Goal: Task Accomplishment & Management: Manage account settings

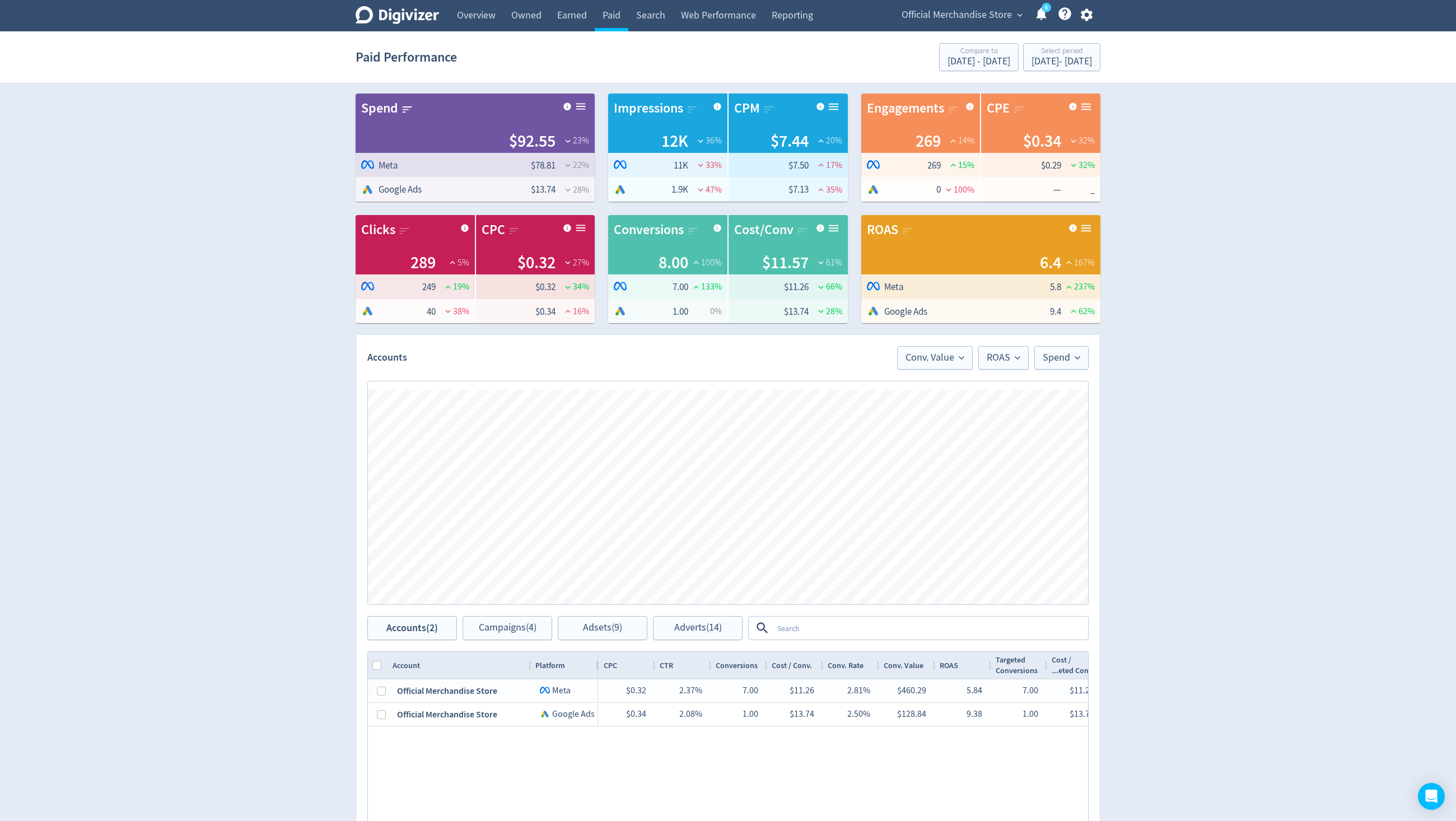
scroll to position [205, 0]
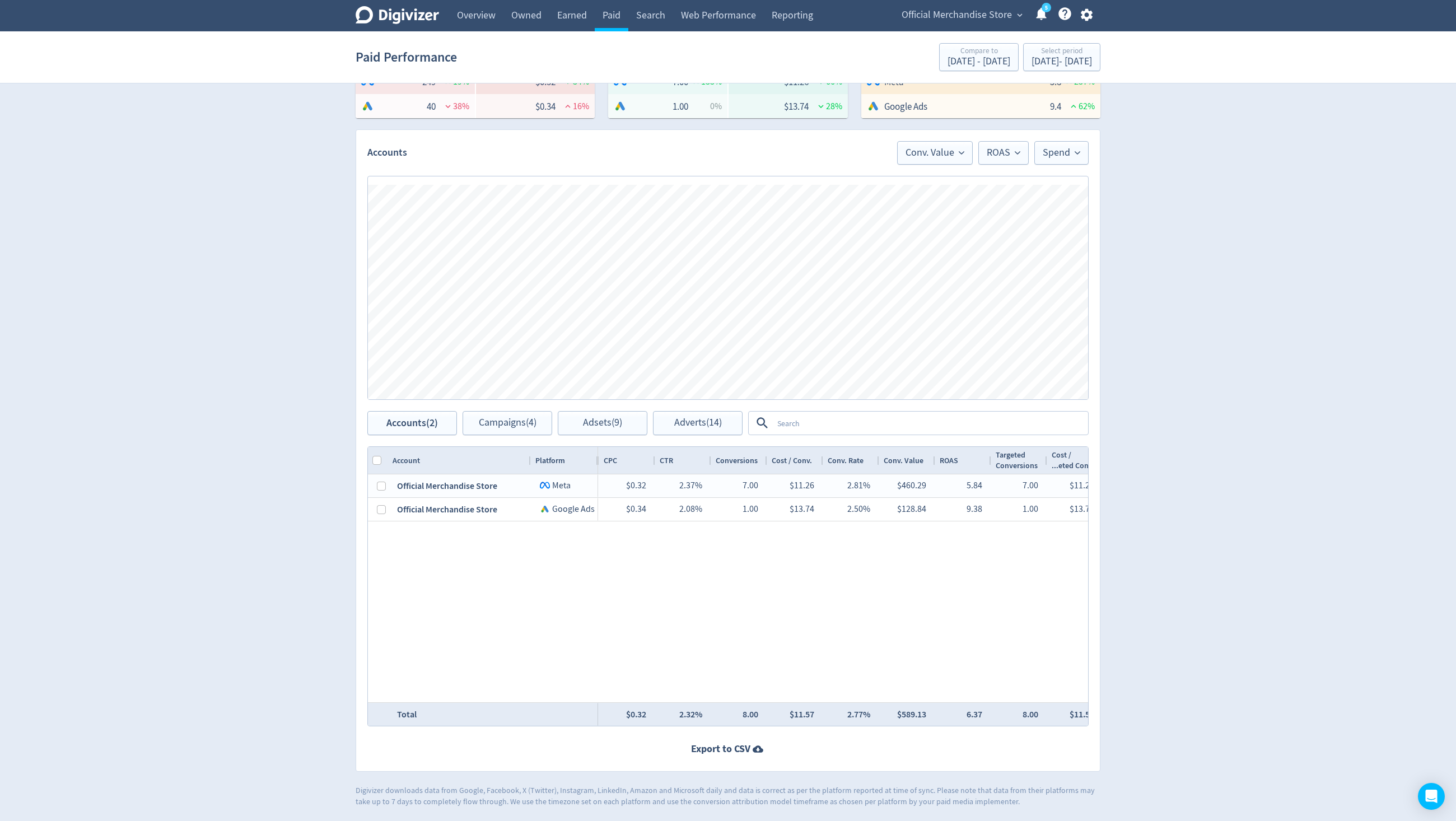
click at [854, 415] on textarea at bounding box center [930, 423] width 314 height 21
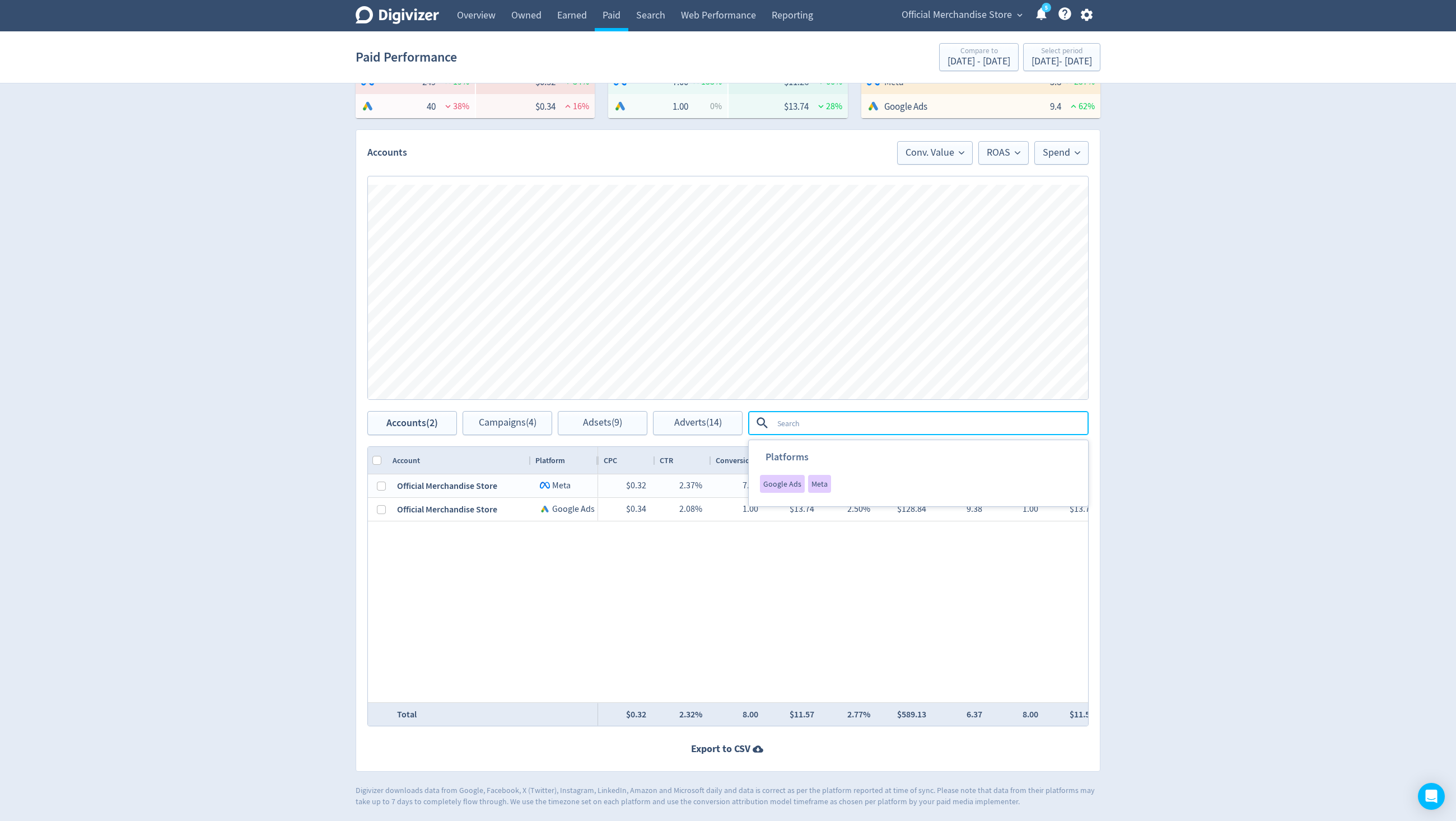
scroll to position [0, 0]
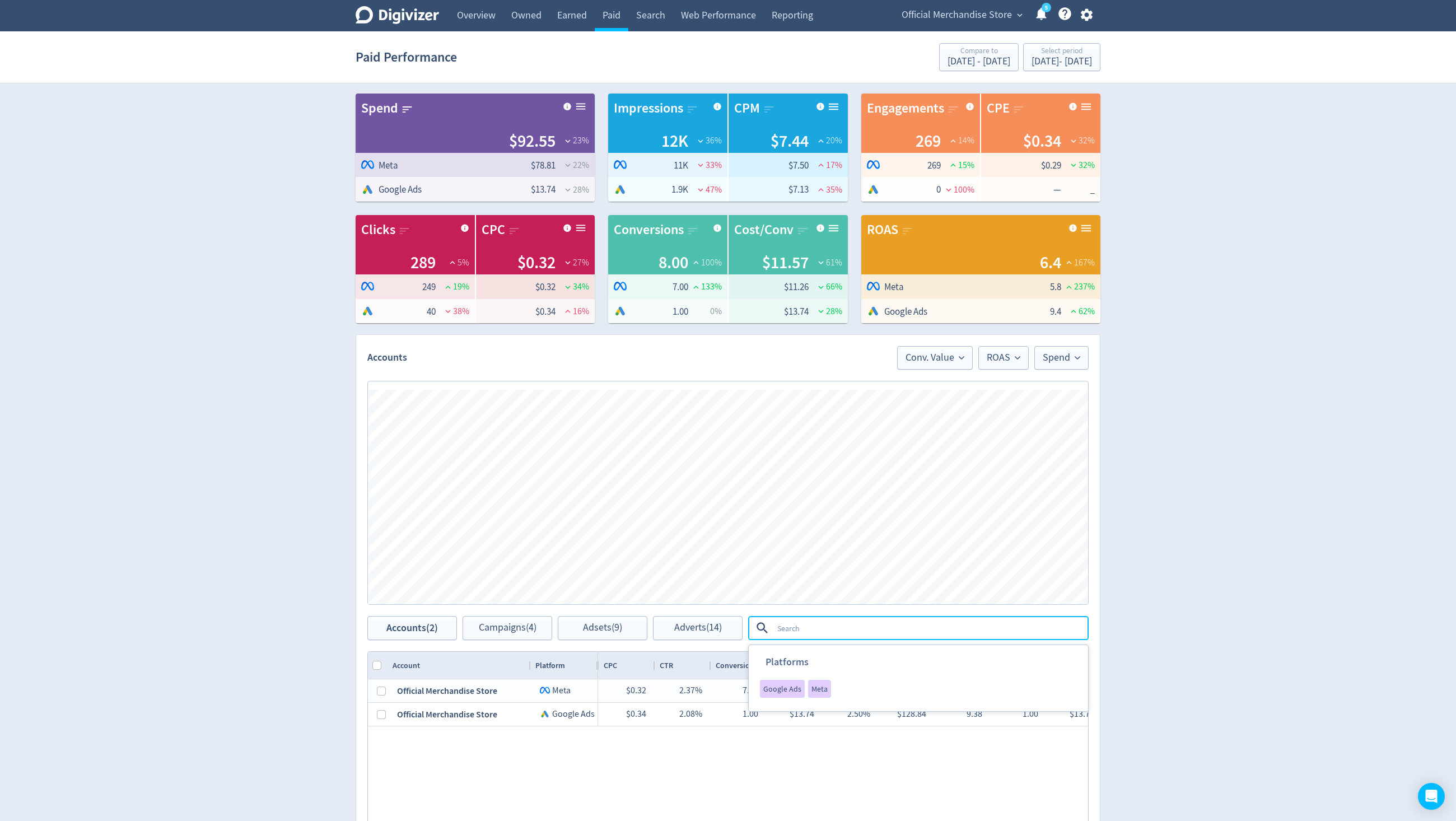
click at [977, 6] on span "Official Merchandise Store" at bounding box center [956, 15] width 110 height 18
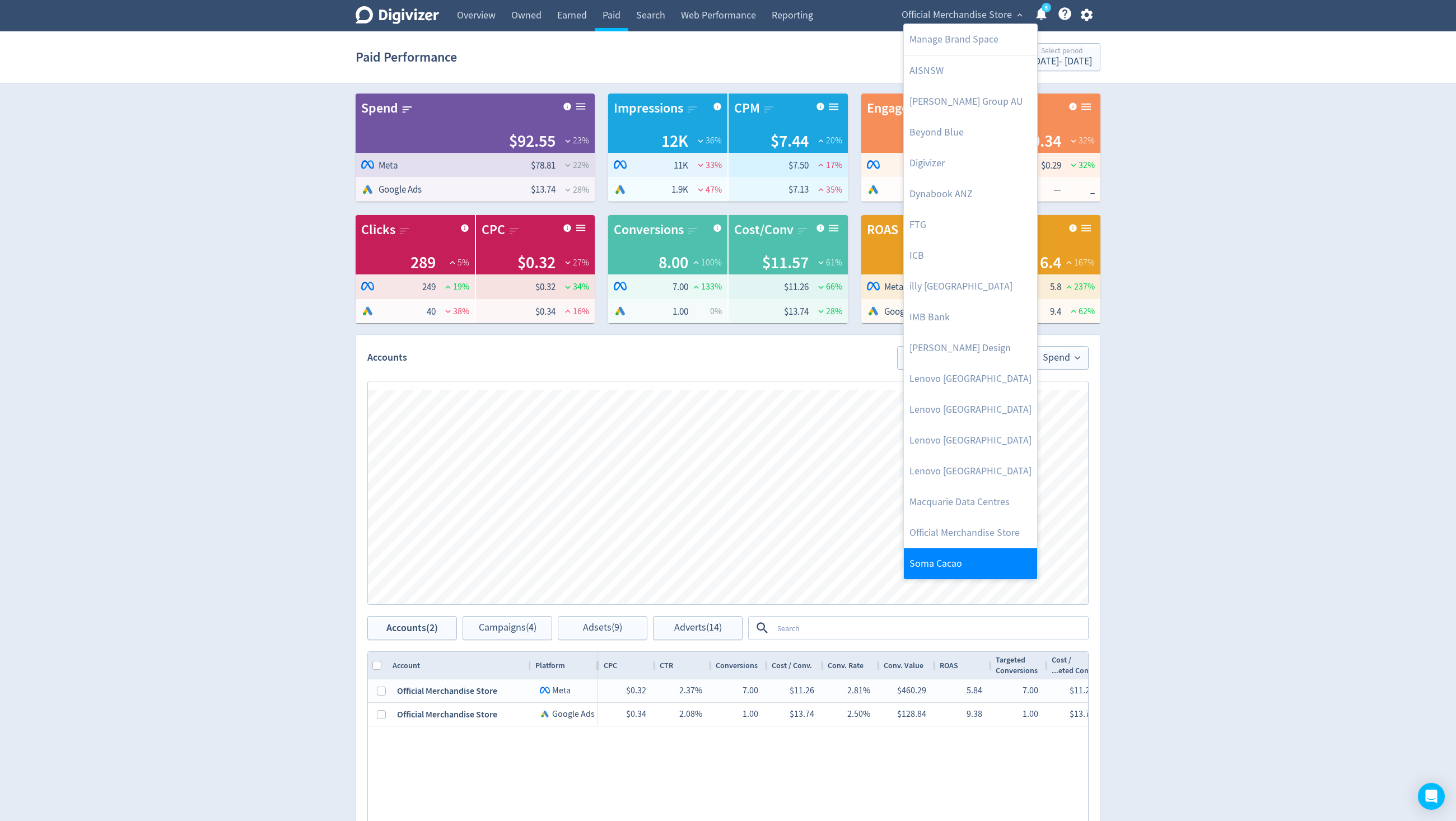
click at [957, 568] on link "Soma Cacao" at bounding box center [970, 564] width 133 height 30
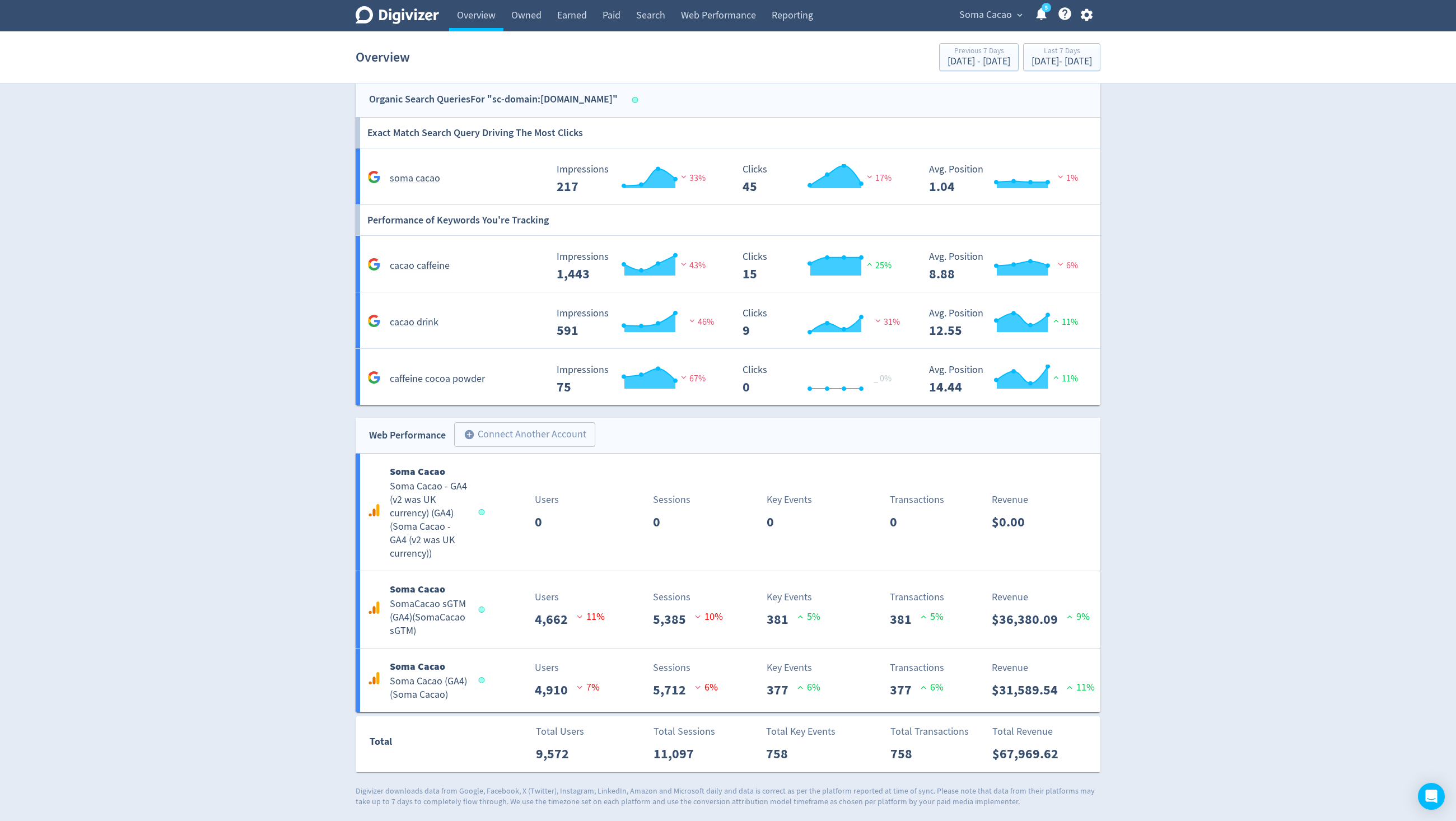
scroll to position [679, 0]
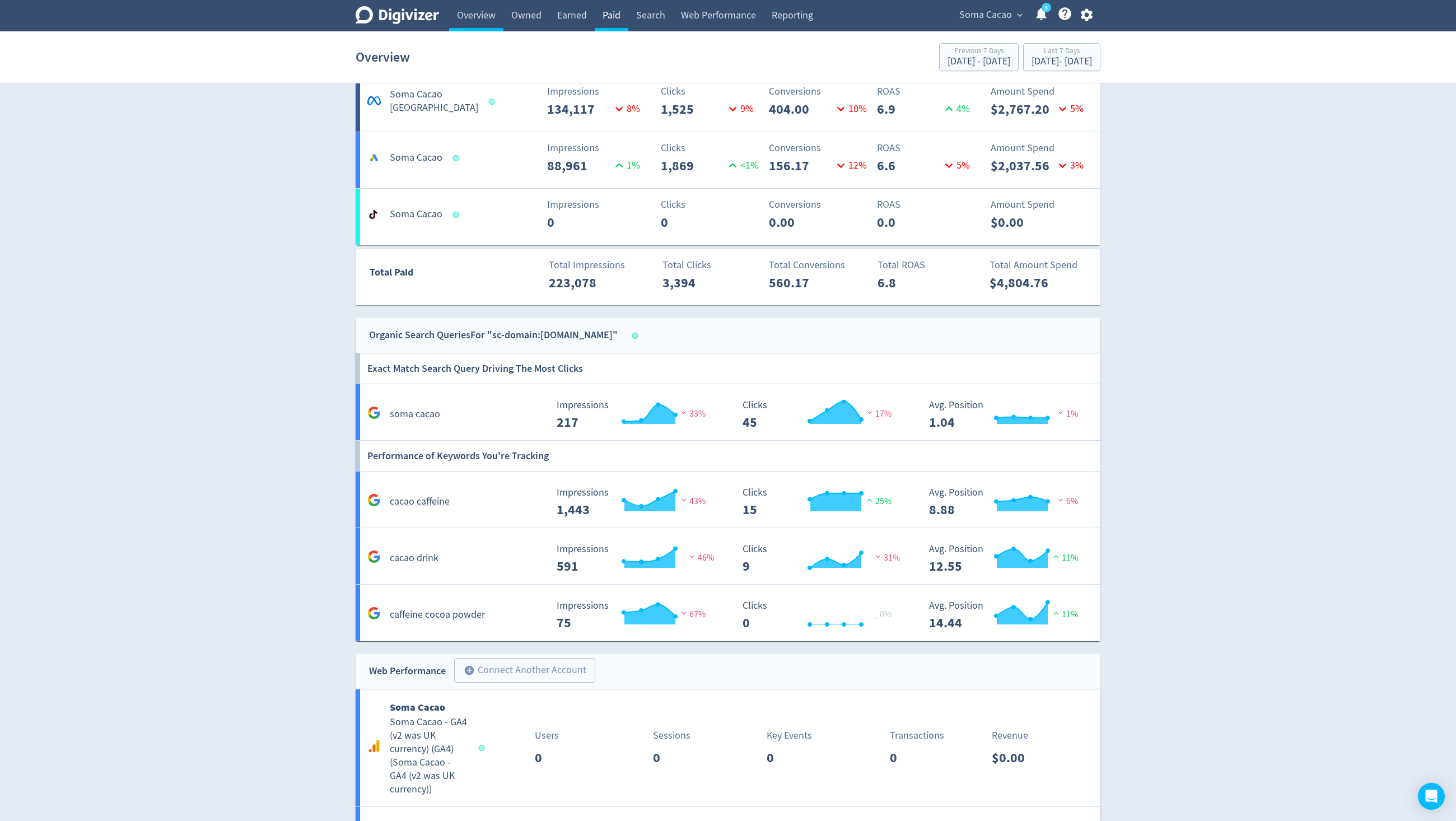
click at [615, 17] on link "Paid" at bounding box center [612, 15] width 33 height 31
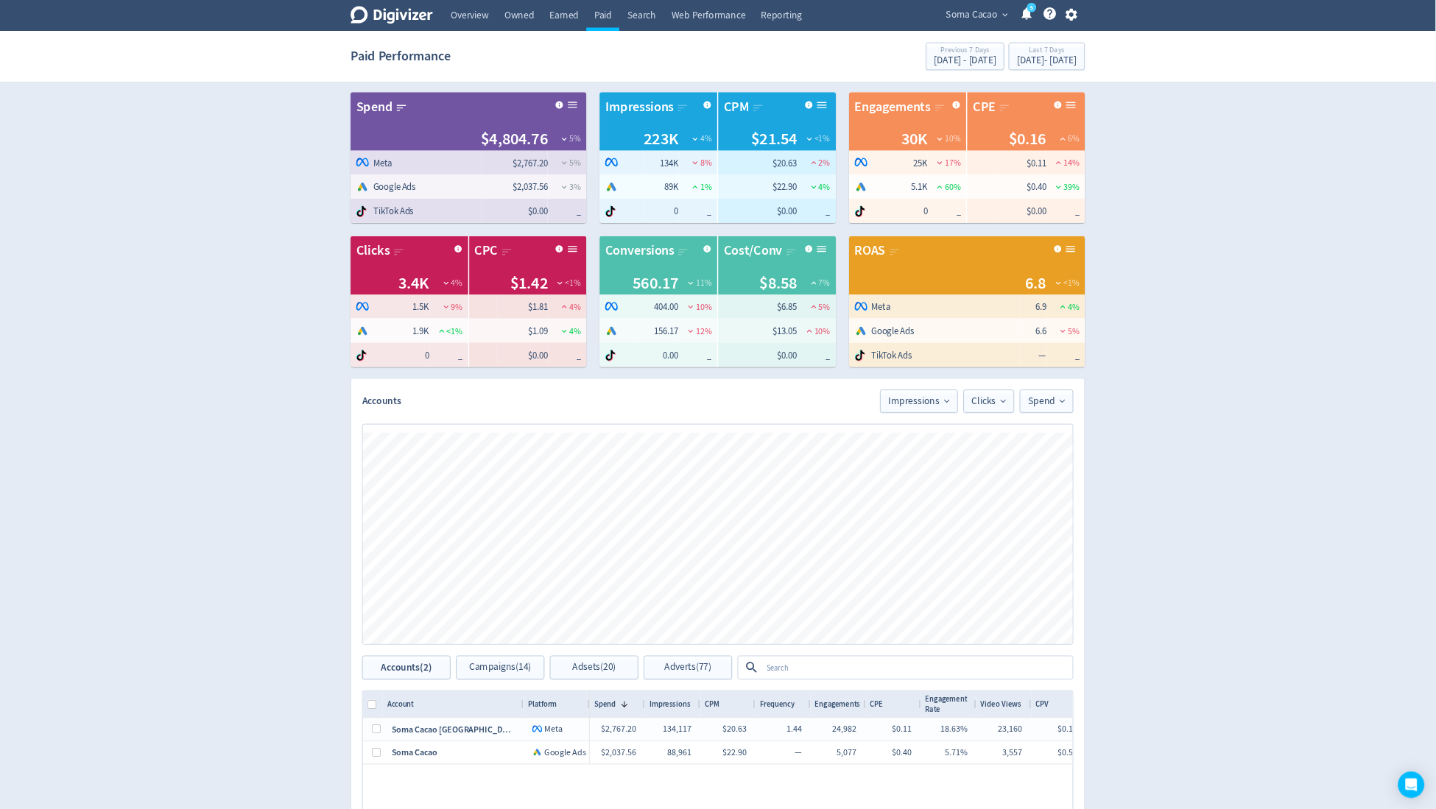
scroll to position [334, 0]
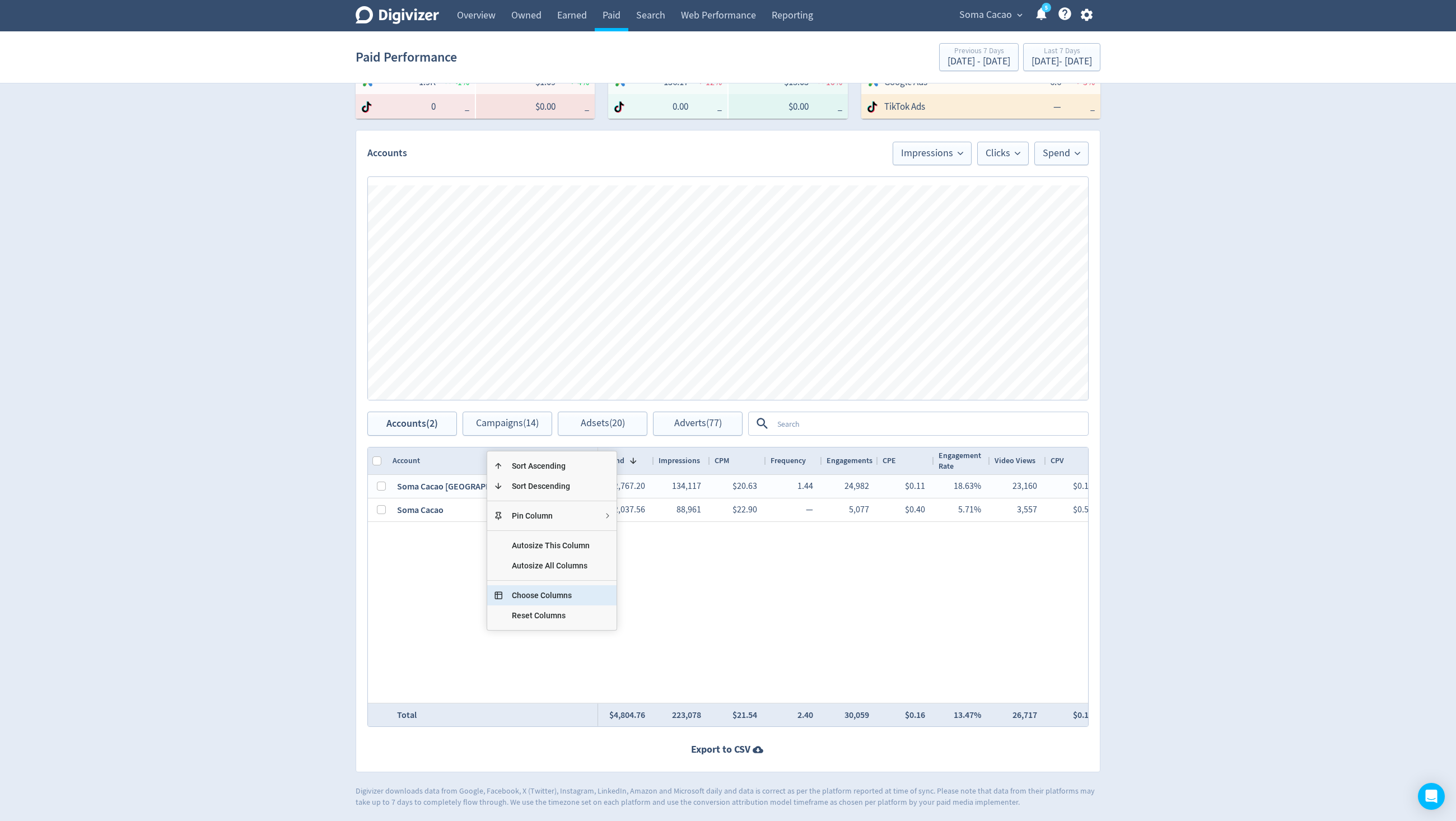
click at [561, 596] on span "Choose Columns" at bounding box center [551, 595] width 96 height 21
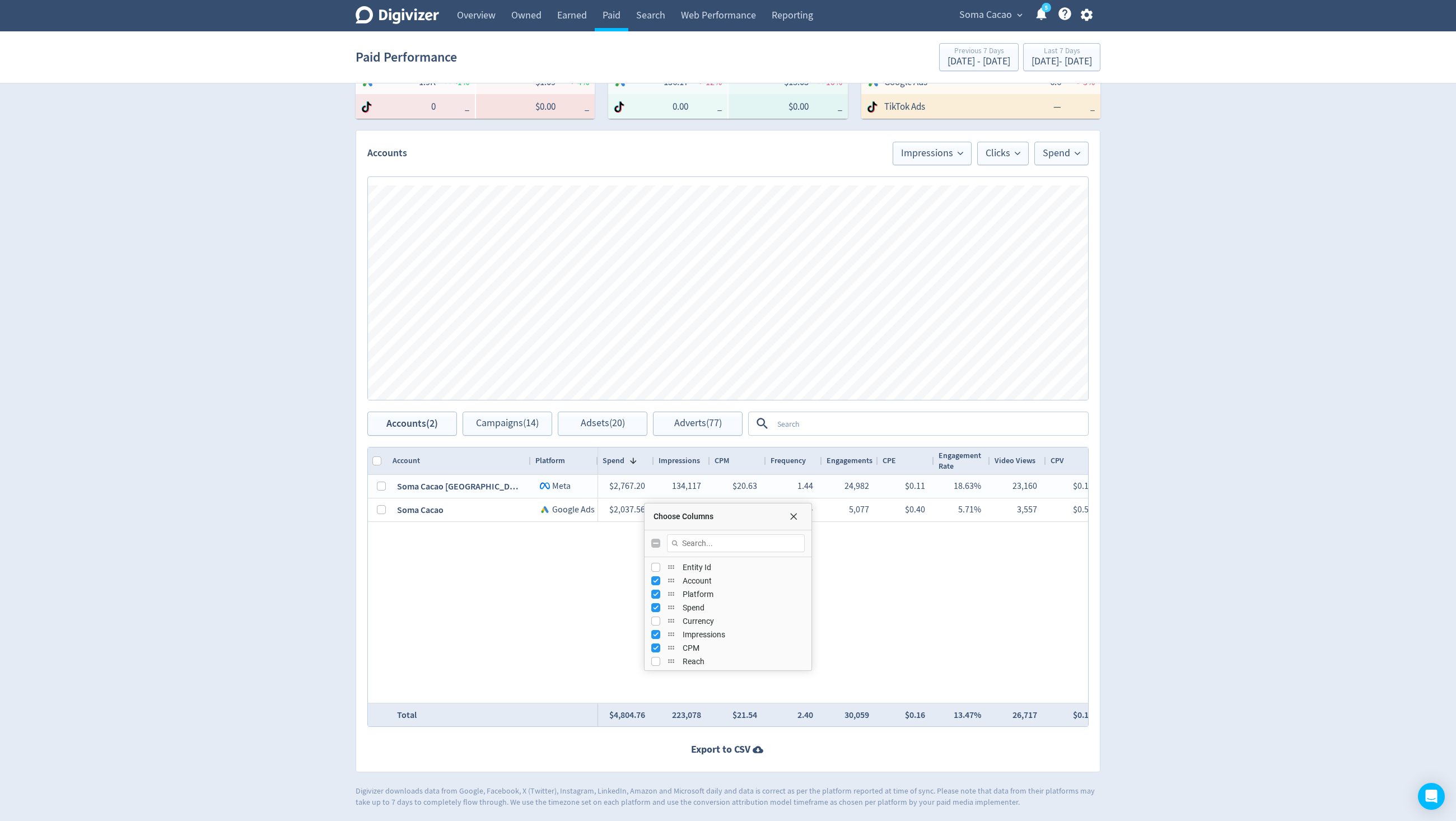
click at [652, 542] on input "Toggle All Columns Visibility" at bounding box center [656, 543] width 9 height 9
checkbox input "true"
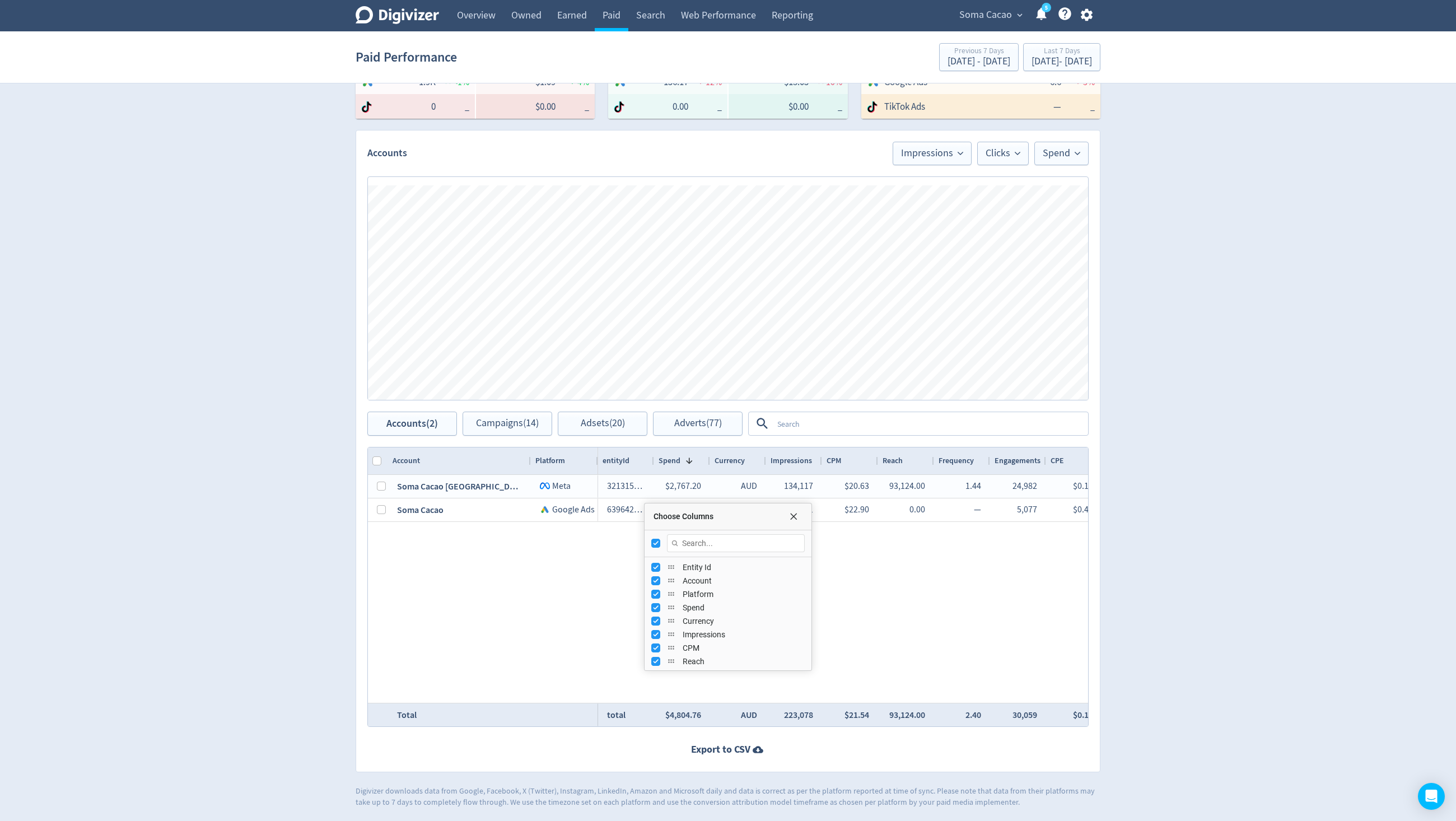
click at [652, 542] on input "Toggle All Columns Visibility" at bounding box center [656, 543] width 9 height 9
checkbox input "false"
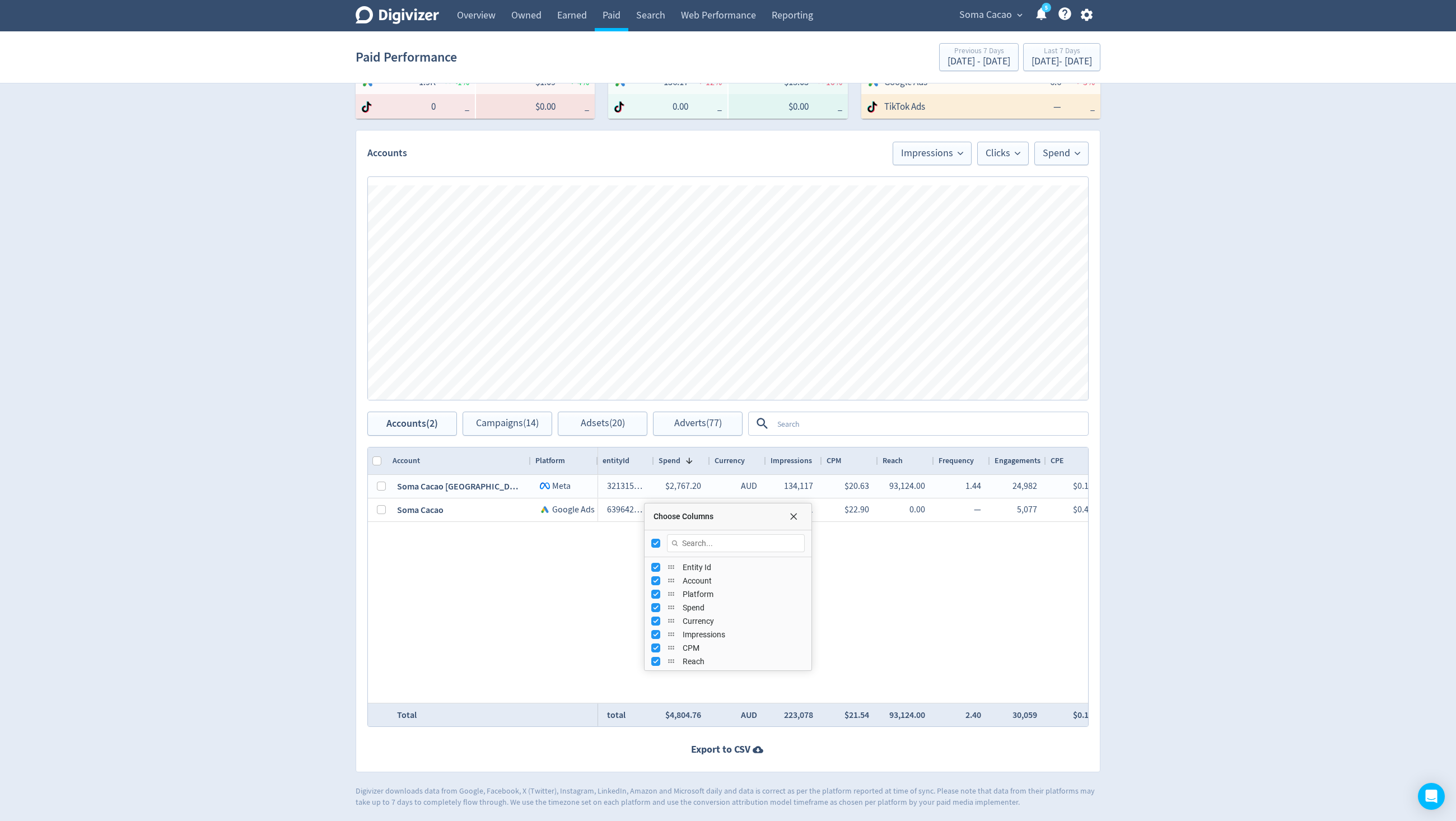
checkbox input "false"
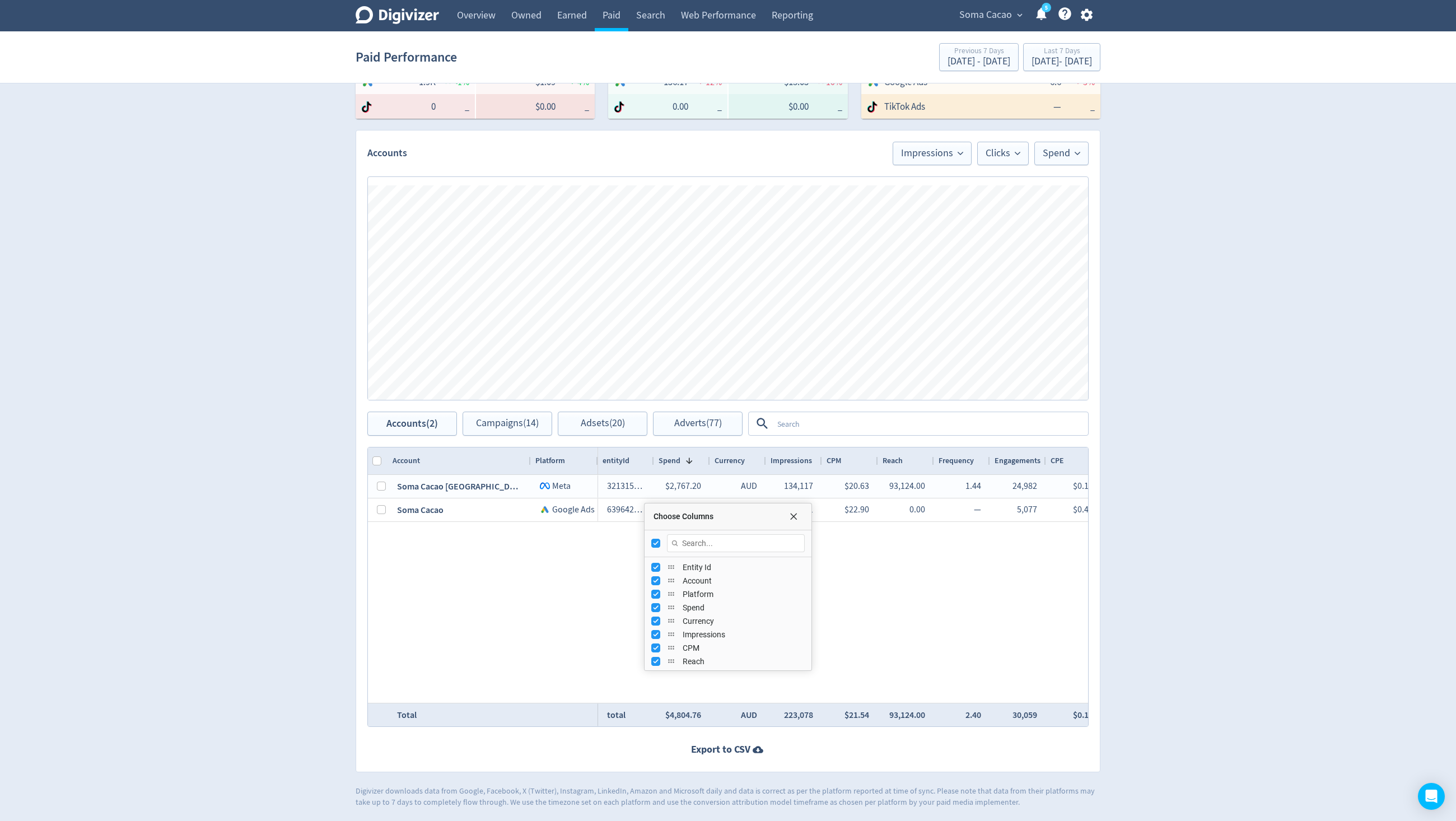
checkbox input "false"
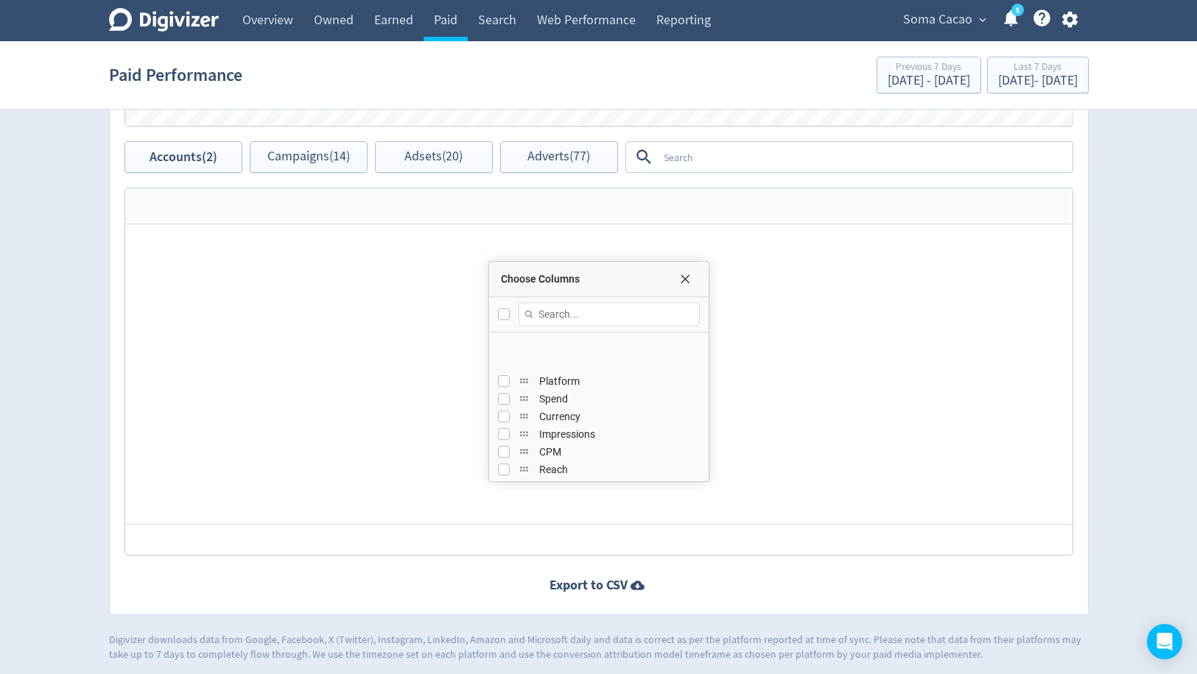
scroll to position [134, 0]
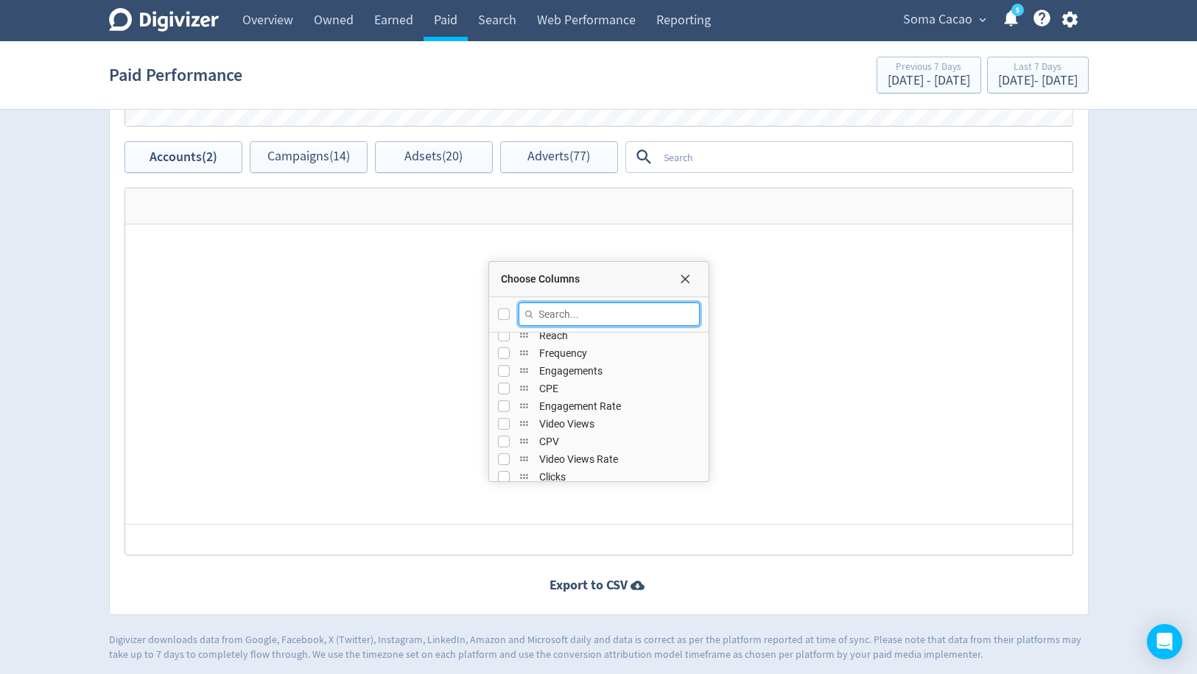
click at [554, 311] on input "Filter Columns Input" at bounding box center [608, 315] width 181 height 24
type input "spe"
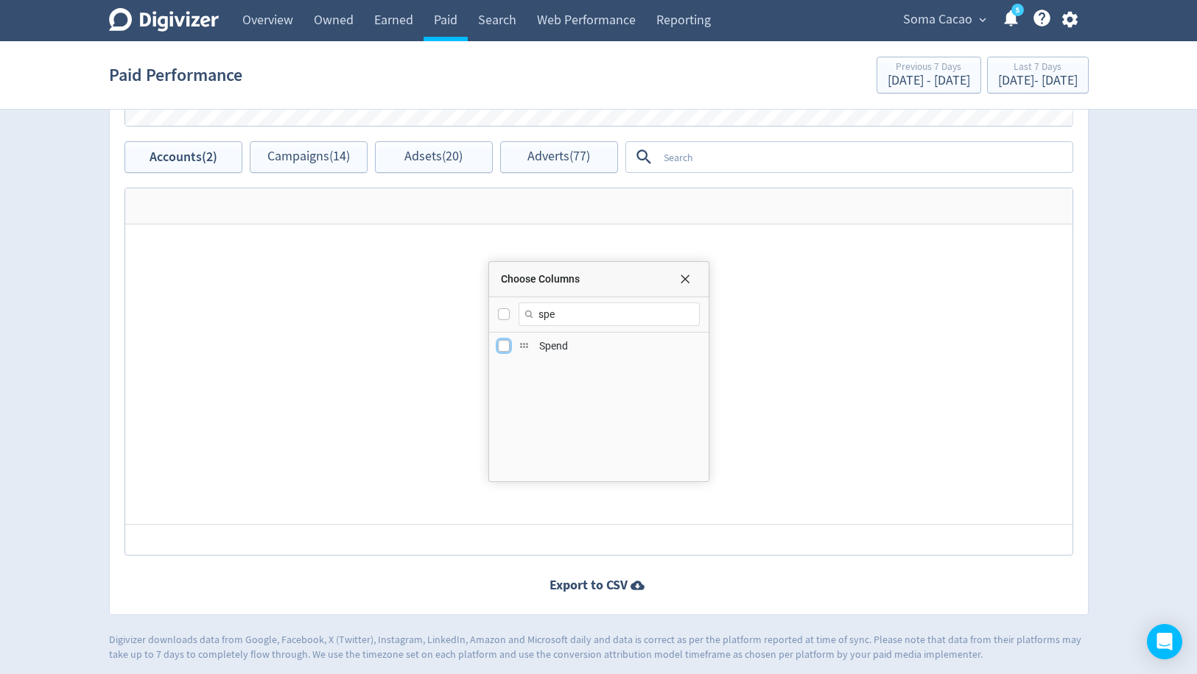
click at [504, 343] on input "Press SPACE to toggle visibility (hidden)" at bounding box center [504, 346] width 12 height 12
checkbox input "true"
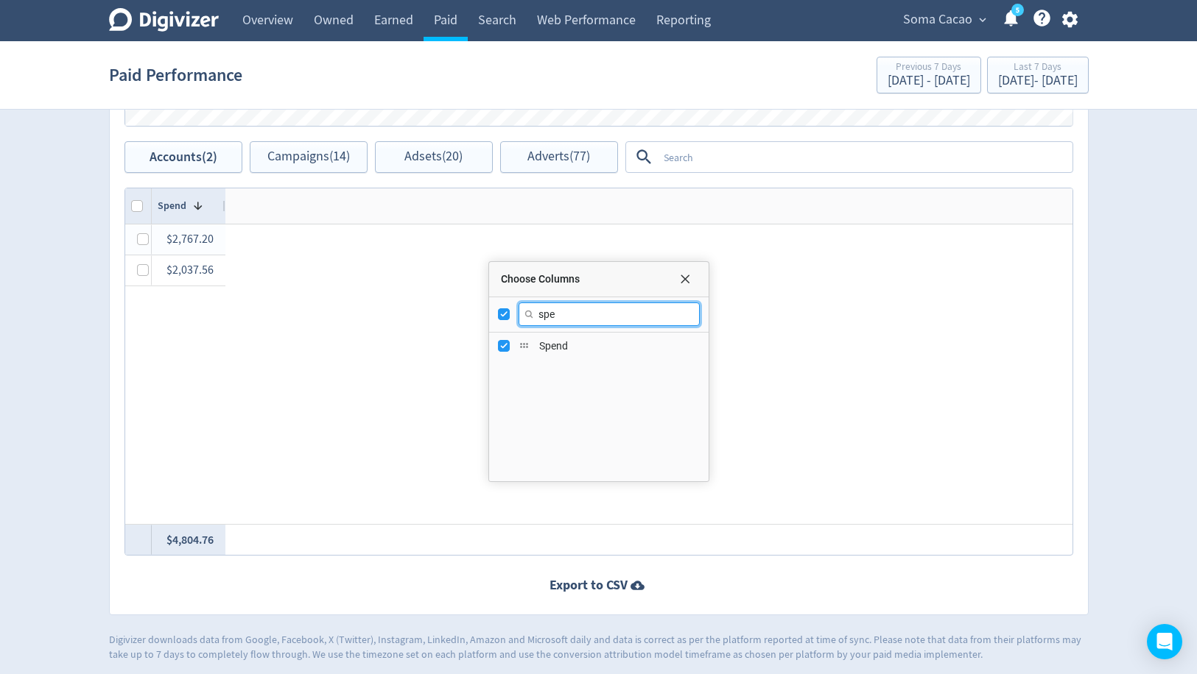
click at [552, 316] on input "spe" at bounding box center [608, 315] width 181 height 24
checkbox input "false"
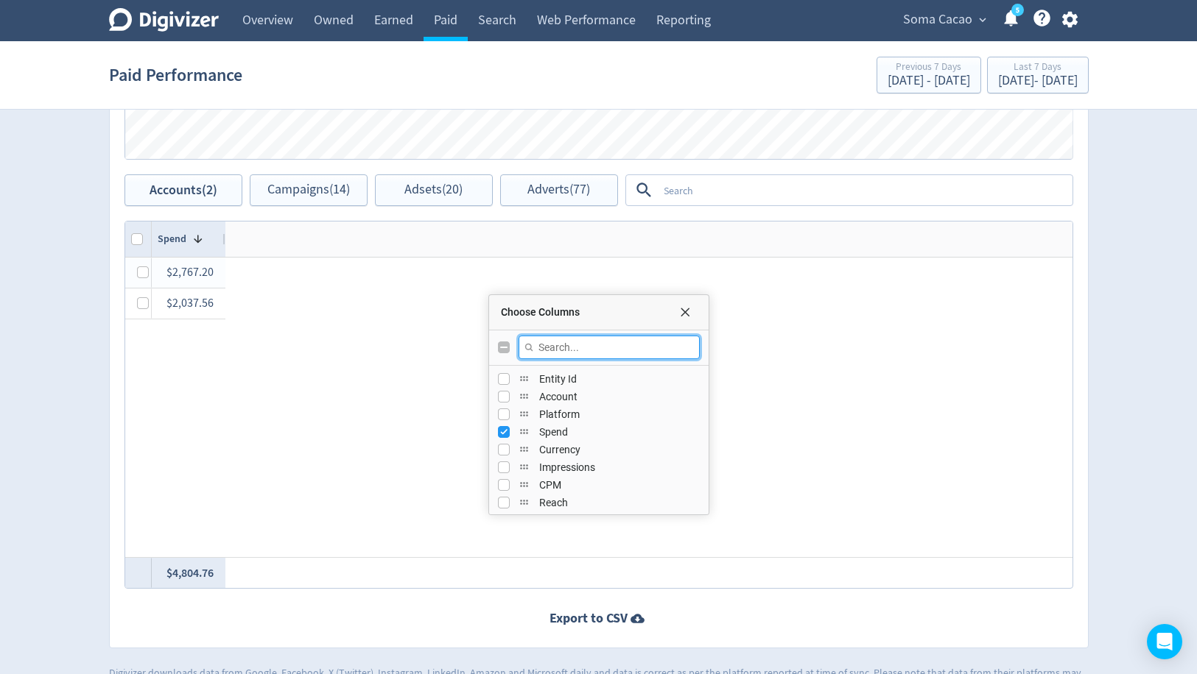
scroll to position [700, 0]
click at [501, 397] on input "Press SPACE to toggle visibility (hidden)" at bounding box center [504, 398] width 12 height 12
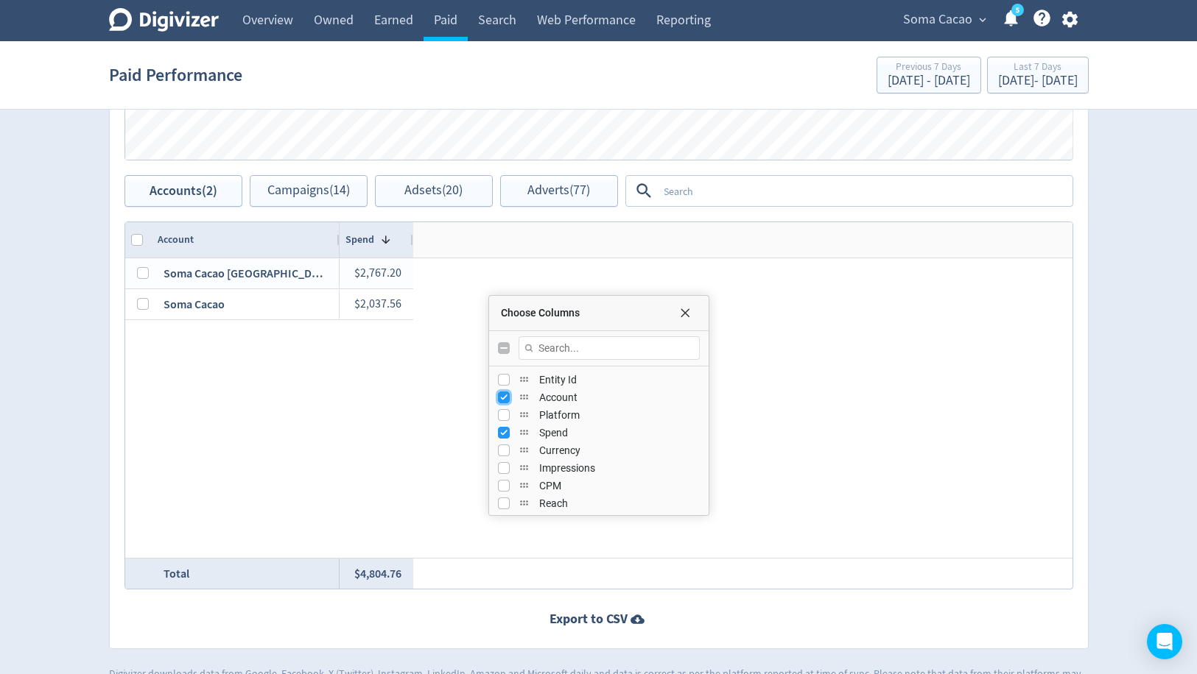
click at [501, 397] on input "Press SPACE to toggle visibility (visible)" at bounding box center [504, 398] width 12 height 12
checkbox input "false"
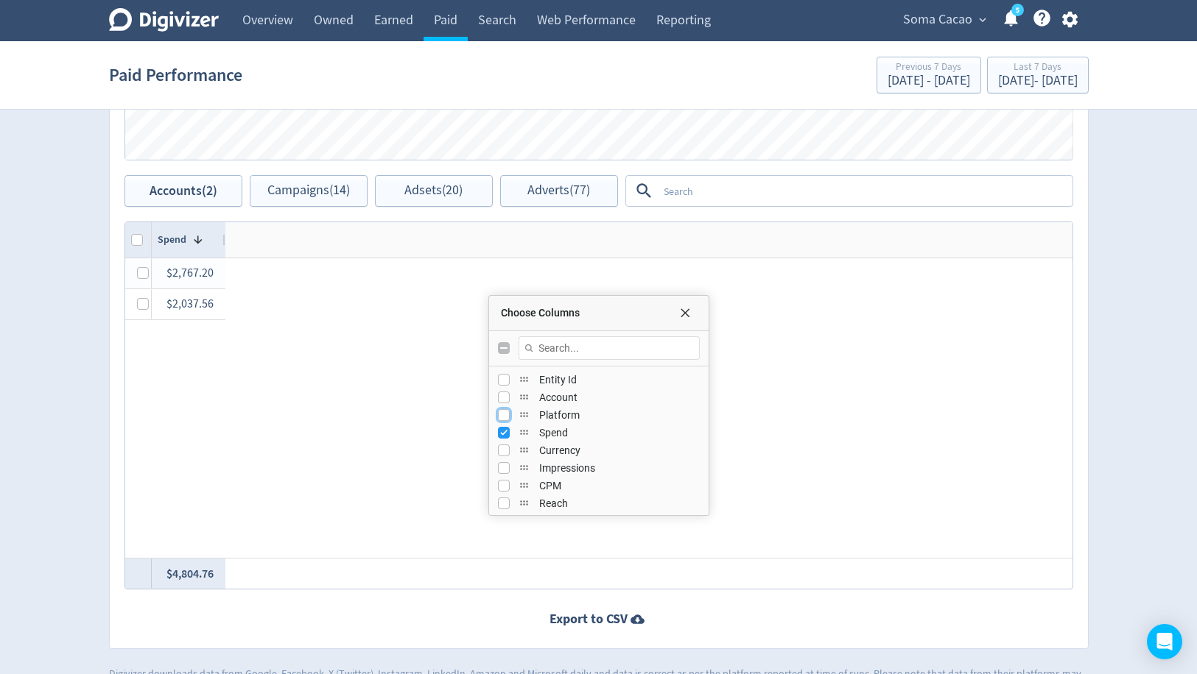
click at [502, 411] on input "Press SPACE to toggle visibility (hidden)" at bounding box center [504, 415] width 12 height 12
checkbox input "true"
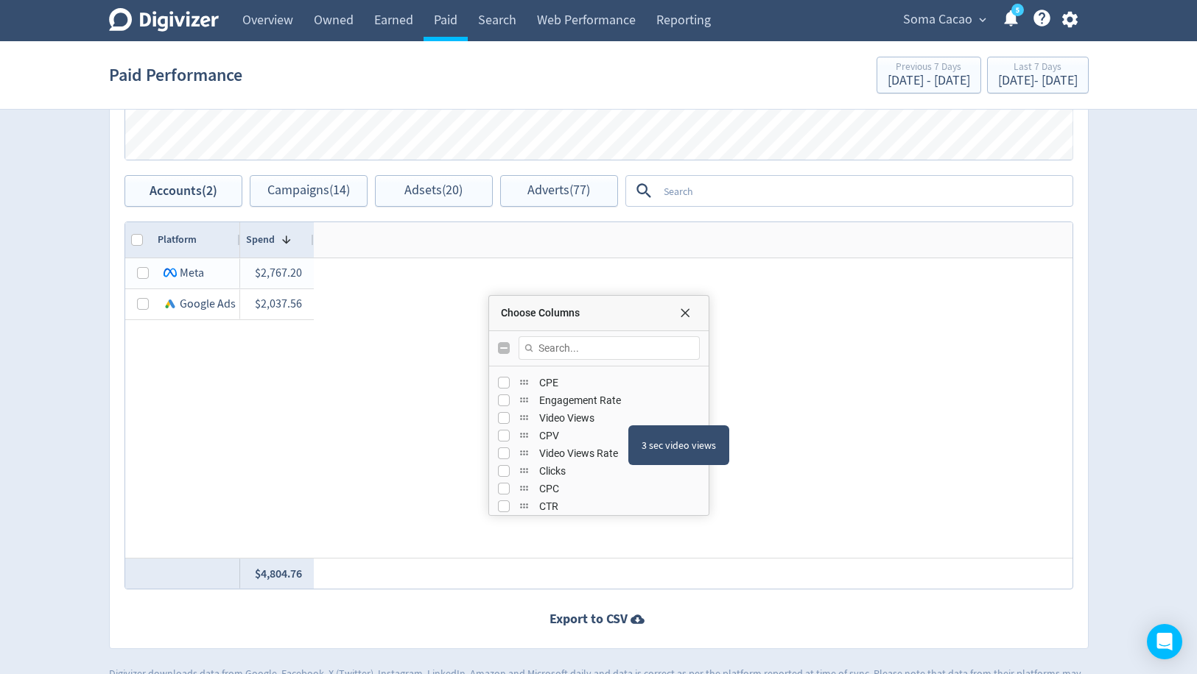
scroll to position [184, 0]
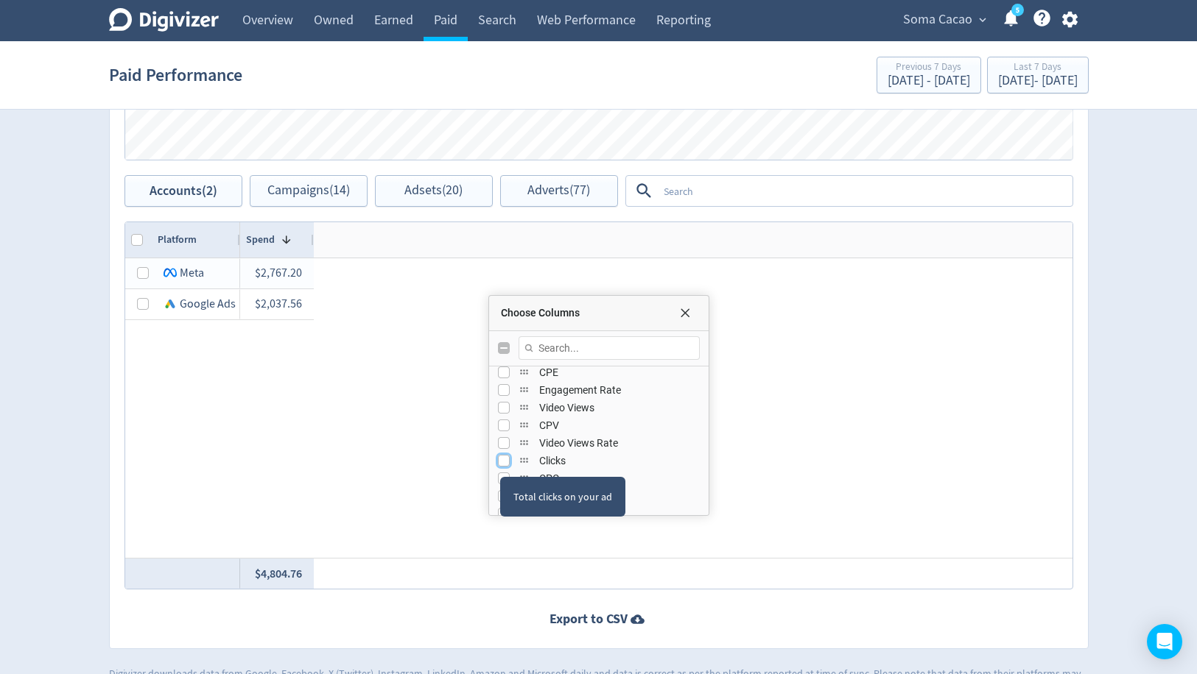
click at [503, 459] on input "Press SPACE to toggle visibility (hidden)" at bounding box center [504, 461] width 12 height 12
checkbox input "true"
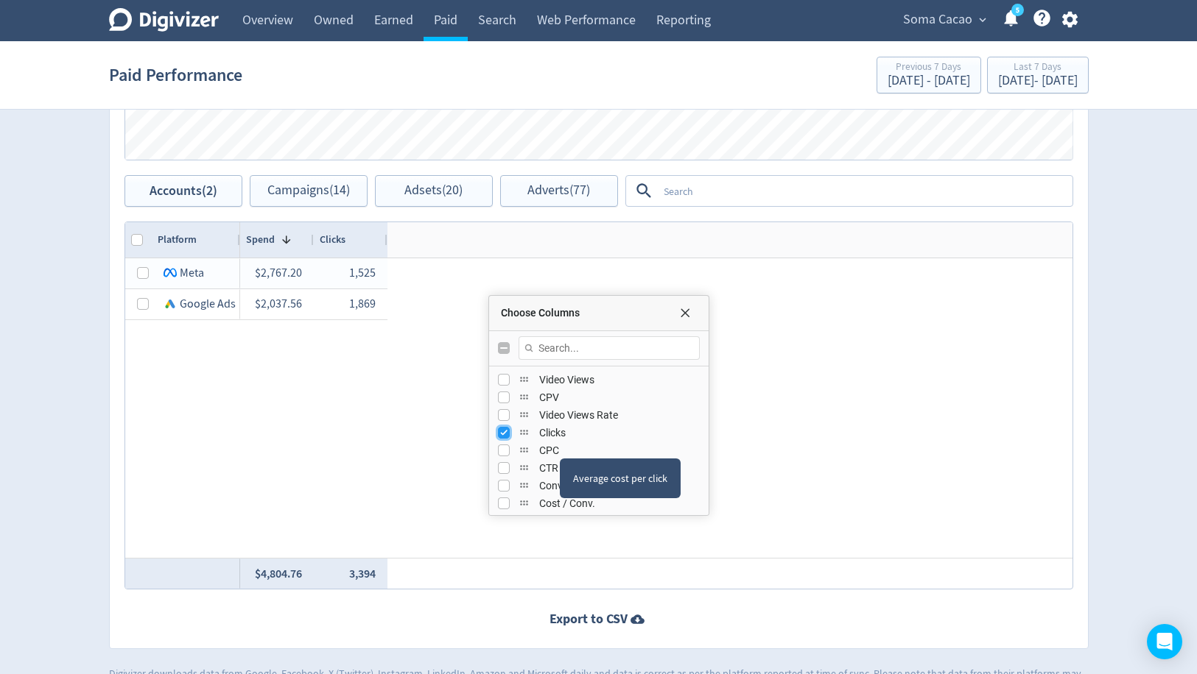
scroll to position [225, 0]
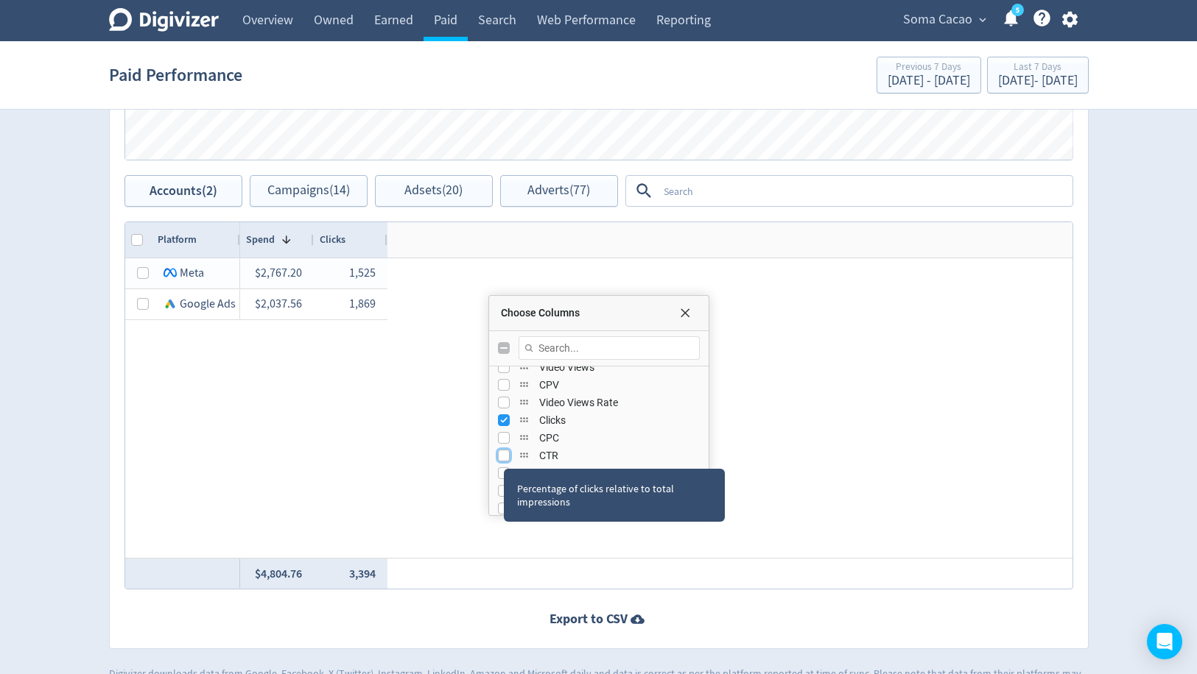
click at [502, 454] on input "Press SPACE to toggle visibility (hidden)" at bounding box center [504, 456] width 12 height 12
checkbox input "true"
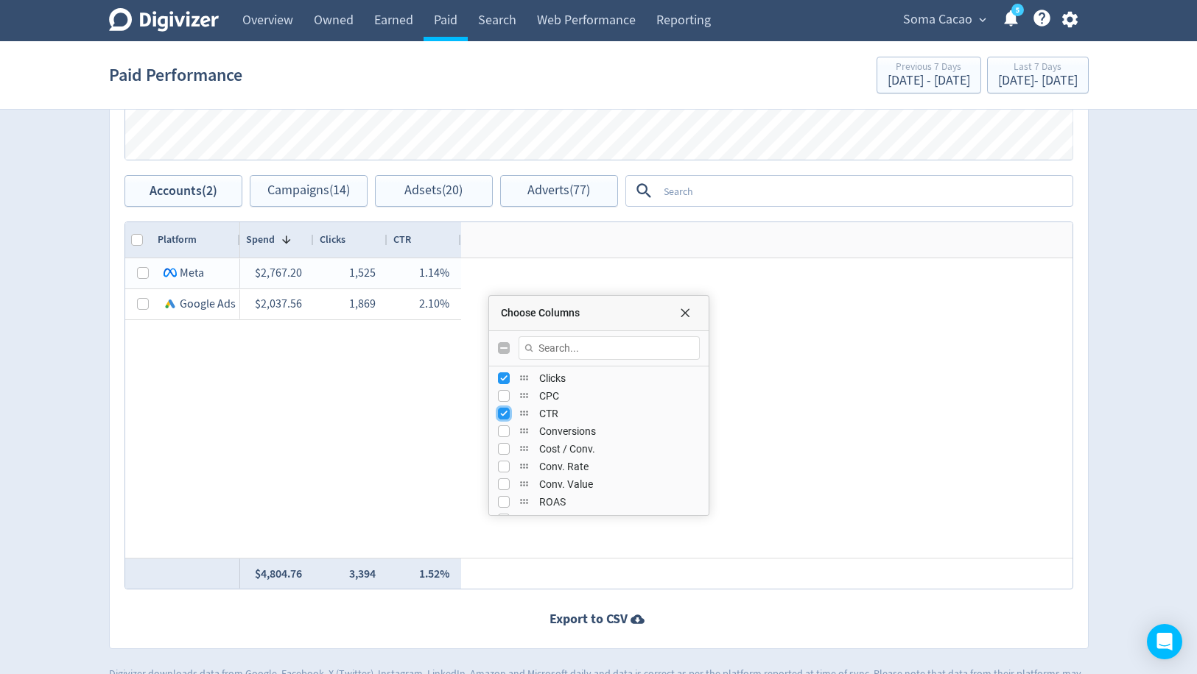
scroll to position [284, 0]
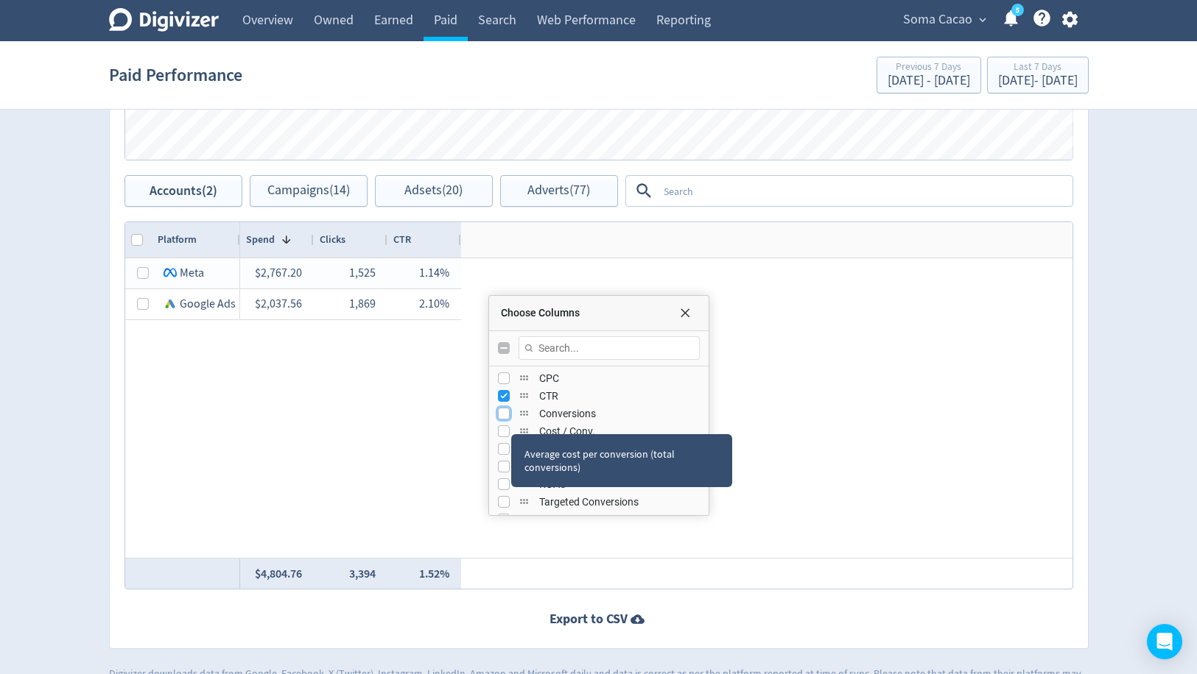
click at [503, 414] on input "Press SPACE to toggle visibility (hidden)" at bounding box center [504, 414] width 12 height 12
checkbox input "true"
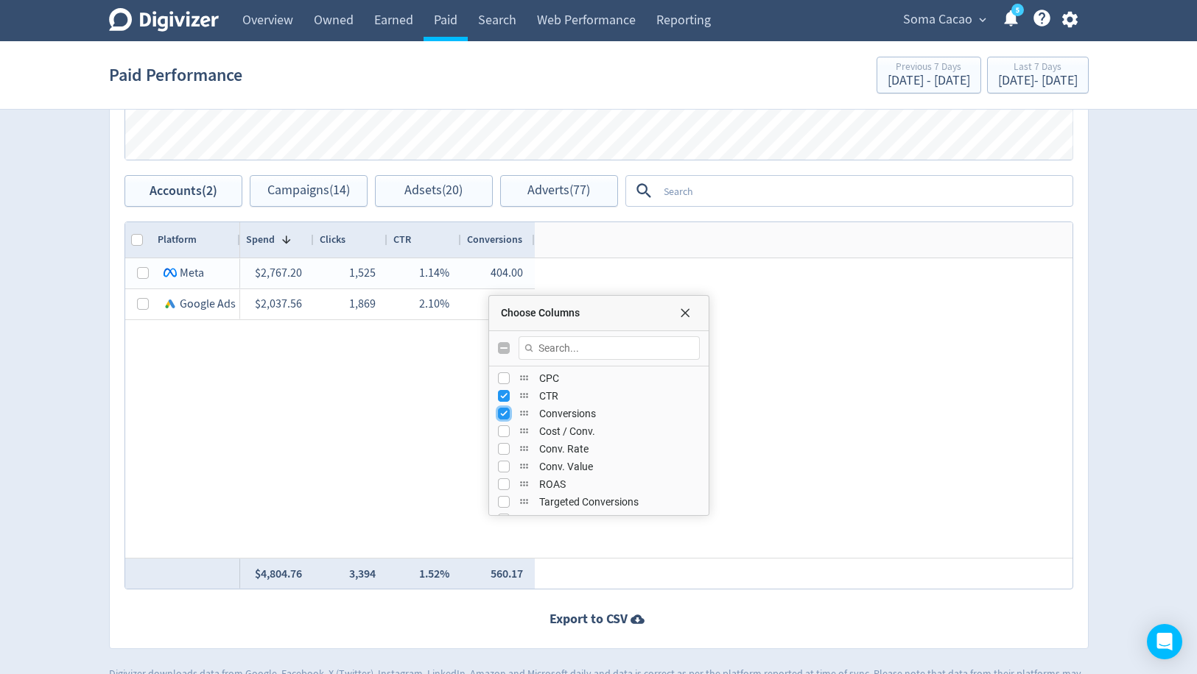
scroll to position [300, 0]
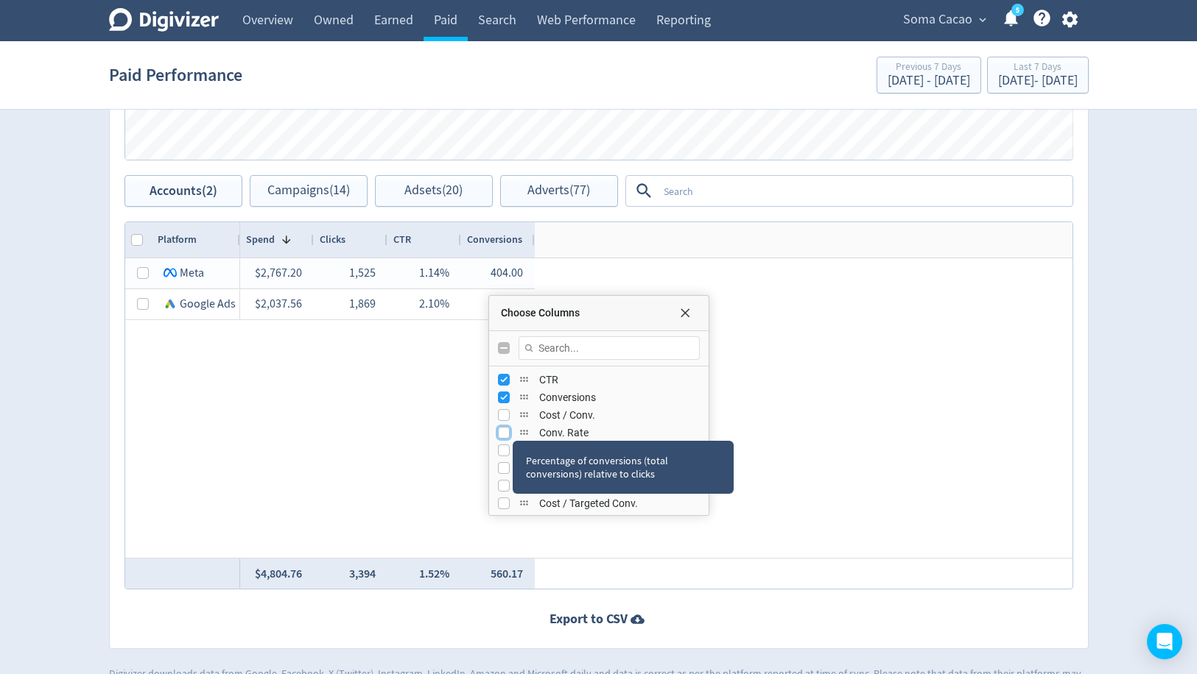
click at [508, 428] on input "Press SPACE to toggle visibility (hidden)" at bounding box center [504, 433] width 12 height 12
checkbox input "true"
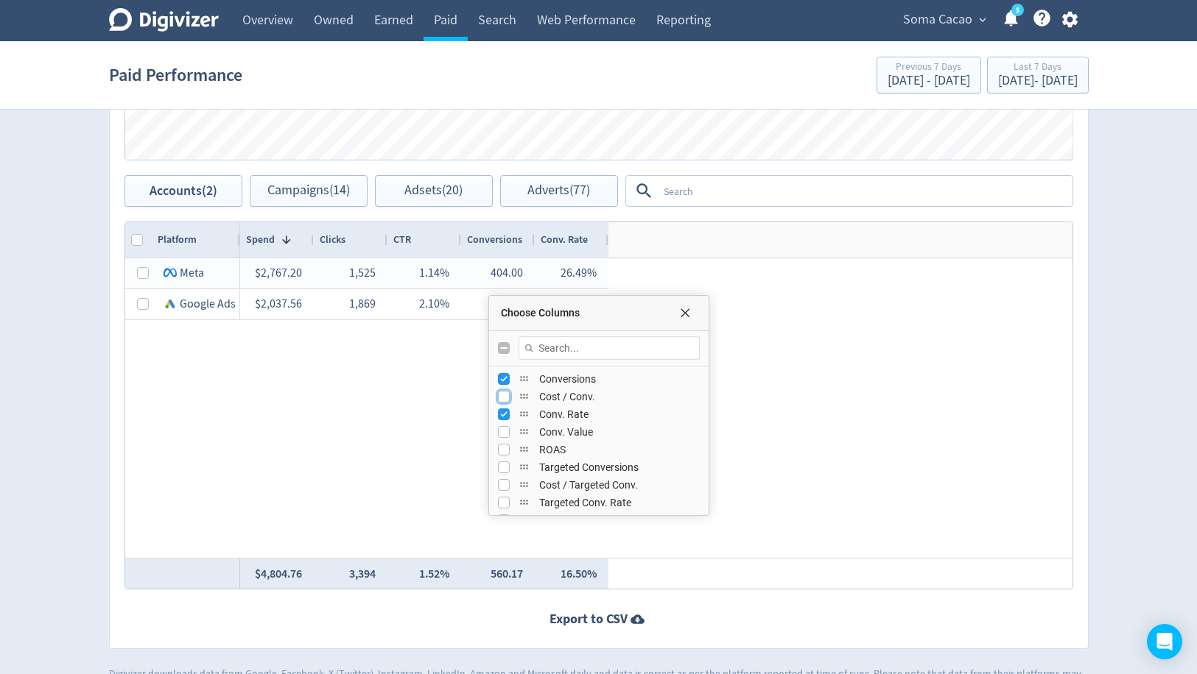
click at [507, 395] on input "Press SPACE to toggle visibility (hidden)" at bounding box center [504, 397] width 12 height 12
checkbox input "true"
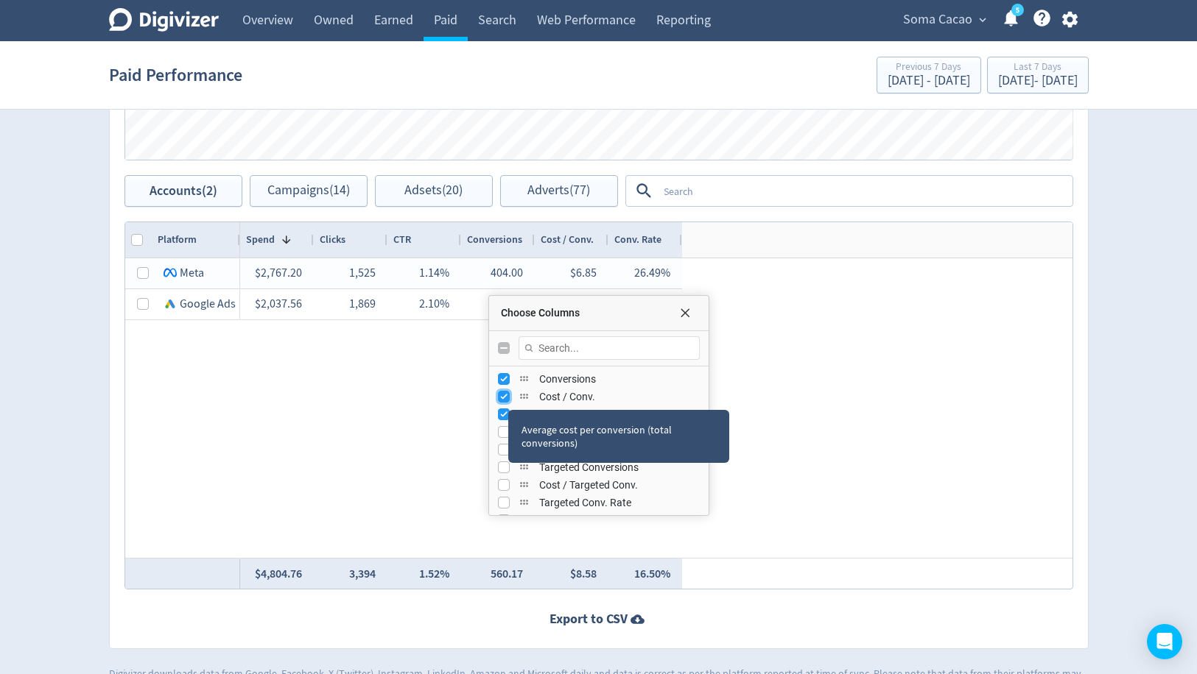
scroll to position [330, 0]
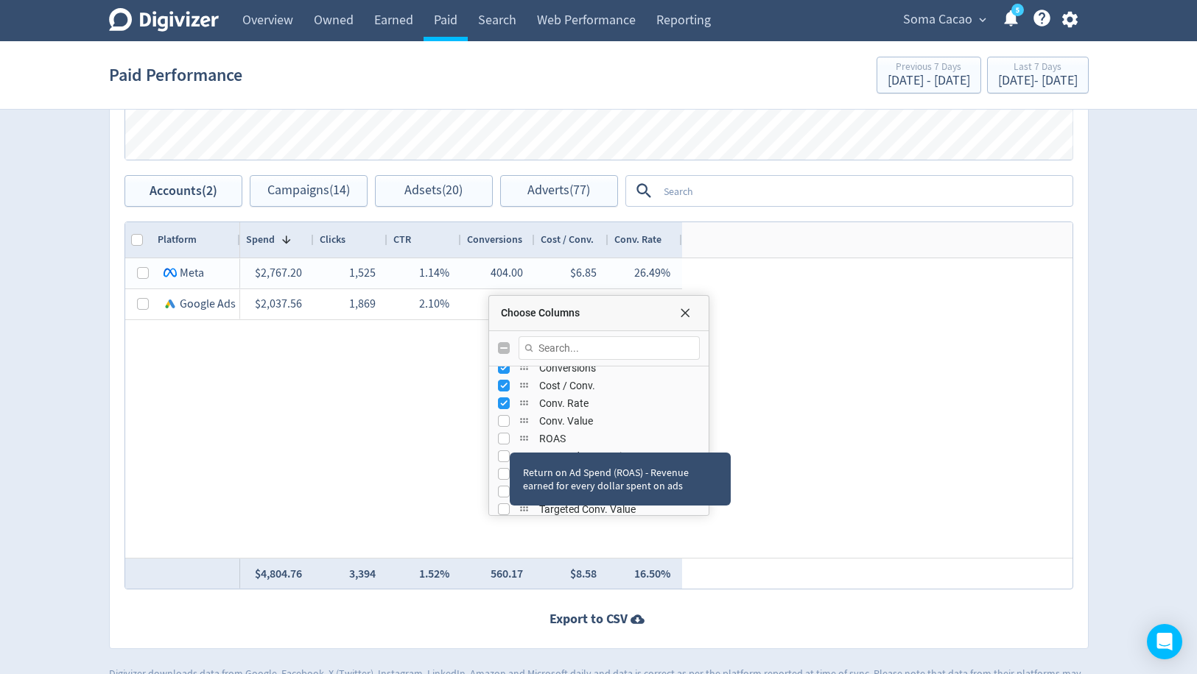
click at [508, 435] on div "ROAS" at bounding box center [599, 439] width 202 height 18
click at [502, 434] on input "Press SPACE to toggle visibility (hidden)" at bounding box center [504, 439] width 12 height 12
checkbox input "true"
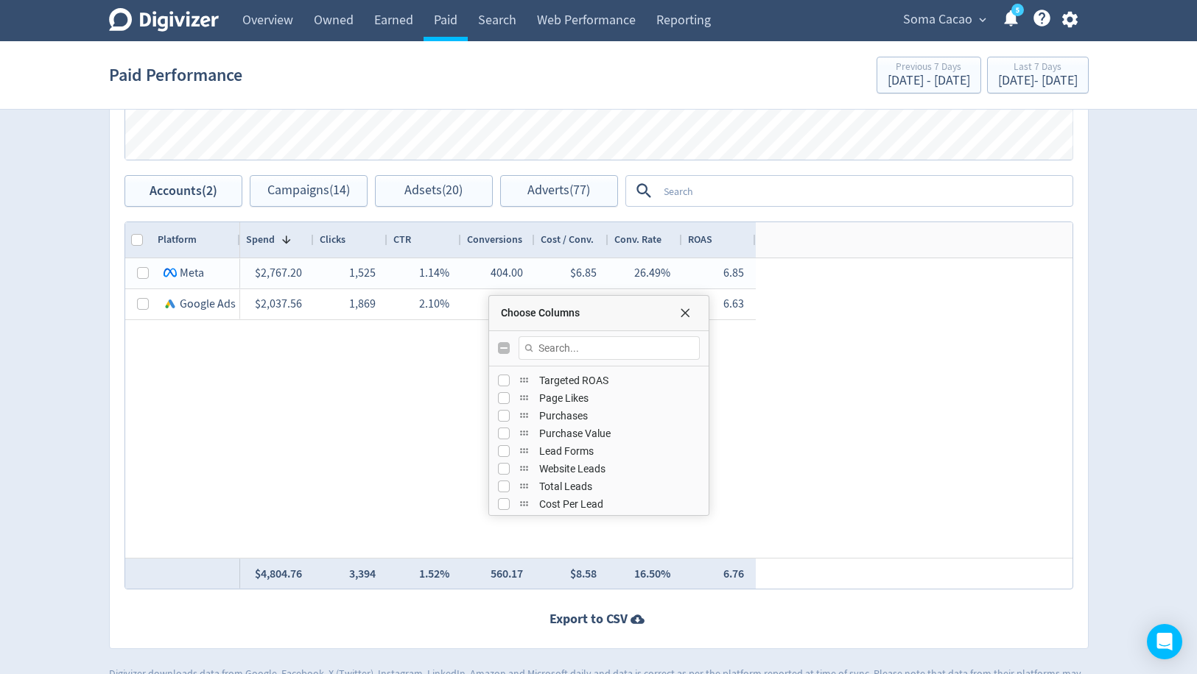
scroll to position [479, 0]
click at [503, 414] on input "Press SPACE to toggle visibility (hidden)" at bounding box center [504, 414] width 12 height 12
checkbox input "true"
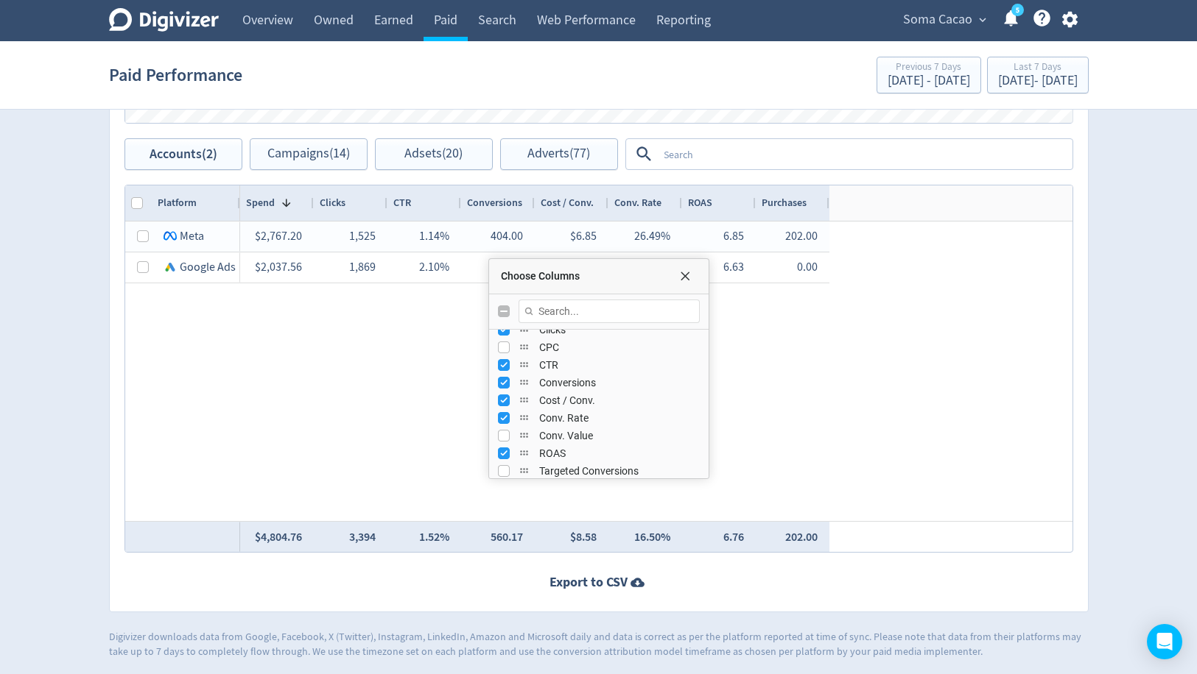
scroll to position [287, 0]
click at [504, 424] on input "Press SPACE to toggle visibility (hidden)" at bounding box center [504, 427] width 12 height 12
checkbox input "true"
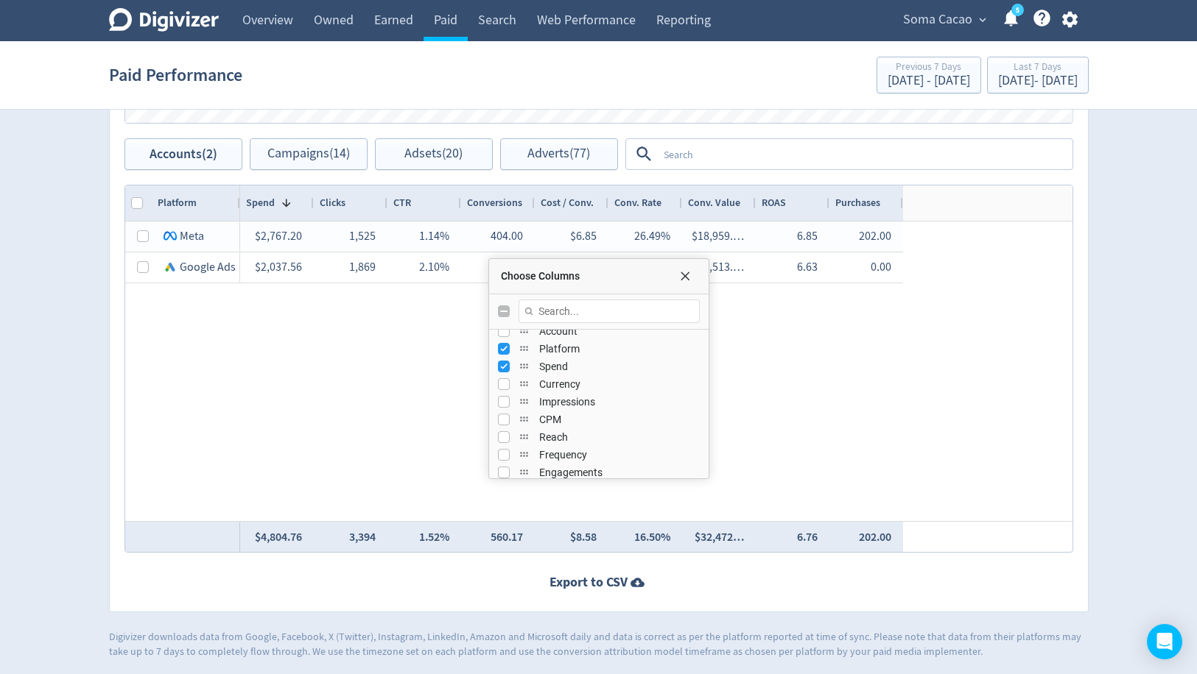
scroll to position [26, 0]
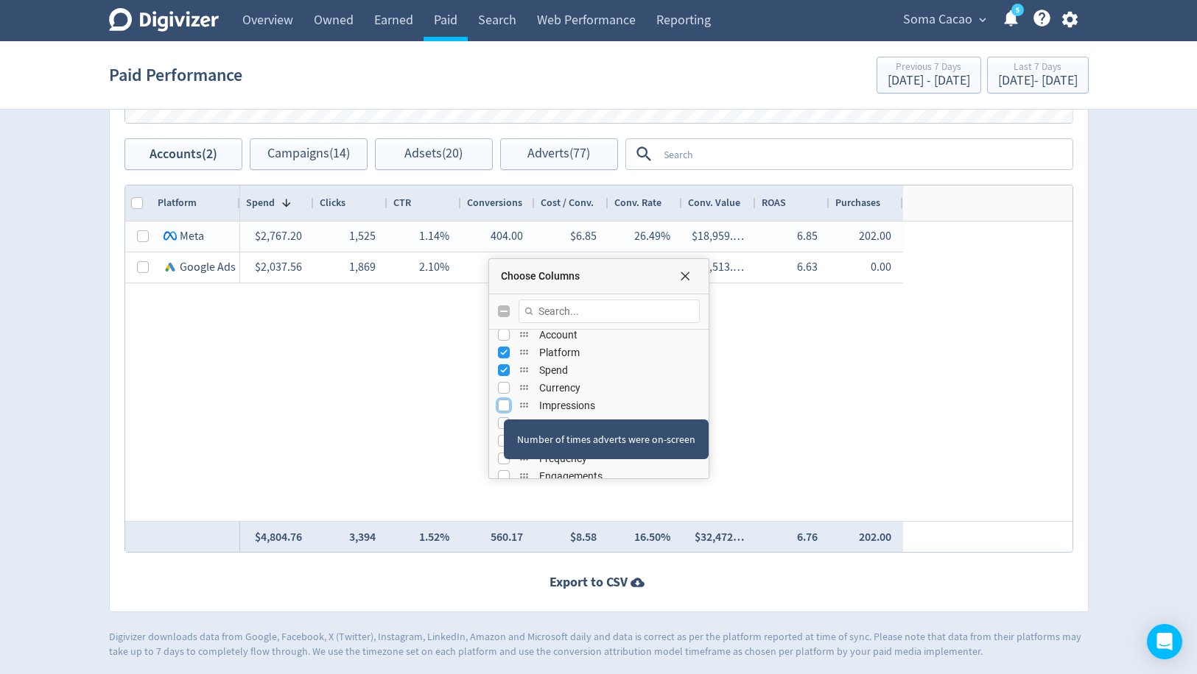
click at [503, 404] on input "Press SPACE to toggle visibility (hidden)" at bounding box center [504, 406] width 12 height 12
checkbox input "true"
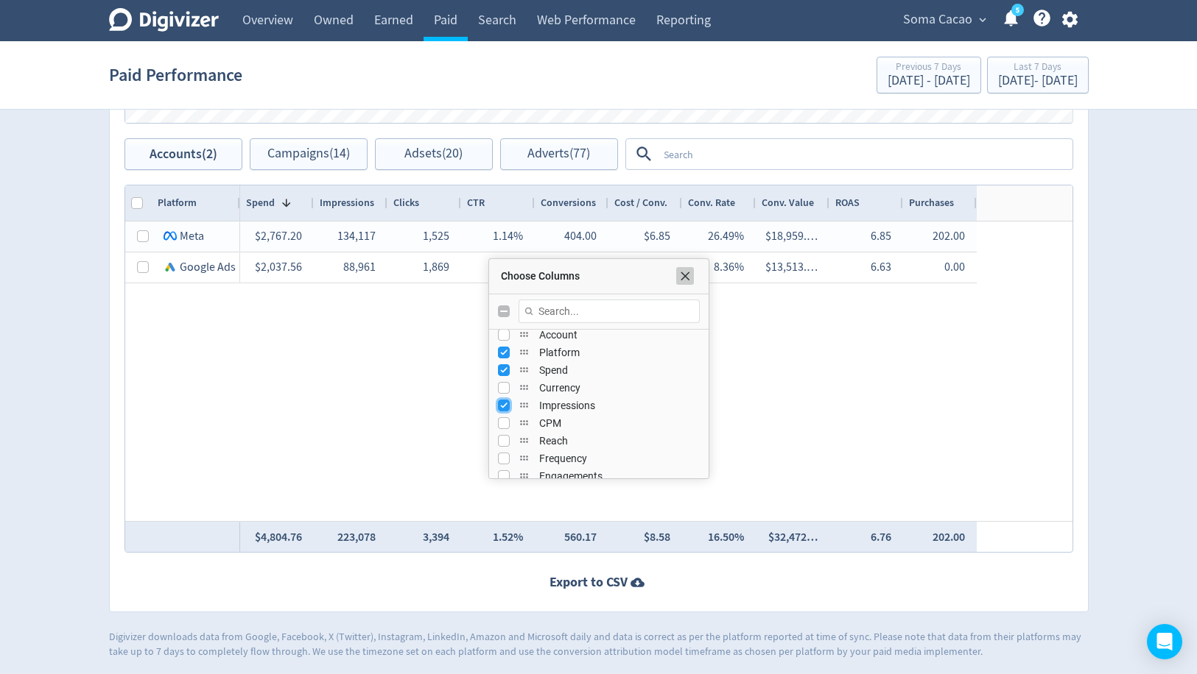
click at [684, 275] on span "Choose Columns" at bounding box center [685, 276] width 12 height 12
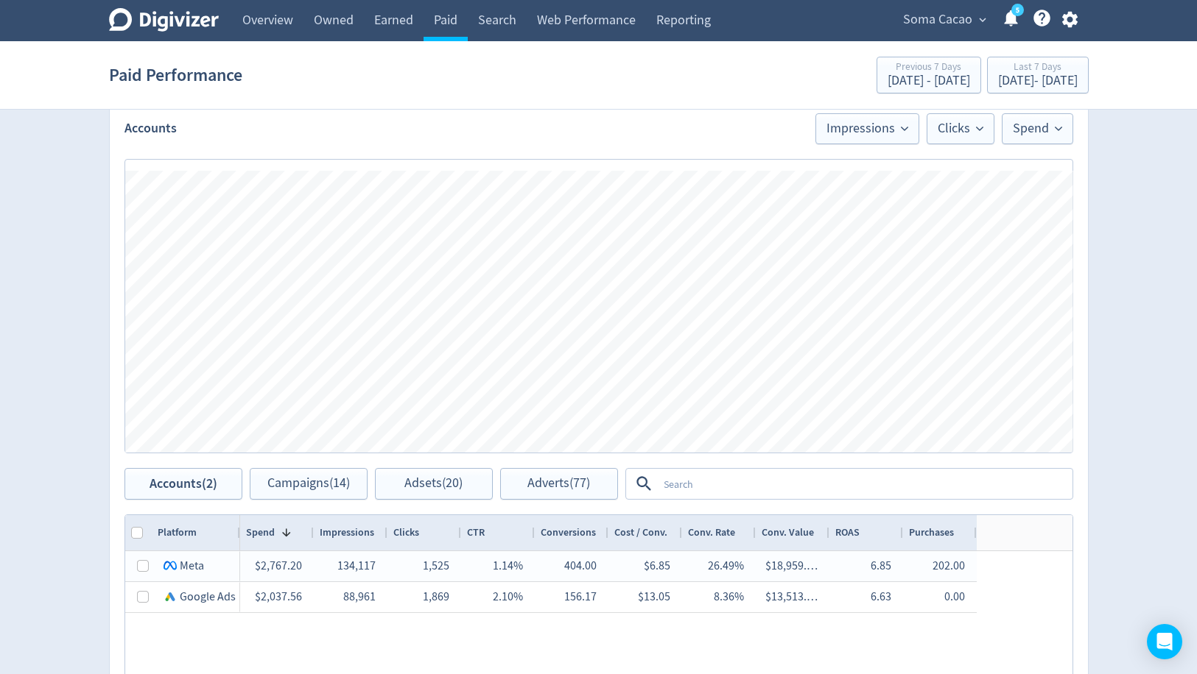
scroll to position [398, 0]
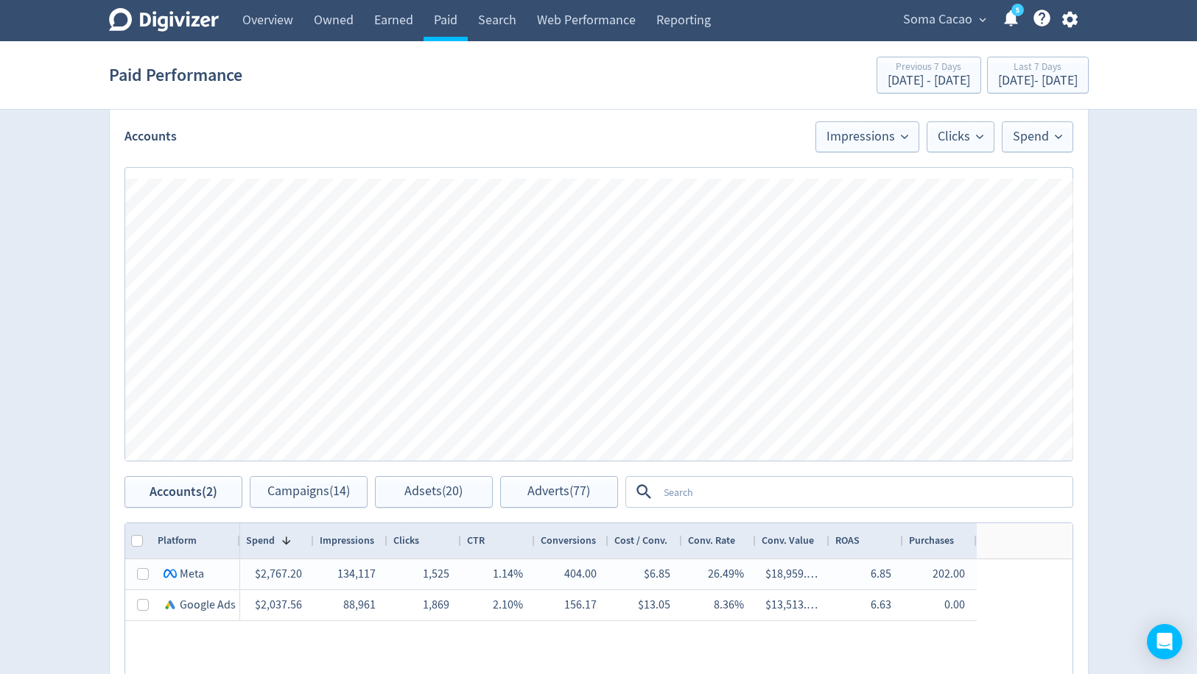
click at [1013, 529] on div "Spend 1 Clicks CTR Conversions" at bounding box center [656, 541] width 832 height 35
click at [1013, 90] on div "Last 7 Days [DATE] - [DATE]" at bounding box center [1037, 76] width 93 height 30
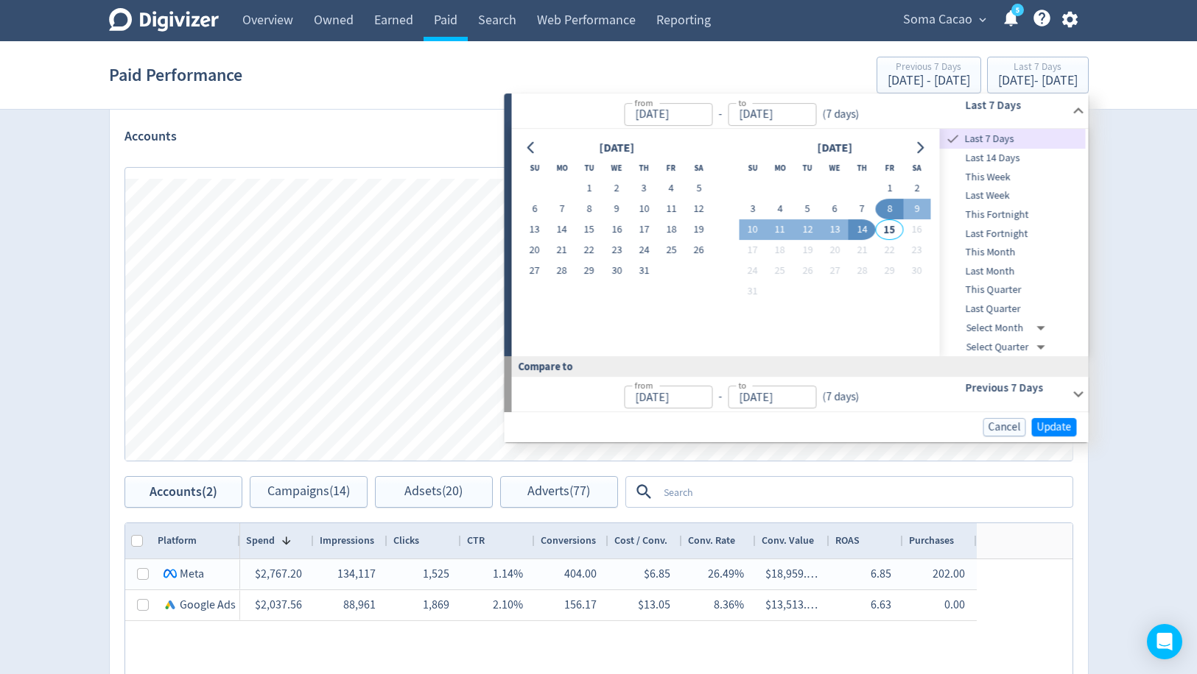
click at [1148, 259] on div "Digivizer Logo [PERSON_NAME] Logo Overview Owned Earned Paid Search Web Perform…" at bounding box center [598, 299] width 1197 height 1395
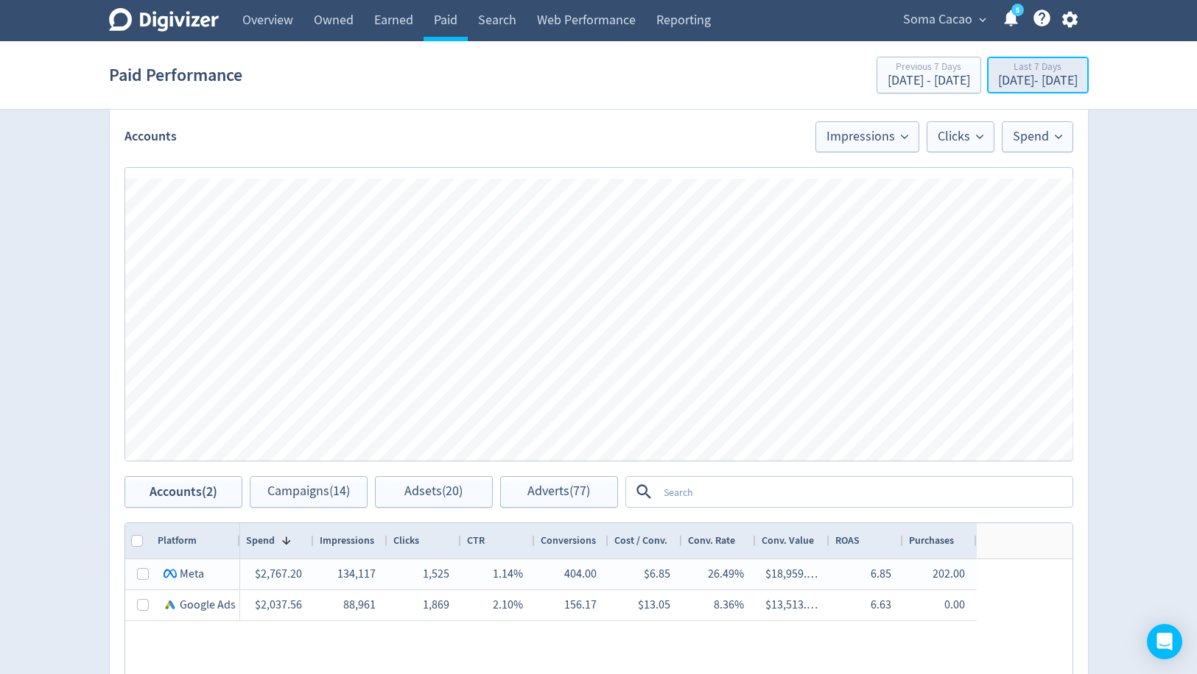
click at [1042, 75] on div "[DATE] - [DATE]" at bounding box center [1038, 80] width 80 height 13
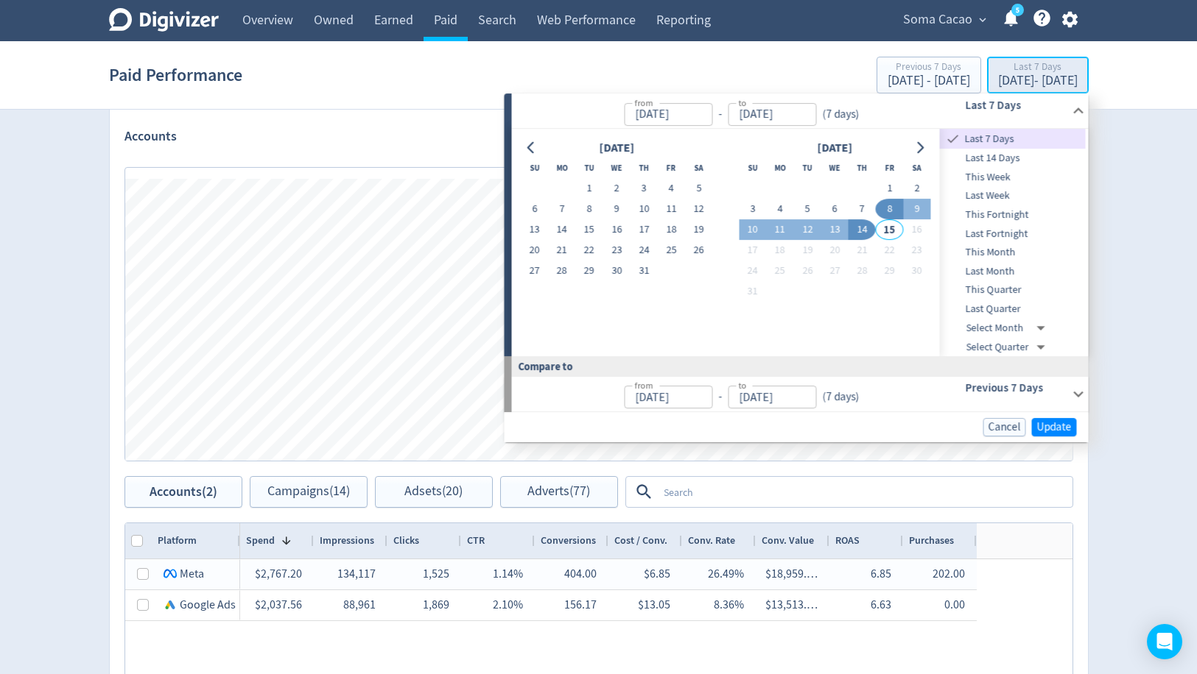
type input "[DATE]"
click at [1135, 248] on div "Digivizer Logo [PERSON_NAME] Logo Overview Owned Earned Paid Search Web Perform…" at bounding box center [598, 299] width 1197 height 1395
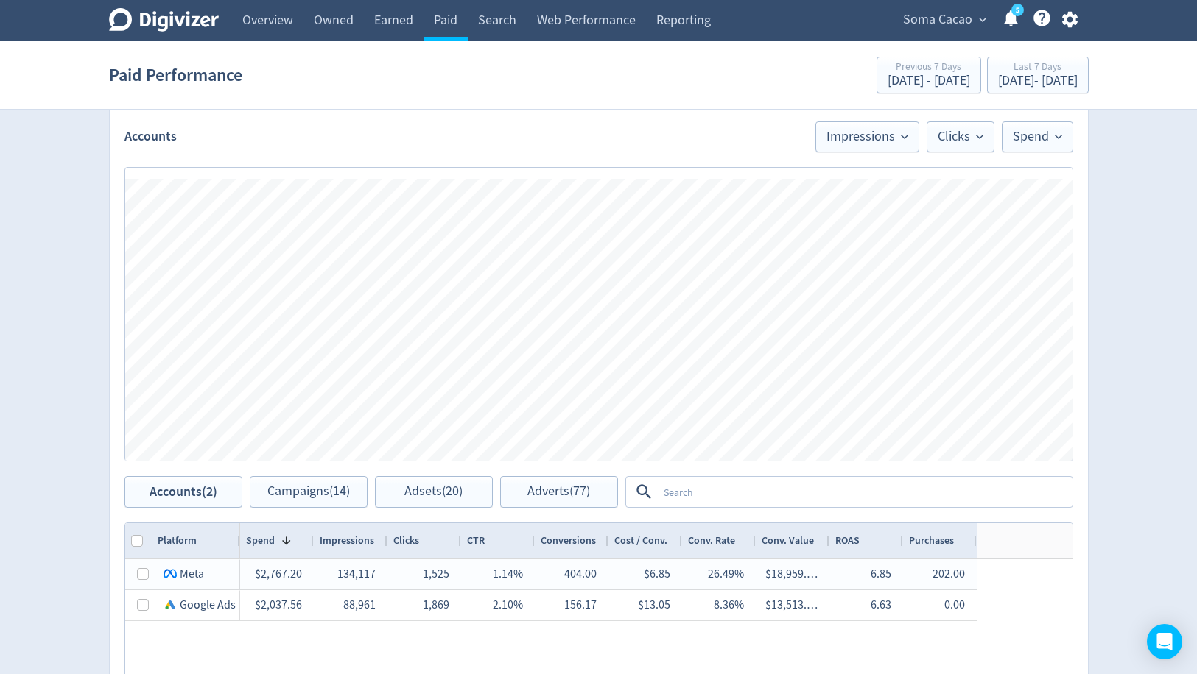
click at [786, 491] on textarea at bounding box center [864, 492] width 413 height 27
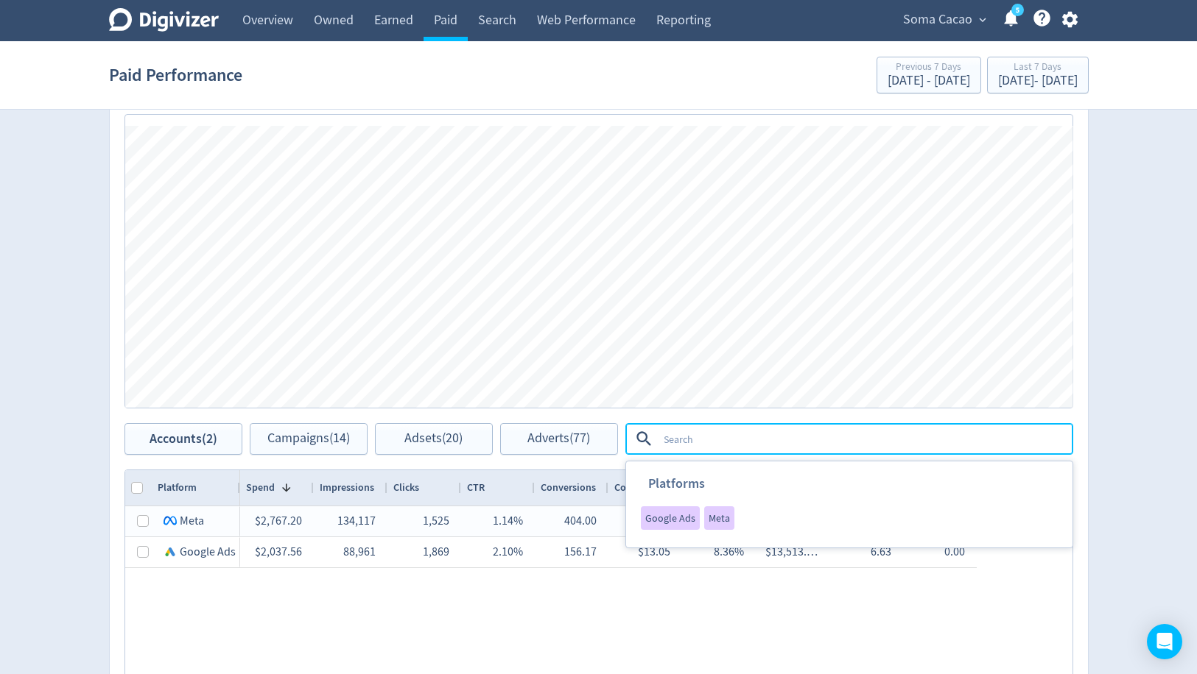
scroll to position [468, 0]
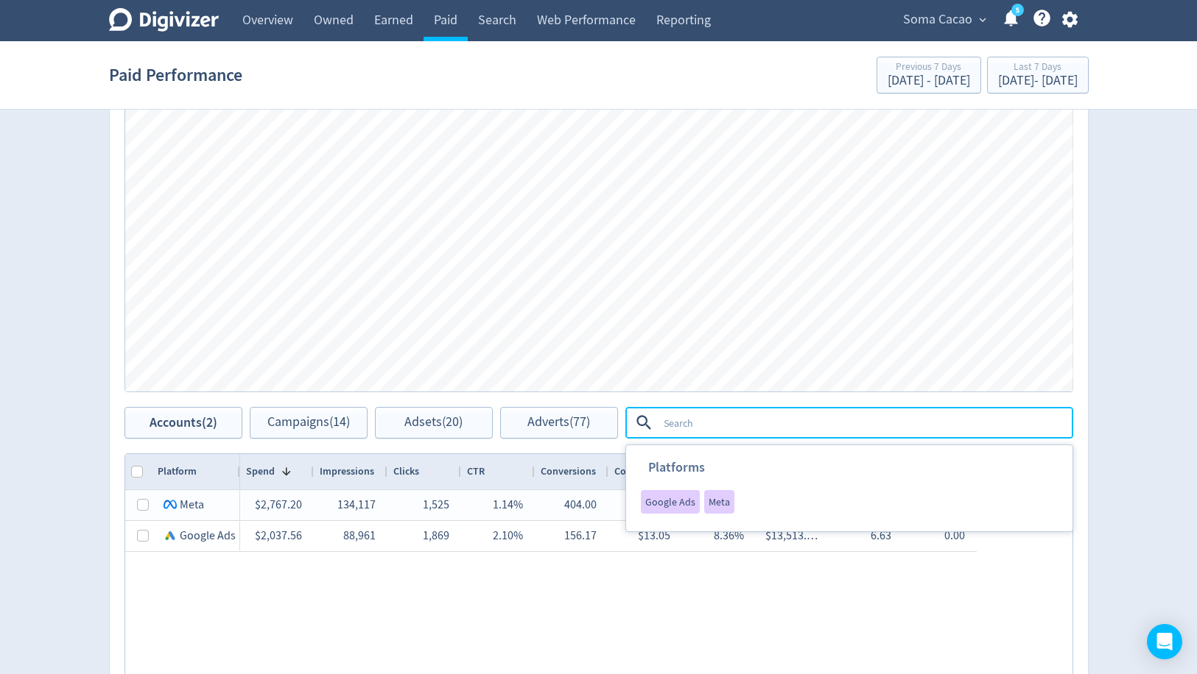
click at [262, 588] on div "$2,767.20 1,525 1.14% 404.00 $6.85 26.49% $18,959.… 6.85 202.00 134,117 $2,037.…" at bounding box center [656, 640] width 832 height 300
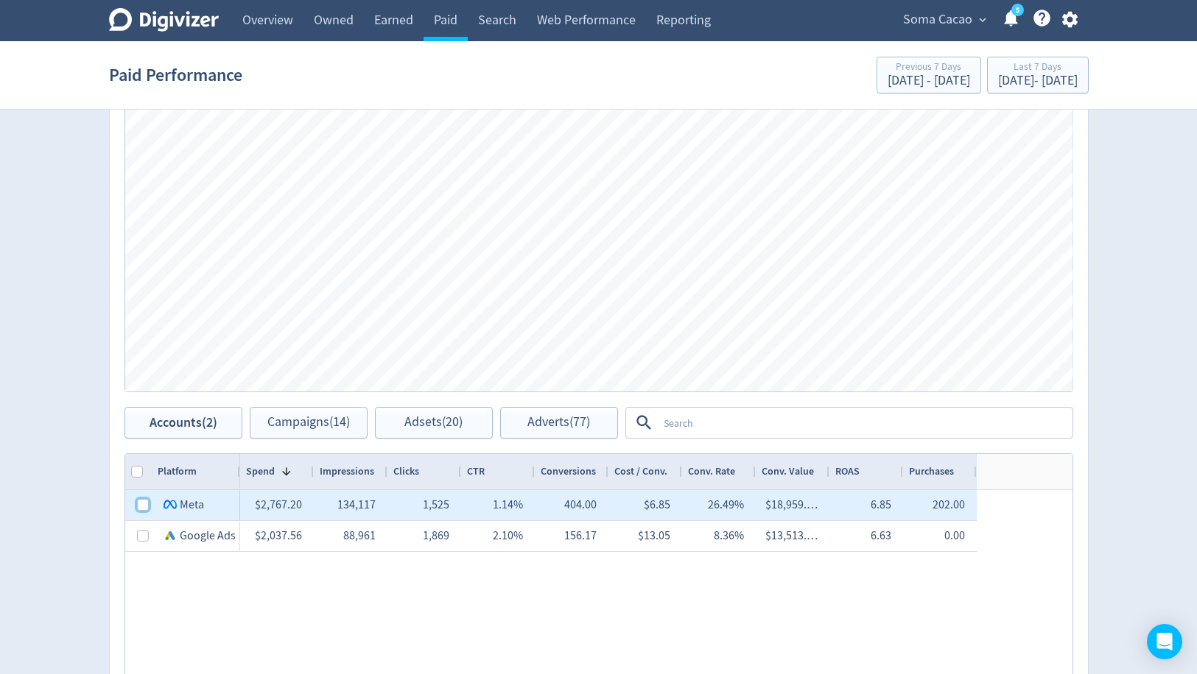
click at [142, 507] on input "Press Space to toggle row selection (unchecked)" at bounding box center [143, 505] width 12 height 12
checkbox input "true"
checkbox input "false"
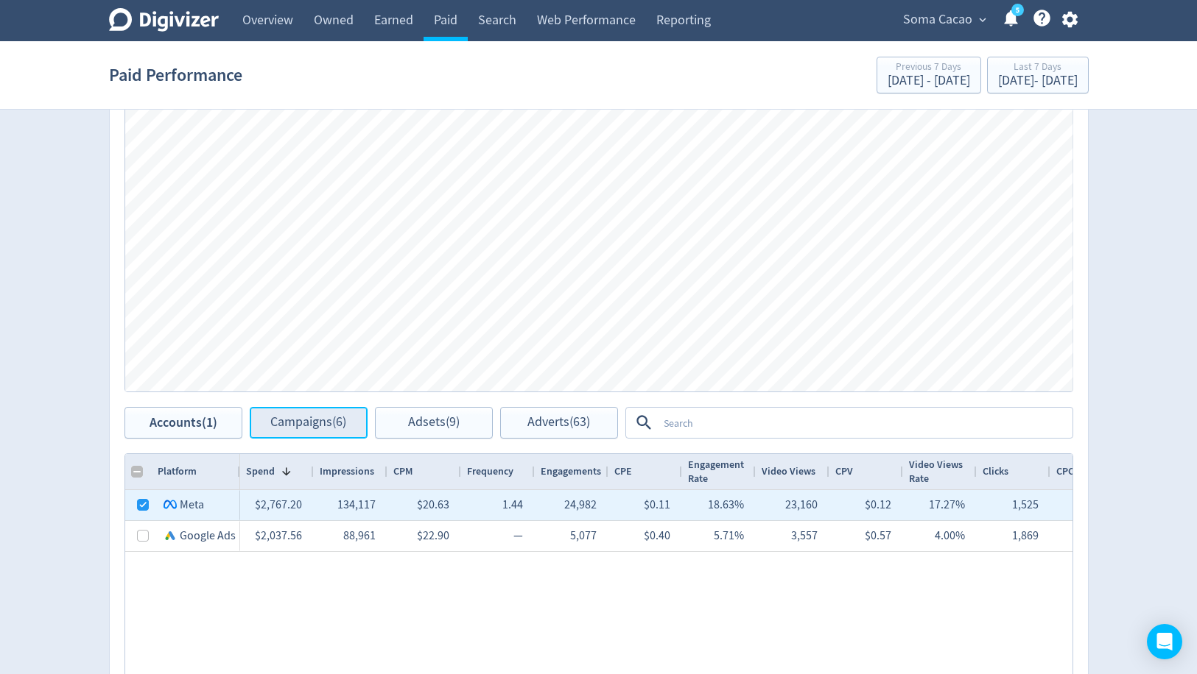
click at [296, 423] on span "Campaigns (6)" at bounding box center [308, 423] width 76 height 14
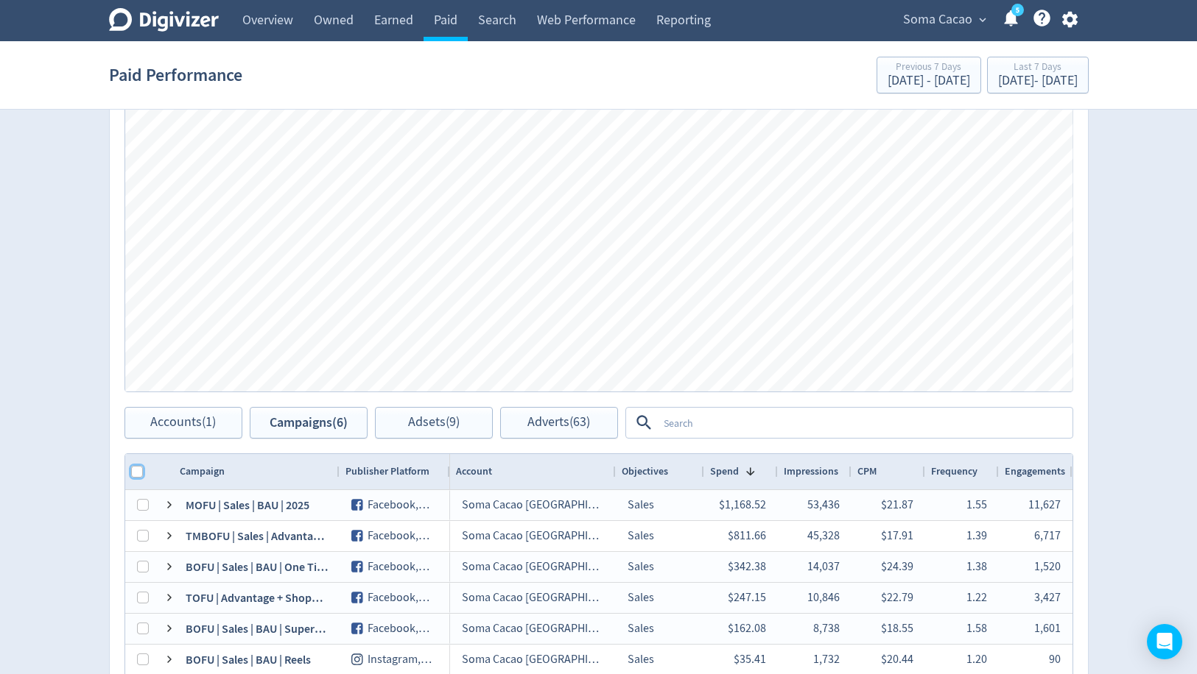
click at [135, 466] on input "Column with Header Selection" at bounding box center [137, 472] width 12 height 12
checkbox input "true"
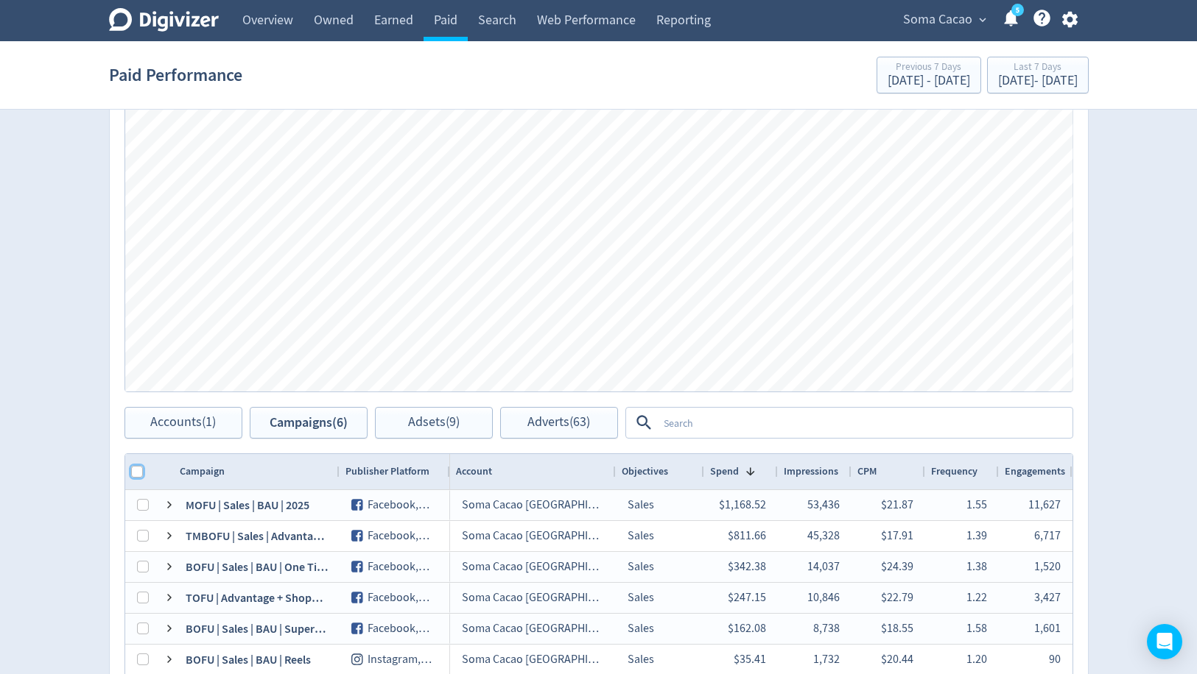
checkbox input "true"
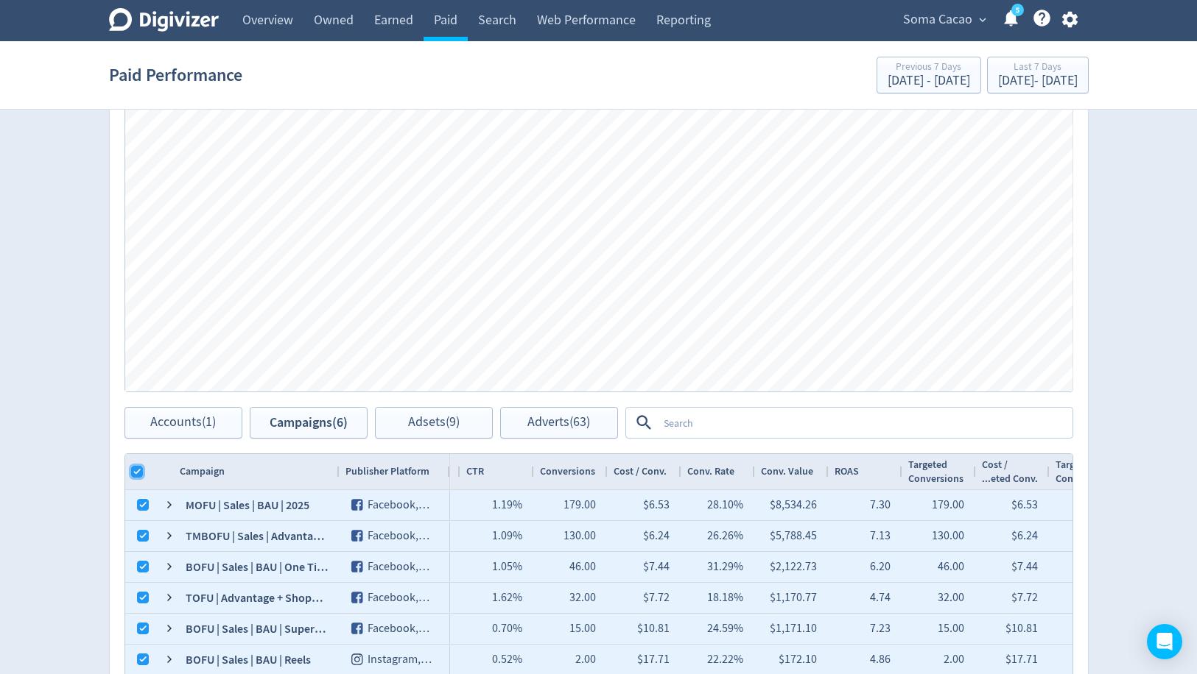
click at [137, 468] on input "Column with Header Selection" at bounding box center [137, 472] width 12 height 12
checkbox input "false"
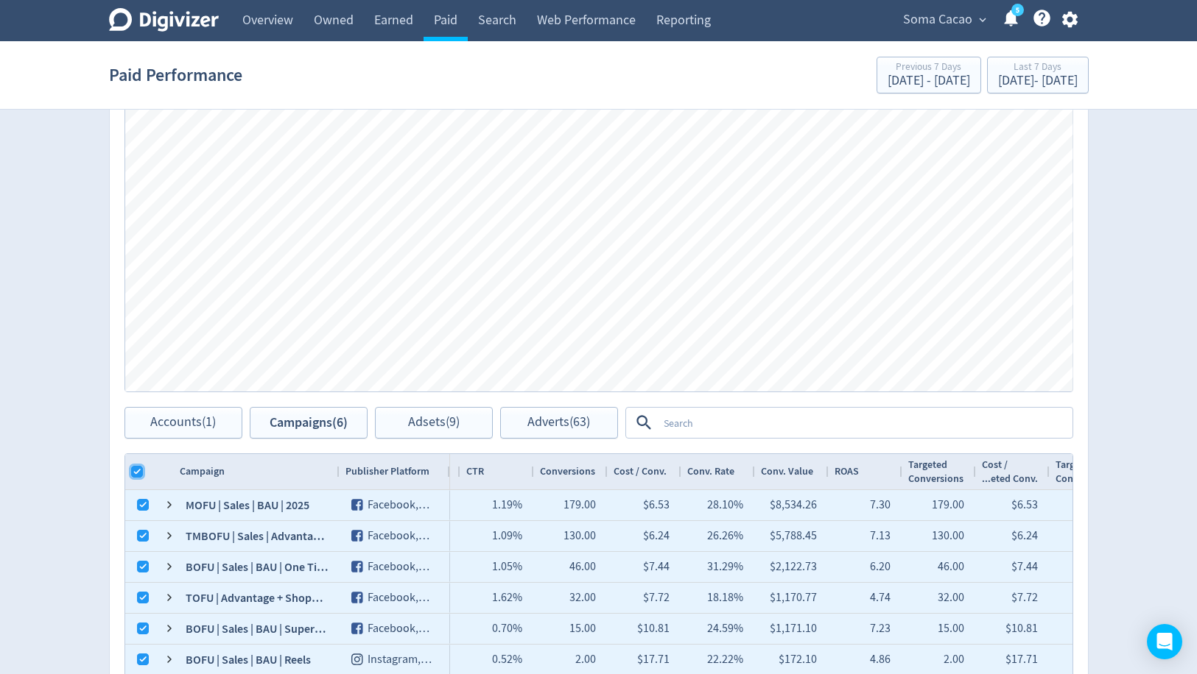
checkbox input "false"
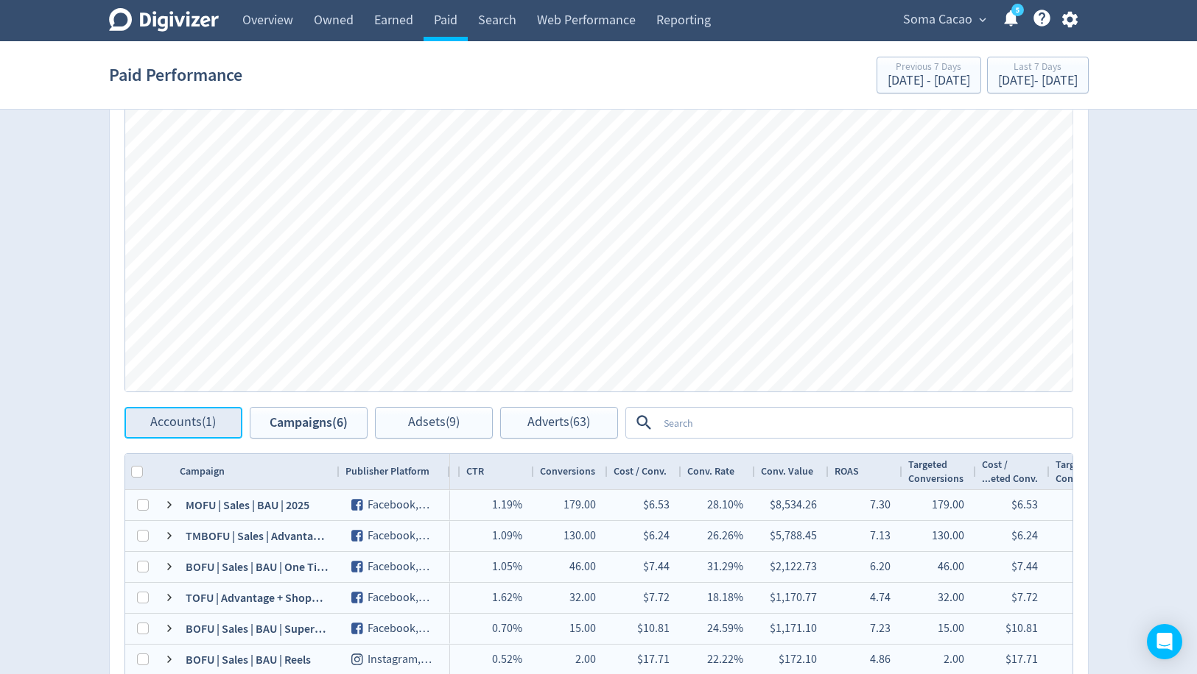
click at [176, 425] on span "Accounts (1)" at bounding box center [183, 423] width 66 height 14
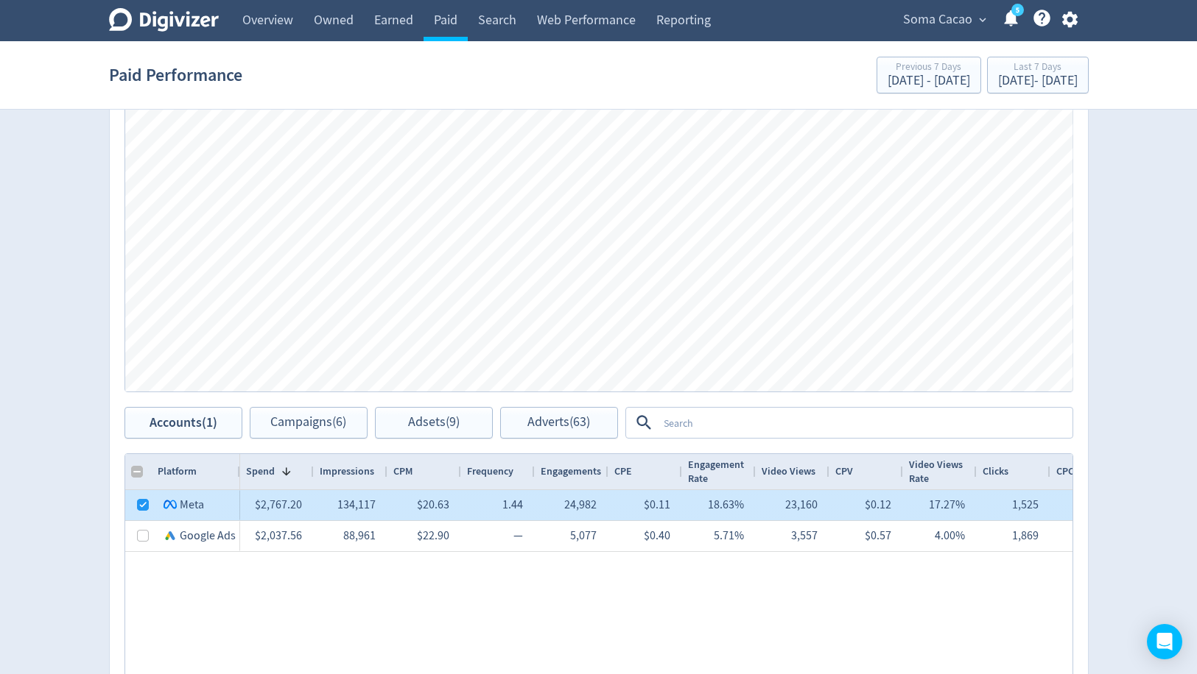
click at [133, 504] on div at bounding box center [138, 505] width 27 height 30
click at [138, 501] on input "Press Space to toggle row selection (checked)" at bounding box center [143, 505] width 12 height 12
checkbox input "false"
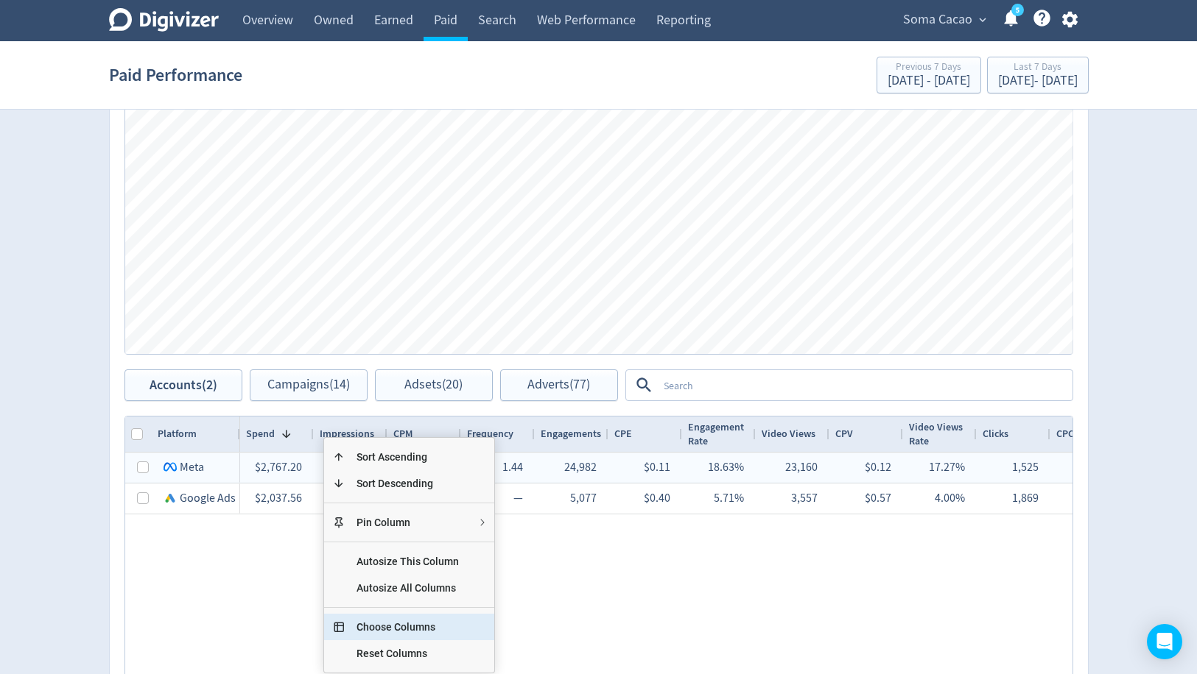
click at [431, 622] on span "Choose Columns" at bounding box center [408, 627] width 126 height 27
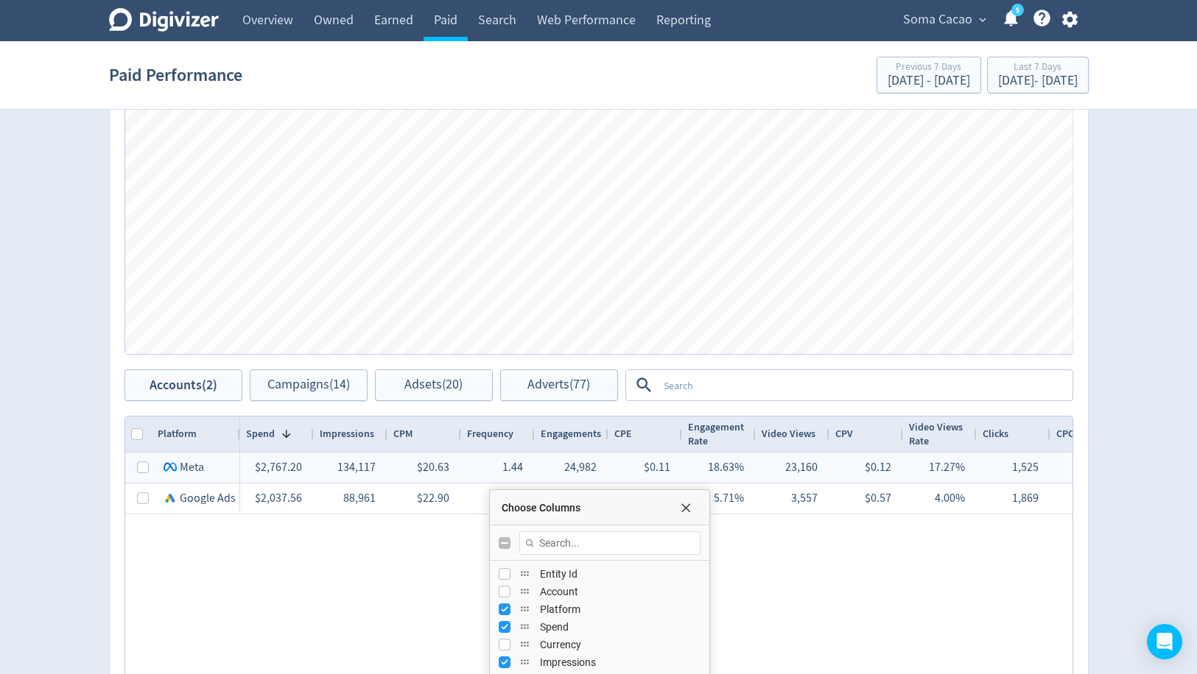
click at [498, 538] on input "Toggle All Columns Visibility" at bounding box center [504, 544] width 12 height 12
checkbox input "true"
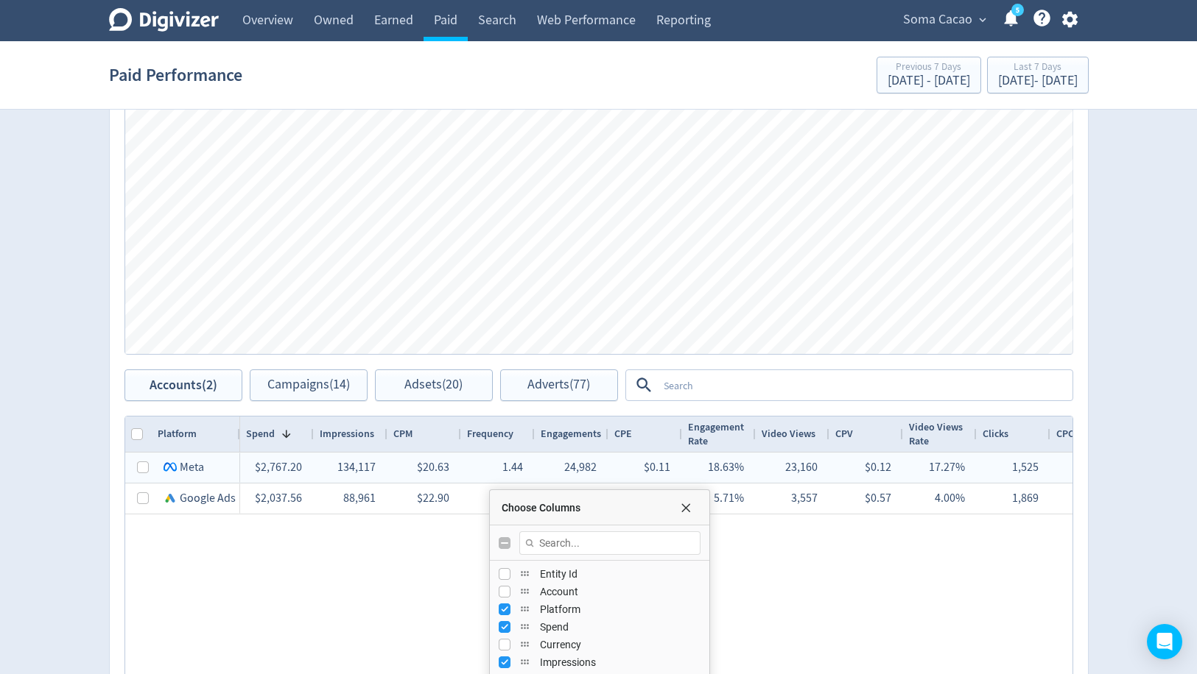
checkbox input "true"
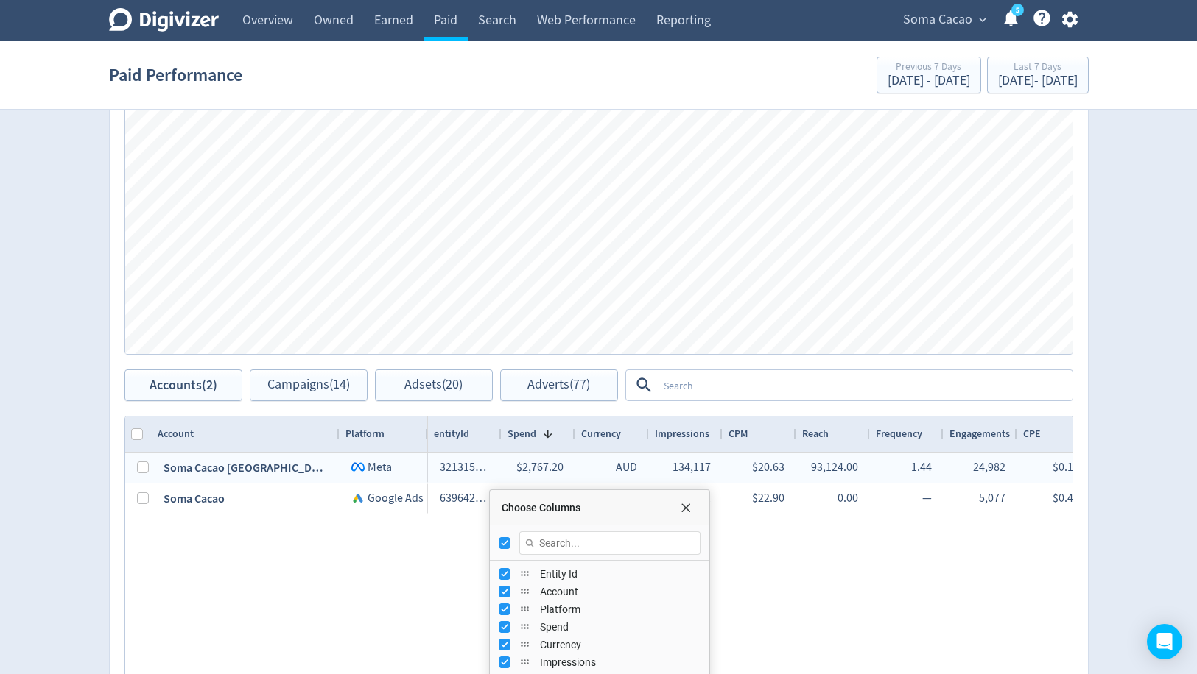
click at [498, 538] on input "Toggle All Columns Visibility" at bounding box center [504, 544] width 12 height 12
checkbox input "false"
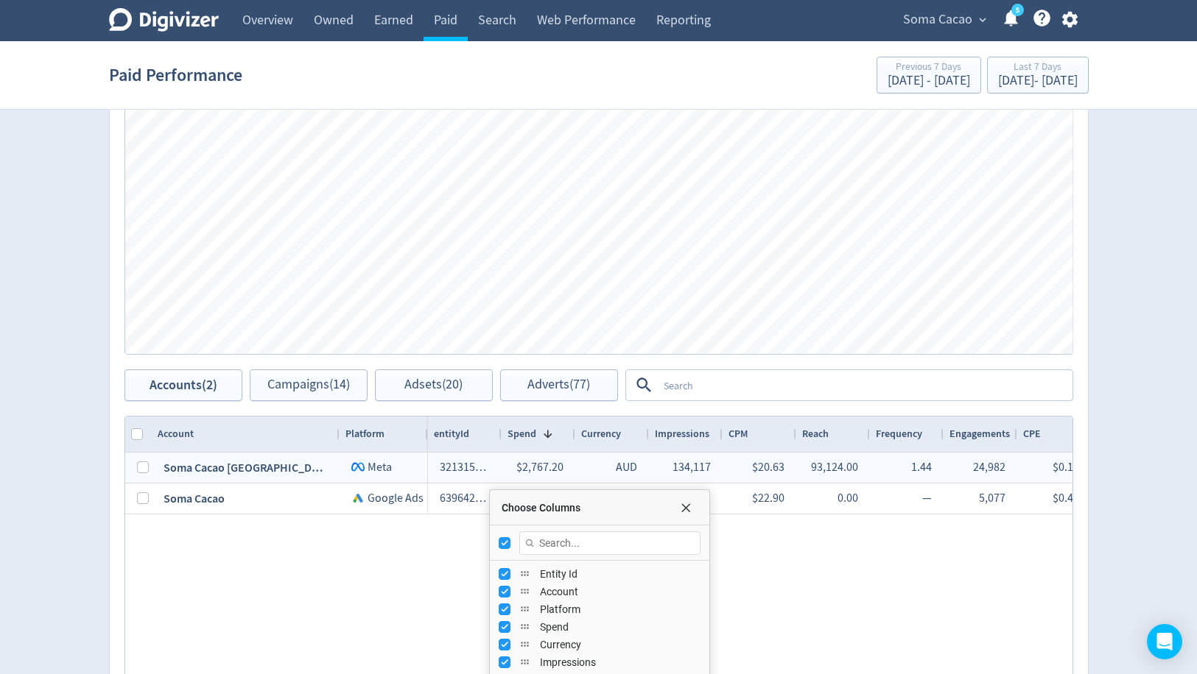
checkbox input "false"
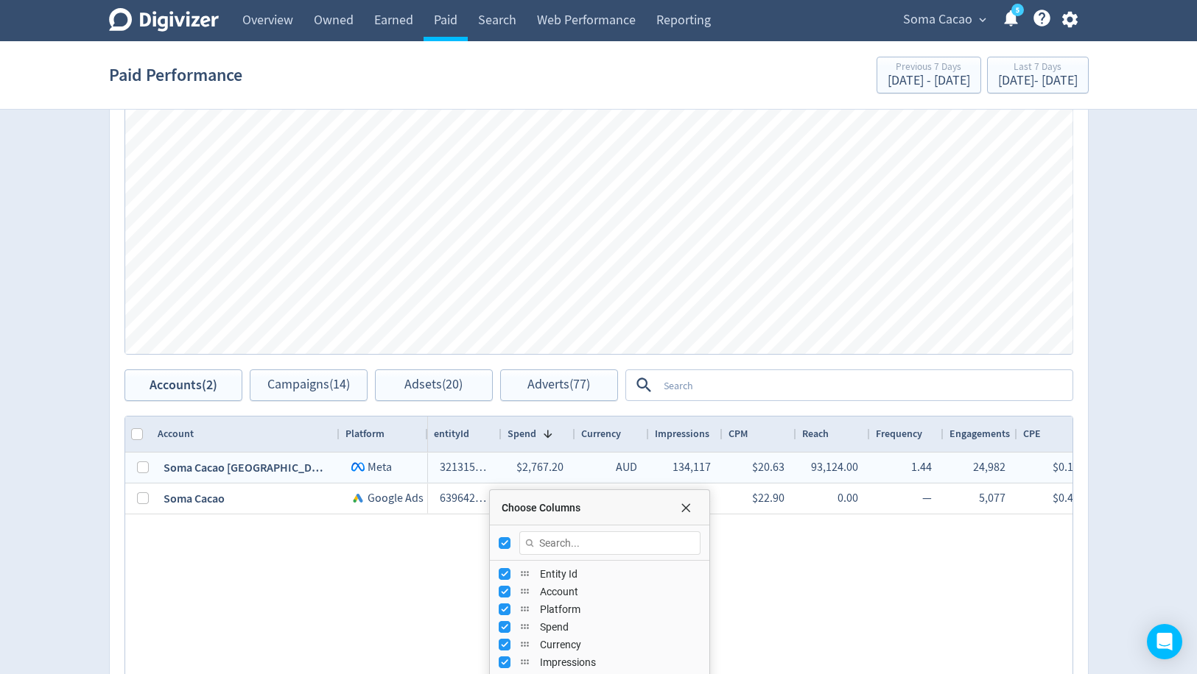
checkbox input "false"
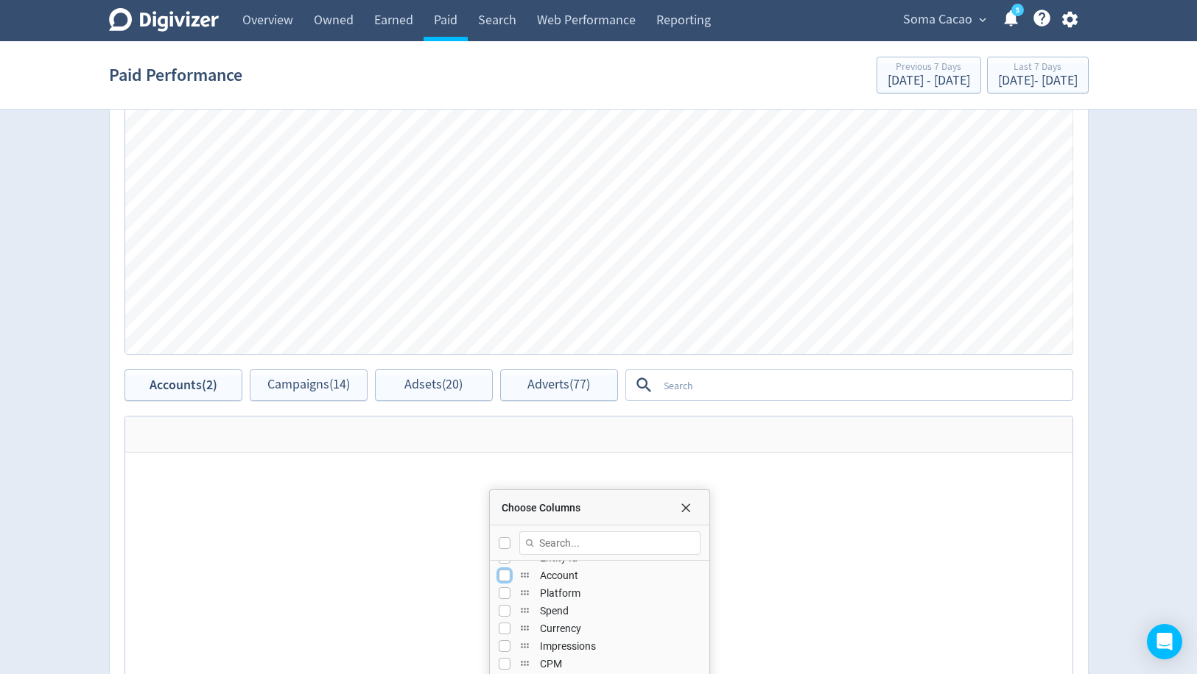
click at [501, 574] on input "Press SPACE to toggle visibility (hidden)" at bounding box center [504, 576] width 12 height 12
checkbox input "true"
checkbox input "false"
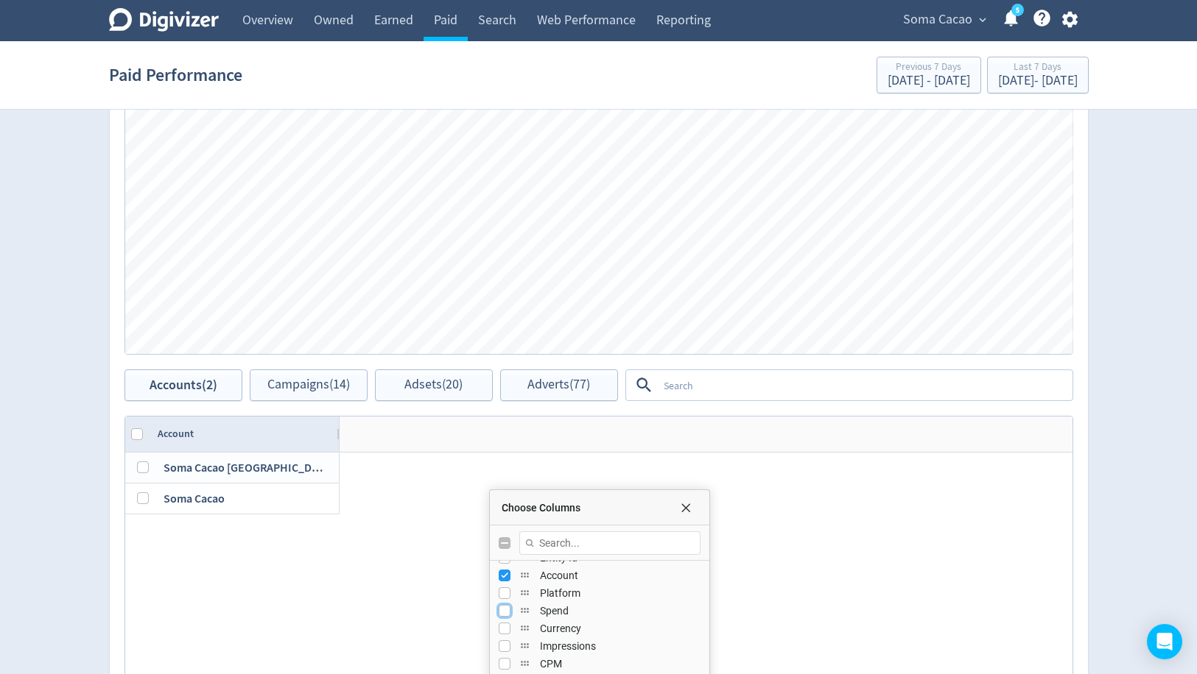
click at [502, 605] on input "Press SPACE to toggle visibility (hidden)" at bounding box center [504, 611] width 12 height 12
checkbox input "true"
click at [502, 593] on input "Press SPACE to toggle visibility (hidden)" at bounding box center [504, 597] width 12 height 12
checkbox input "true"
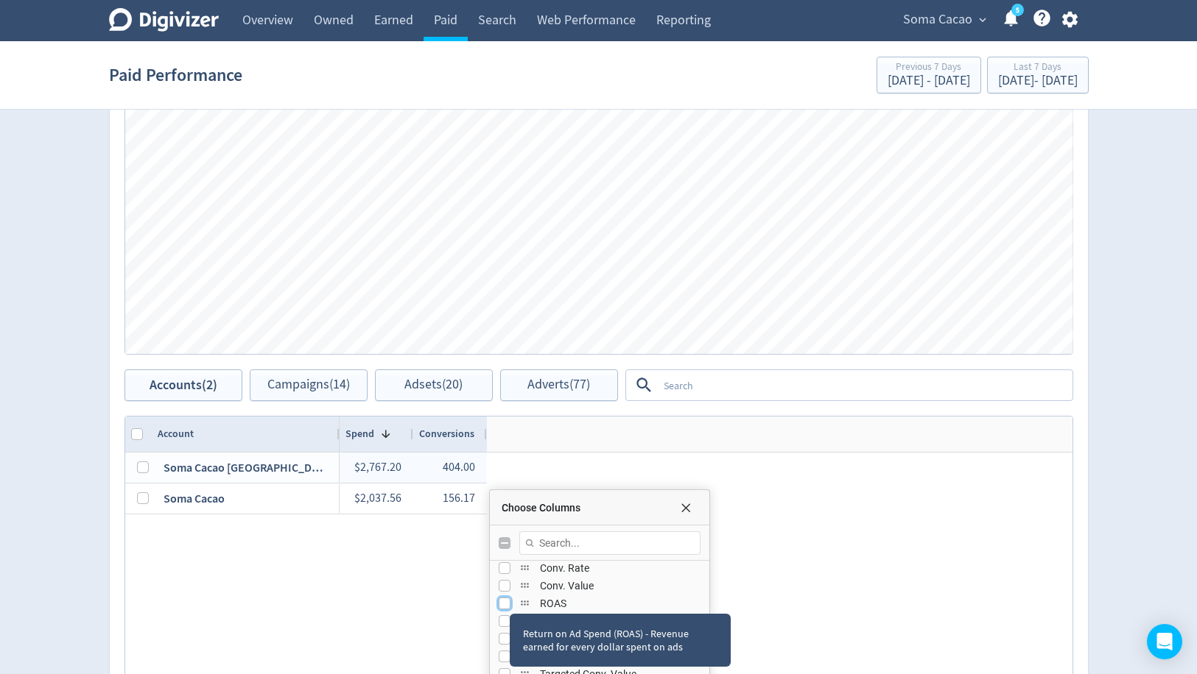
click at [499, 603] on input "Press SPACE to toggle visibility (hidden)" at bounding box center [504, 604] width 12 height 12
checkbox input "true"
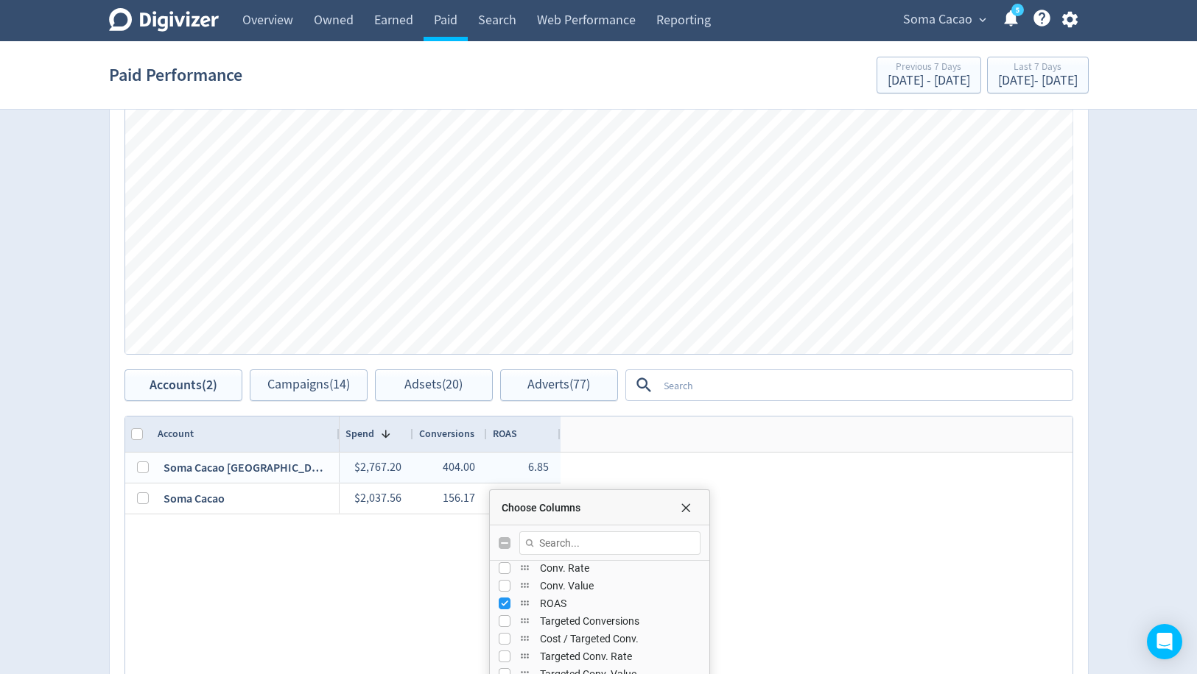
click at [892, 483] on div "$2,767.20 404.00 6.85 $2,037.56 156.17 6.63" at bounding box center [705, 603] width 733 height 300
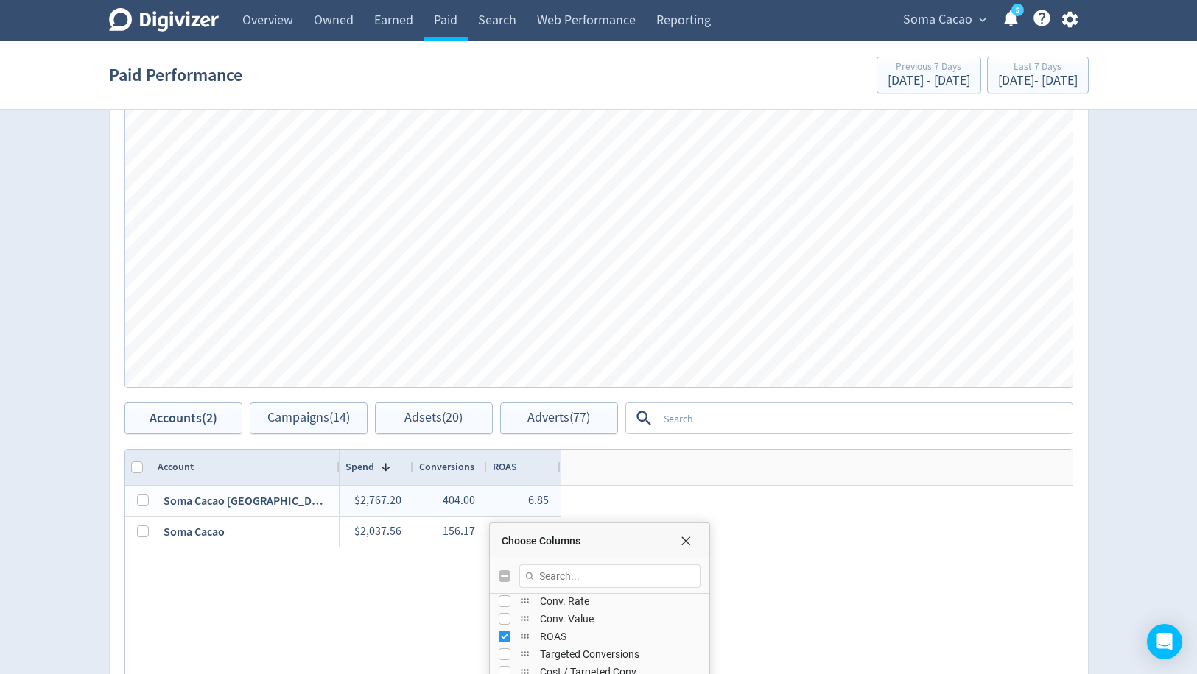
click at [687, 530] on div "Choose Columns" at bounding box center [599, 541] width 219 height 35
click at [687, 537] on span "Choose Columns" at bounding box center [686, 541] width 12 height 12
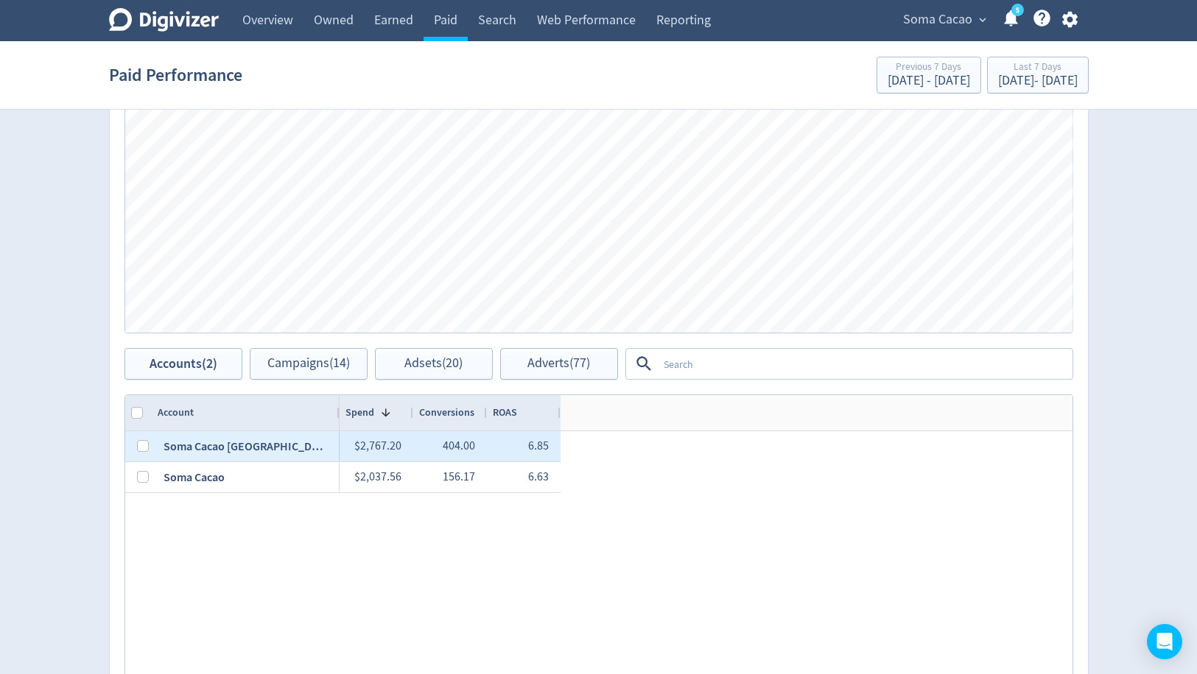
click at [149, 443] on div at bounding box center [138, 446] width 27 height 30
click at [139, 445] on input "Press Space to toggle row selection (unchecked)" at bounding box center [143, 446] width 12 height 12
checkbox input "true"
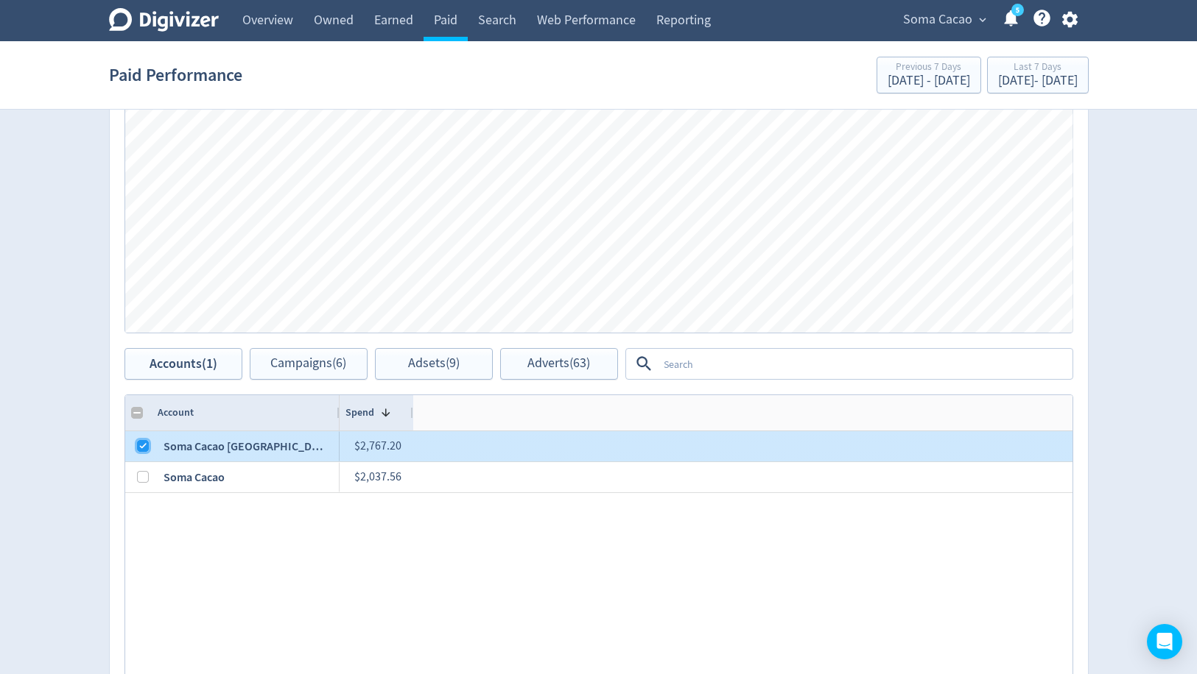
checkbox input "false"
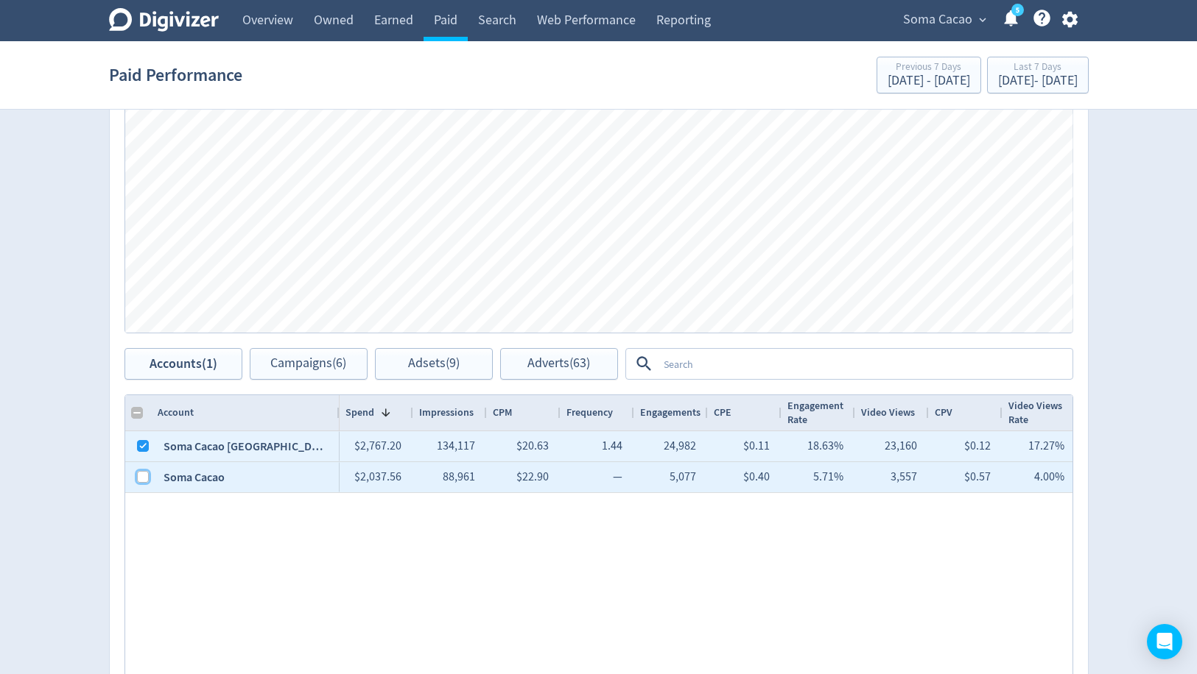
click at [138, 471] on input "Press Space to toggle row selection (unchecked)" at bounding box center [143, 477] width 12 height 12
checkbox input "true"
click at [134, 415] on input "Column with Header Selection" at bounding box center [137, 413] width 12 height 12
checkbox input "false"
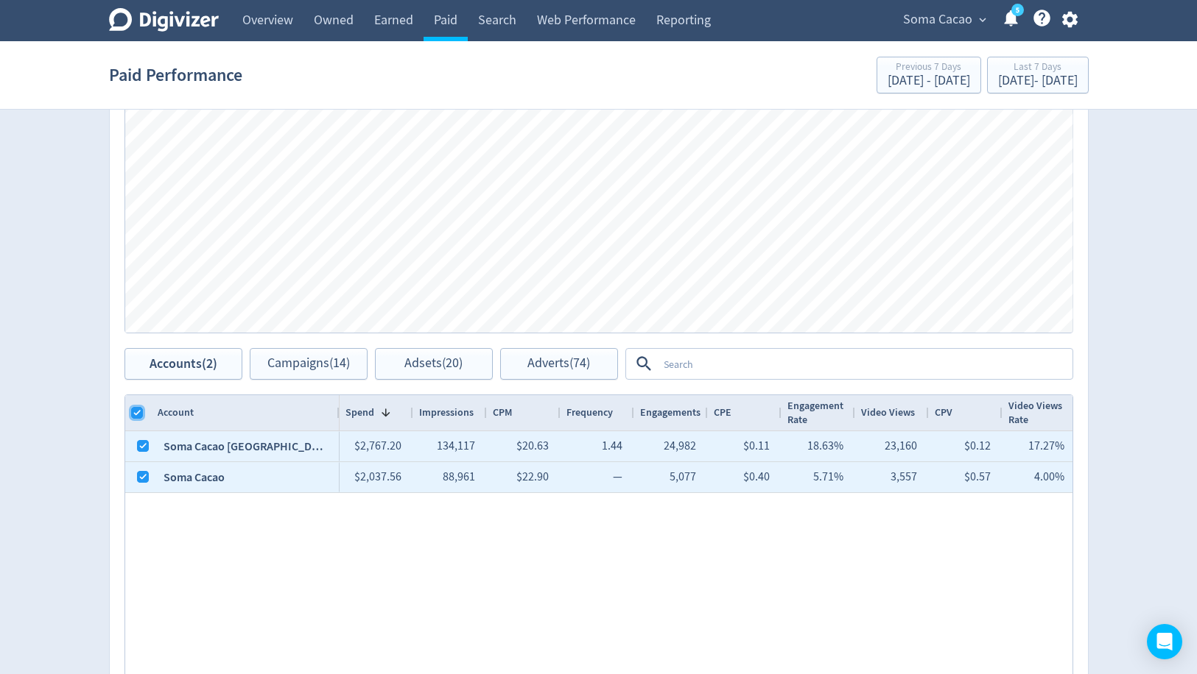
checkbox input "false"
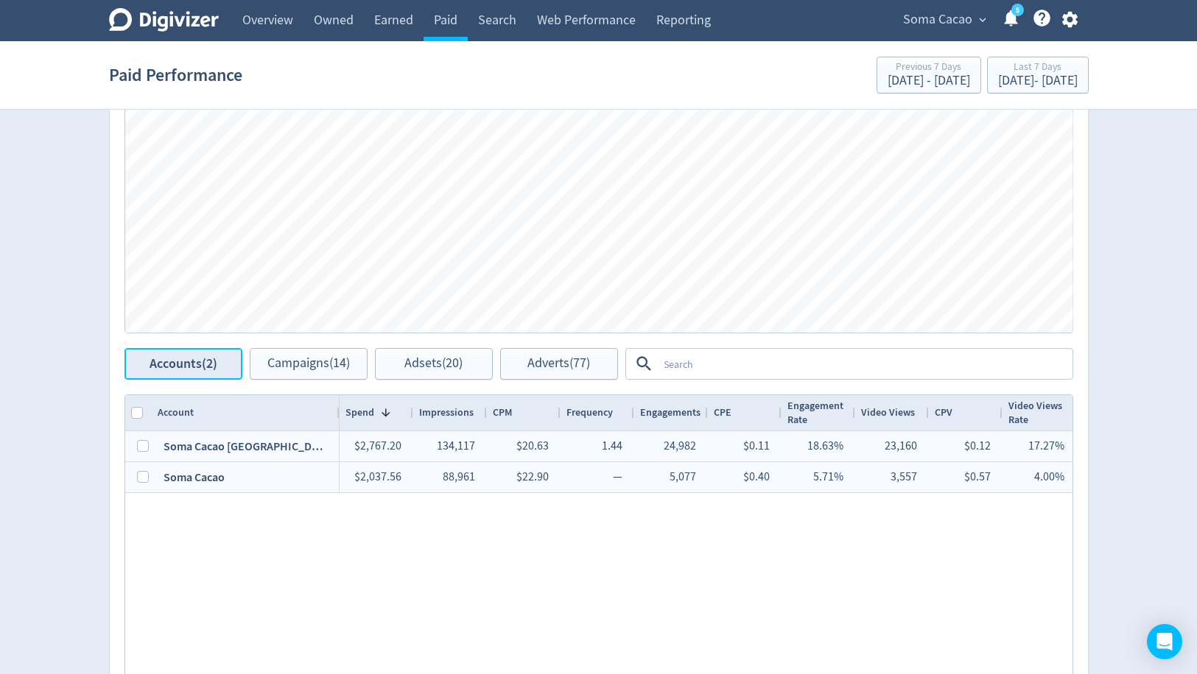
click at [192, 365] on span "Accounts (2)" at bounding box center [183, 364] width 68 height 14
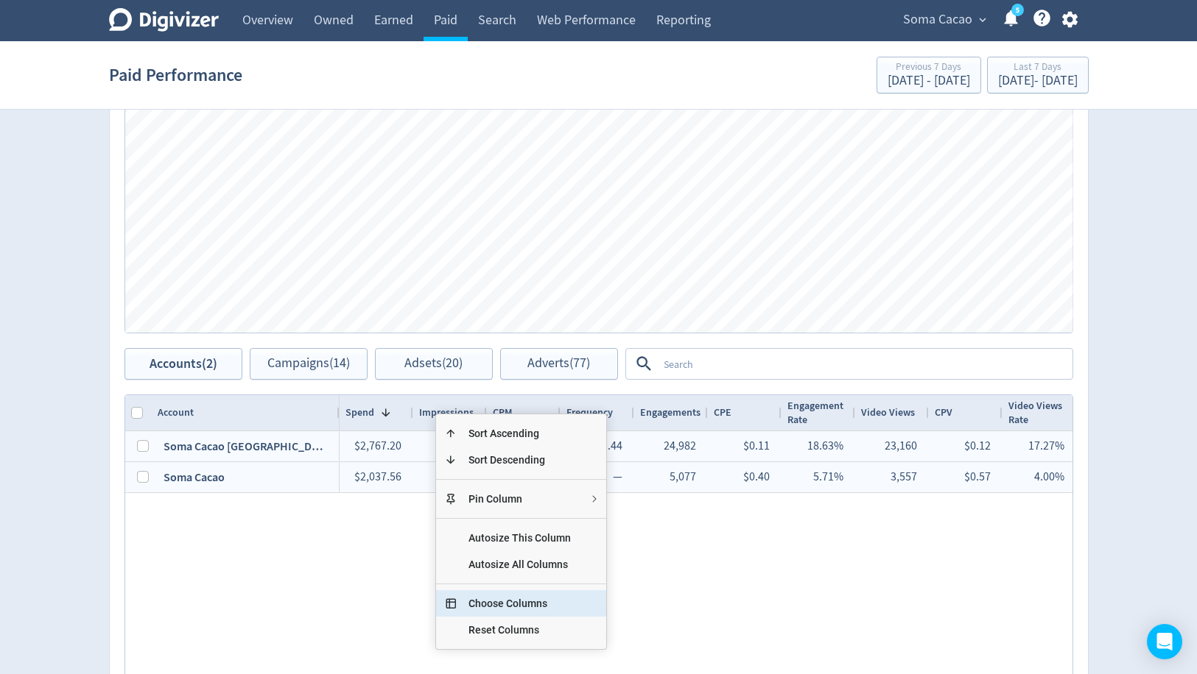
click at [507, 605] on span "Choose Columns" at bounding box center [520, 604] width 126 height 27
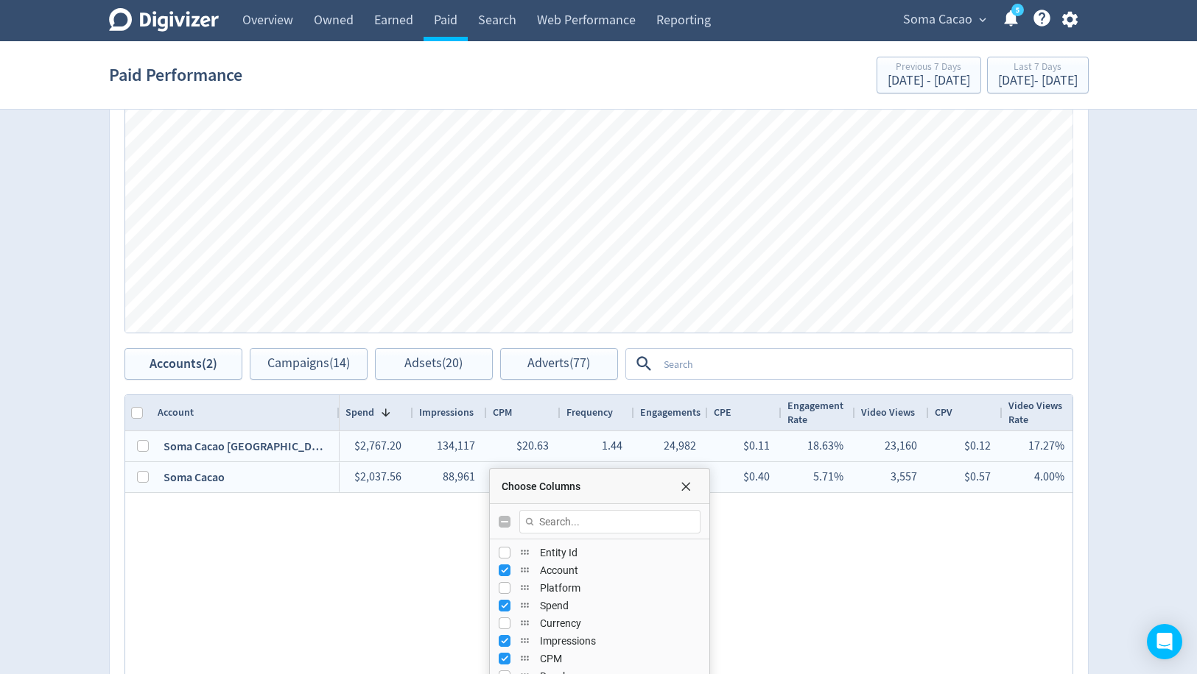
click at [500, 518] on input "Toggle All Columns Visibility" at bounding box center [504, 522] width 12 height 12
checkbox input "true"
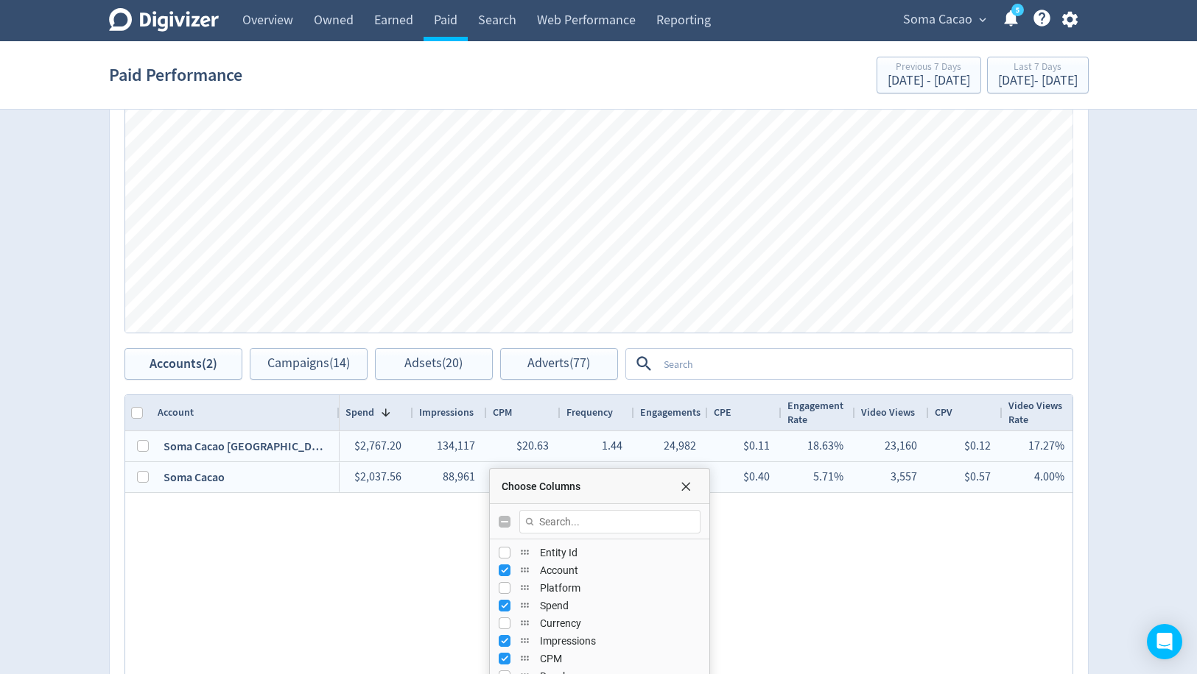
checkbox input "true"
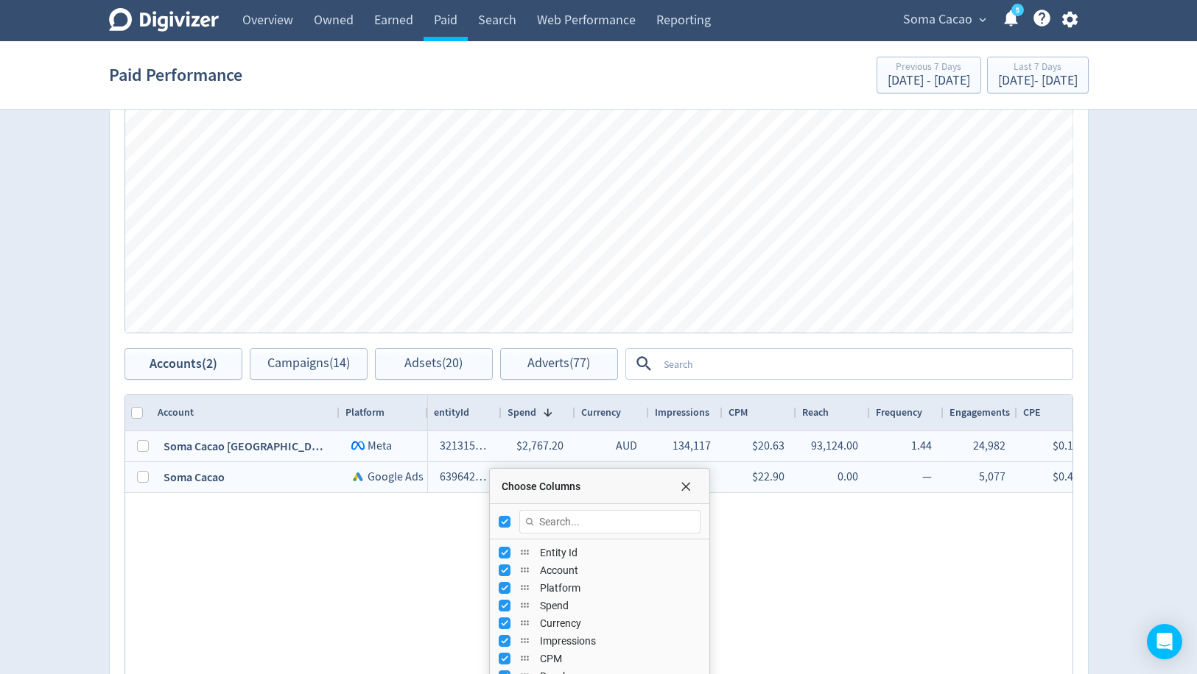
click at [501, 513] on div "Choose Columns" at bounding box center [599, 521] width 219 height 35
click at [501, 518] on input "Toggle All Columns Visibility" at bounding box center [504, 522] width 12 height 12
checkbox input "false"
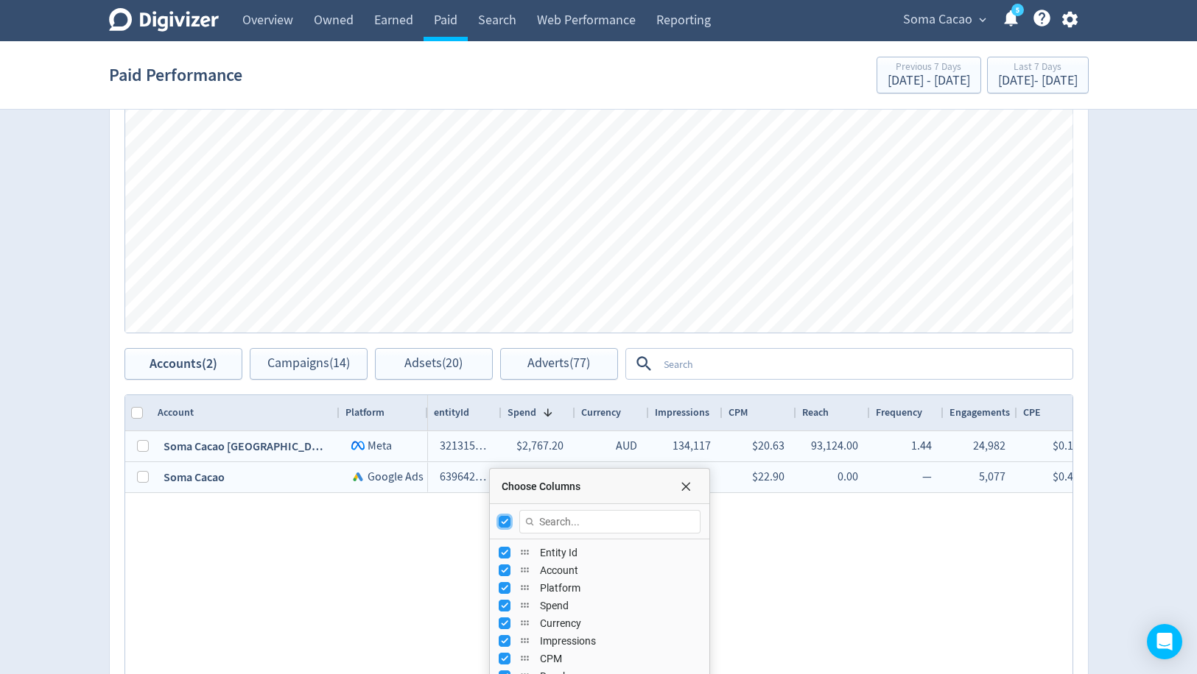
checkbox input "false"
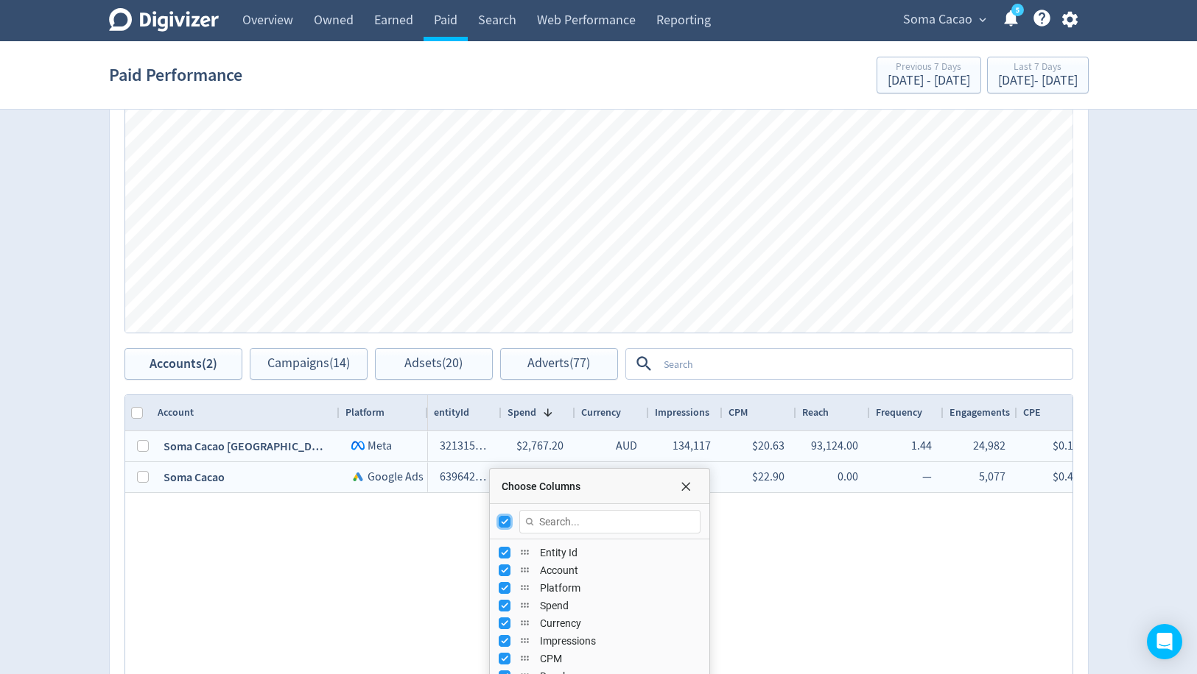
checkbox input "false"
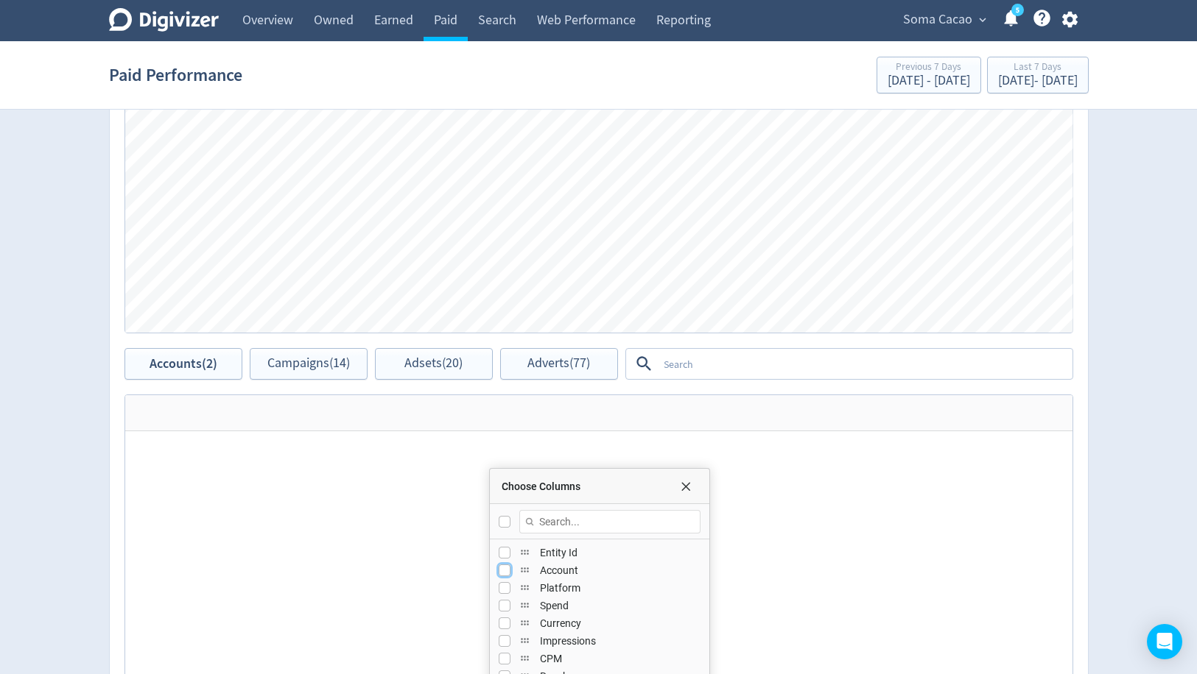
click at [500, 565] on input "Press SPACE to toggle visibility (hidden)" at bounding box center [504, 571] width 12 height 12
checkbox input "true"
checkbox input "false"
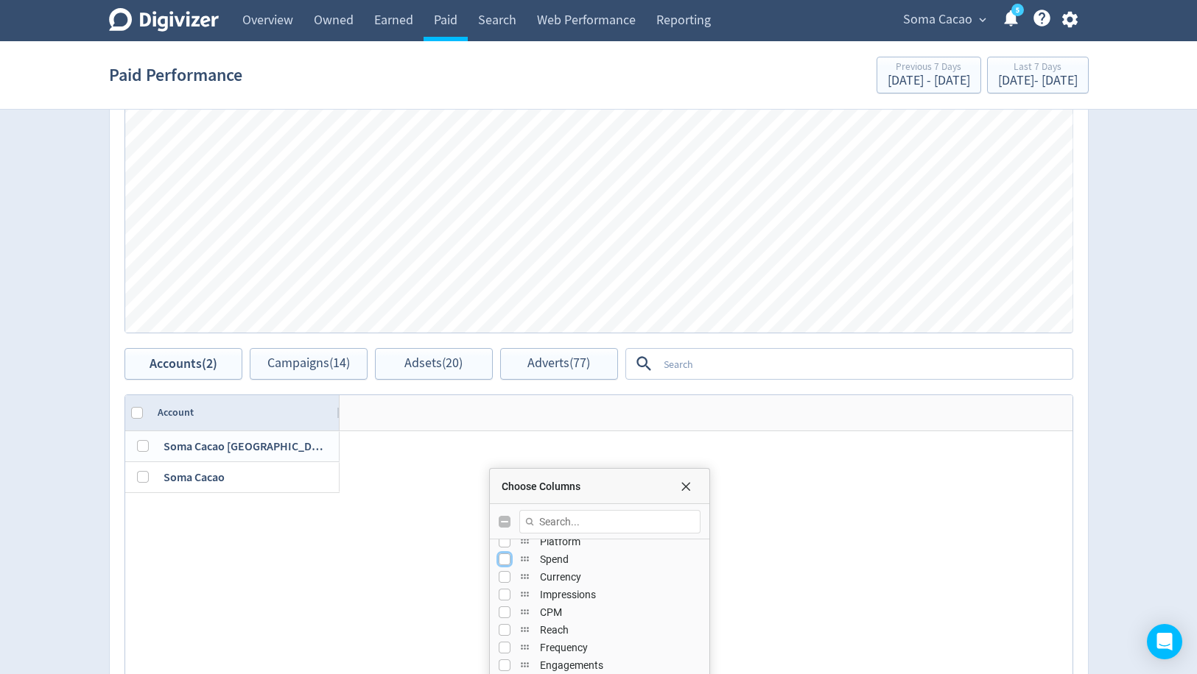
click at [507, 557] on input "Press SPACE to toggle visibility (hidden)" at bounding box center [504, 560] width 12 height 12
checkbox input "true"
click at [503, 553] on input "Press SPACE to toggle visibility (hidden)" at bounding box center [504, 555] width 12 height 12
checkbox input "true"
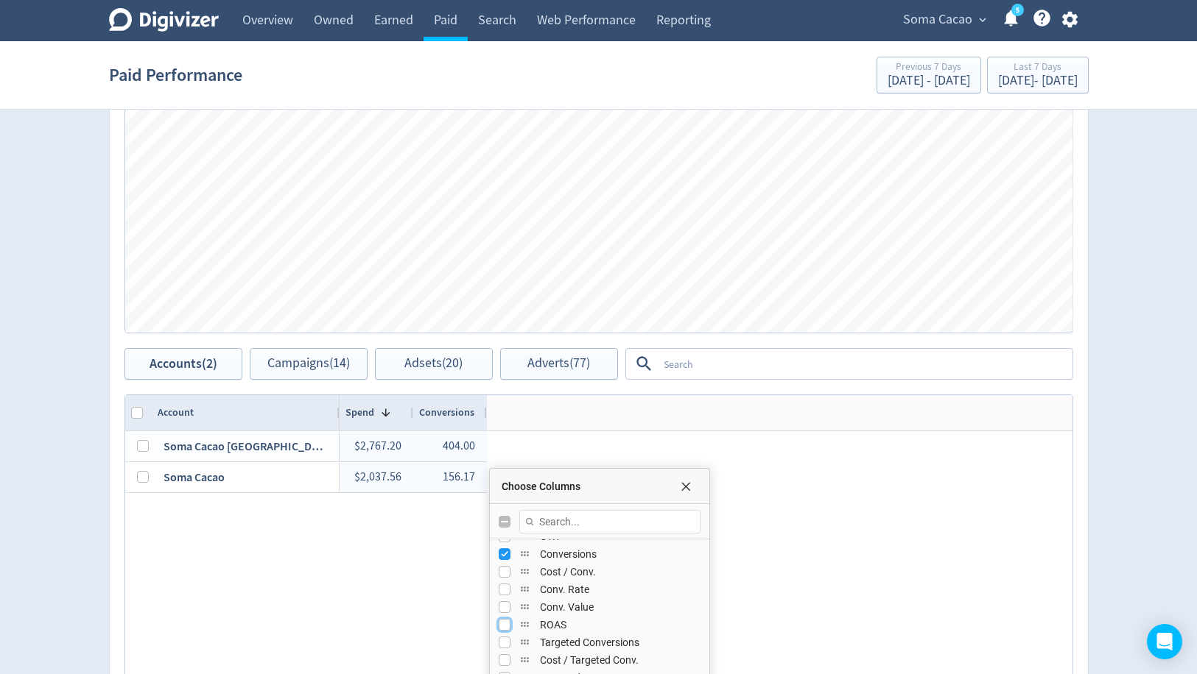
click at [503, 624] on input "Press SPACE to toggle visibility (hidden)" at bounding box center [504, 625] width 12 height 12
checkbox input "true"
click at [767, 468] on div "$2,767.20 404.00 6.85 $2,037.56 156.17 6.63" at bounding box center [705, 581] width 733 height 300
click at [687, 486] on span "Choose Columns" at bounding box center [686, 487] width 12 height 12
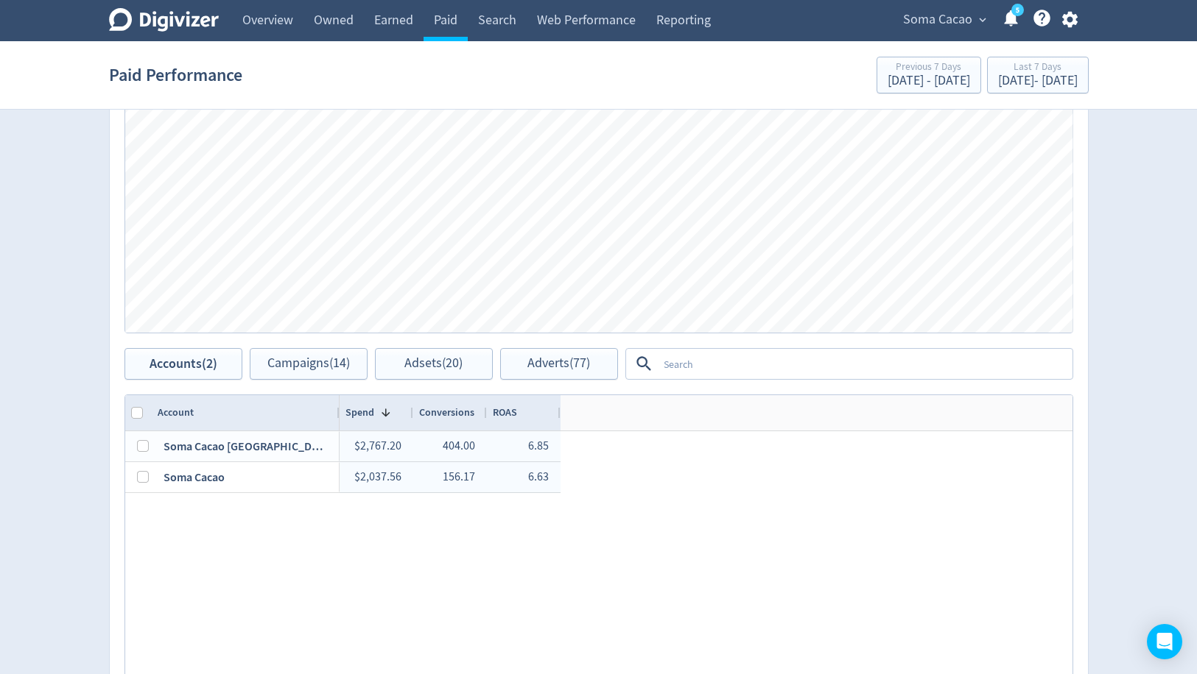
click at [742, 370] on textarea at bounding box center [864, 363] width 413 height 27
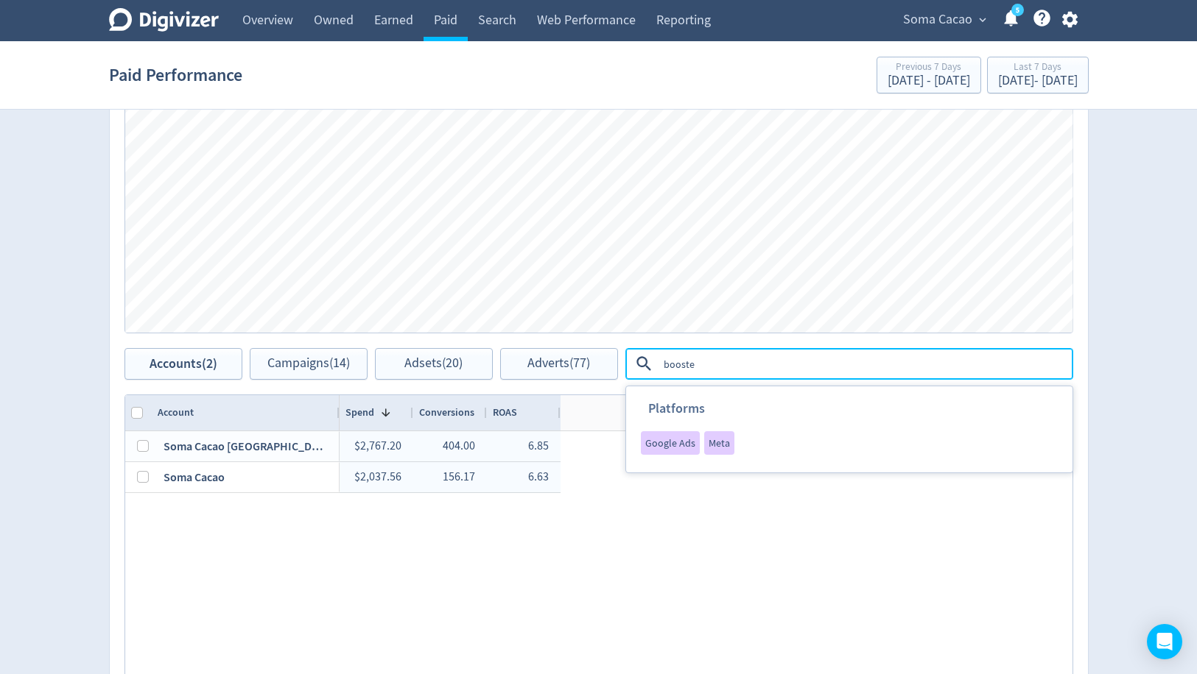
type textarea "boosted"
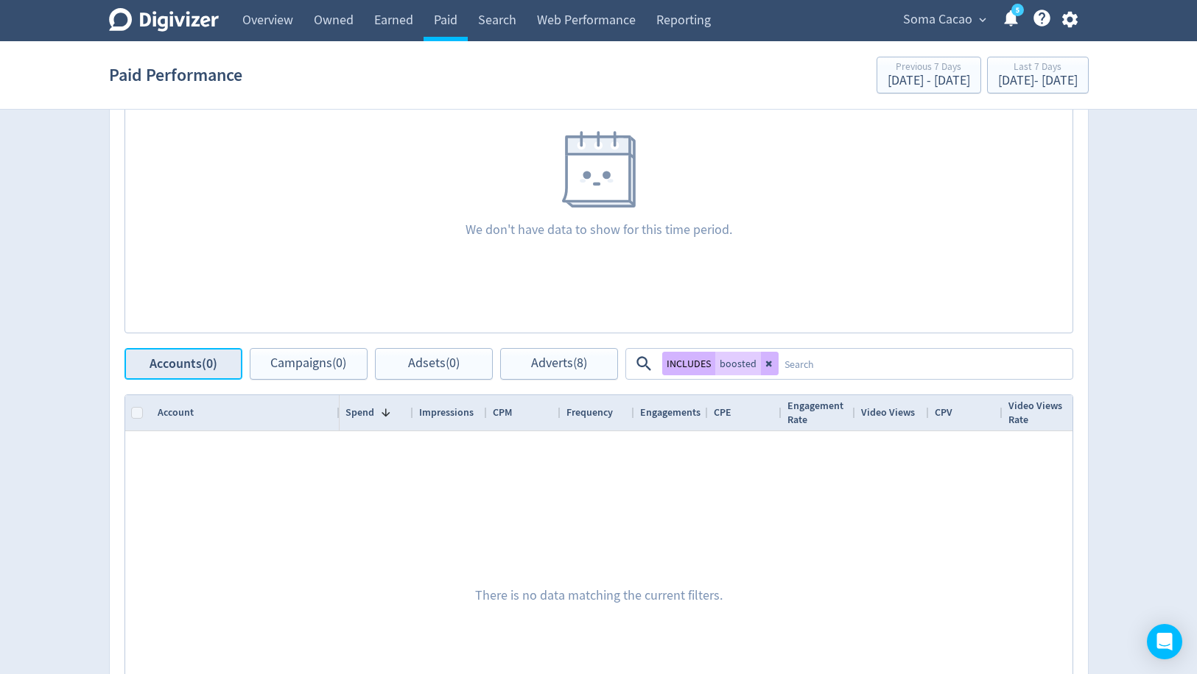
click at [155, 367] on span "Accounts (0)" at bounding box center [183, 364] width 68 height 14
click at [766, 359] on icon at bounding box center [769, 363] width 9 height 9
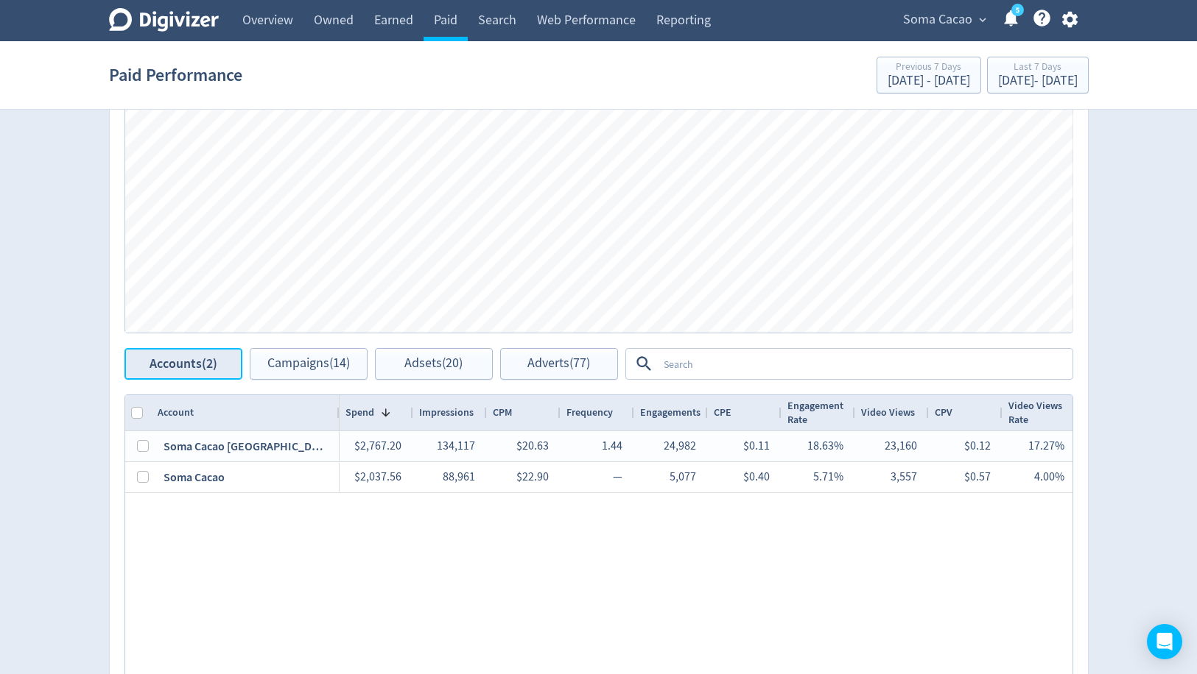
click at [209, 362] on span "Accounts (2)" at bounding box center [183, 364] width 68 height 14
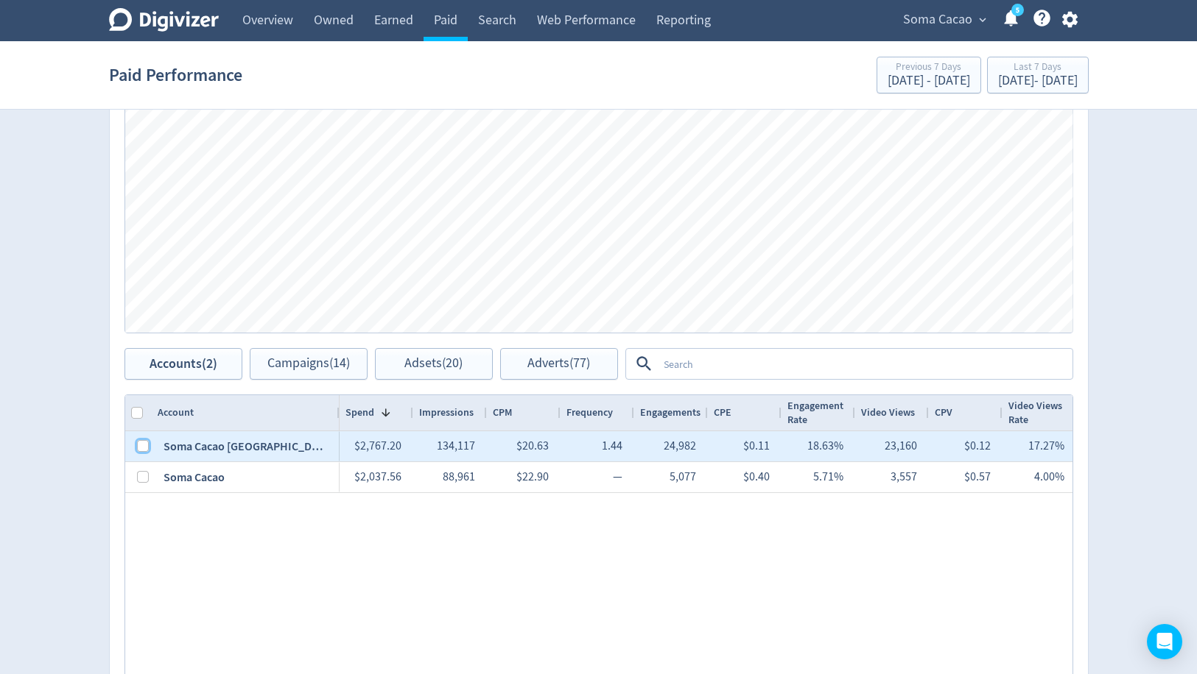
click at [144, 448] on input "Press Space to toggle row selection (unchecked)" at bounding box center [143, 446] width 12 height 12
checkbox input "true"
checkbox input "false"
click at [279, 350] on button "Campaigns (6)" at bounding box center [309, 364] width 118 height 32
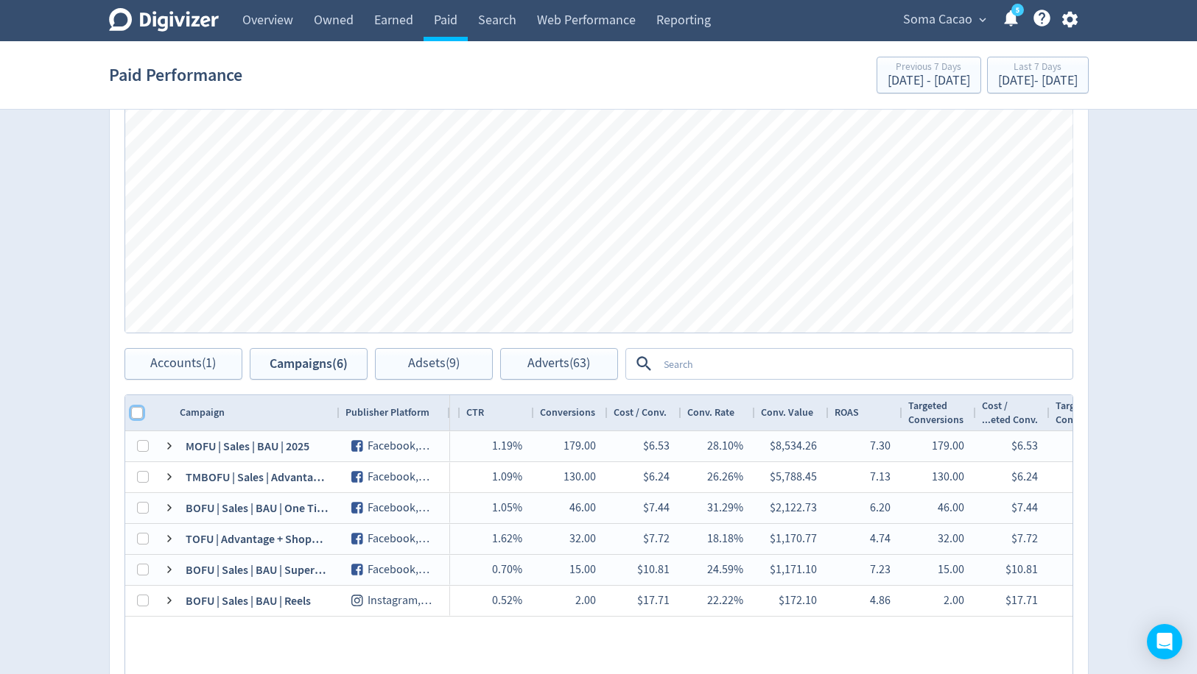
click at [136, 412] on input "Column with Header Selection" at bounding box center [137, 413] width 12 height 12
checkbox input "true"
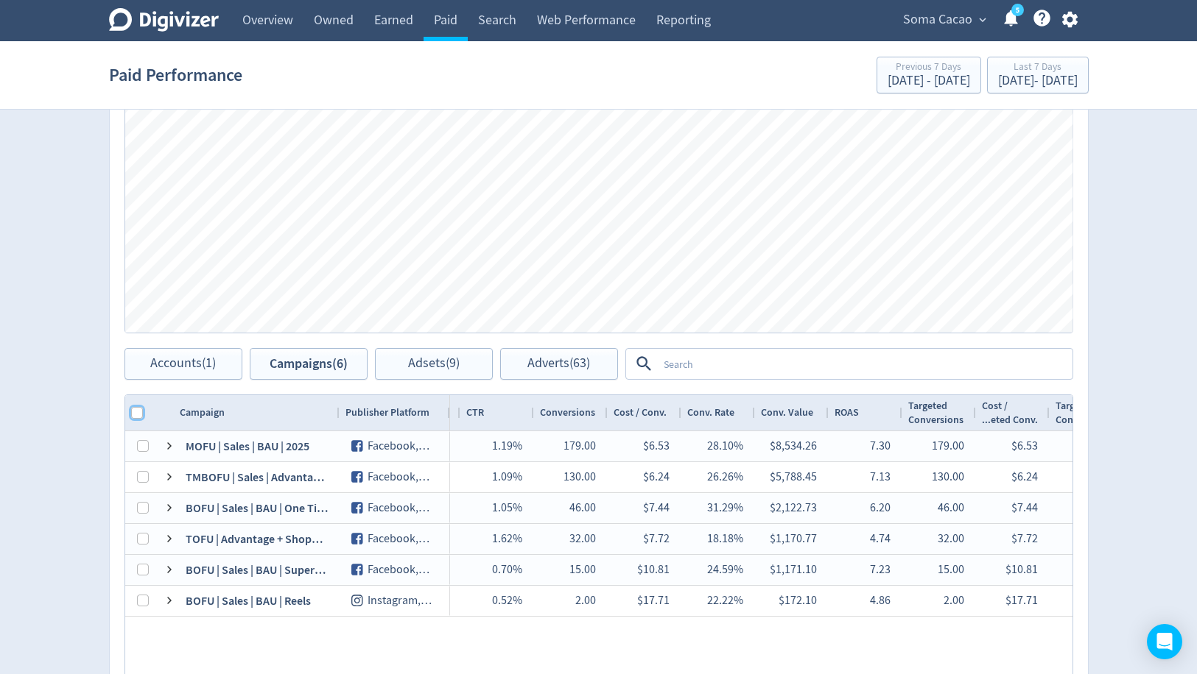
checkbox input "true"
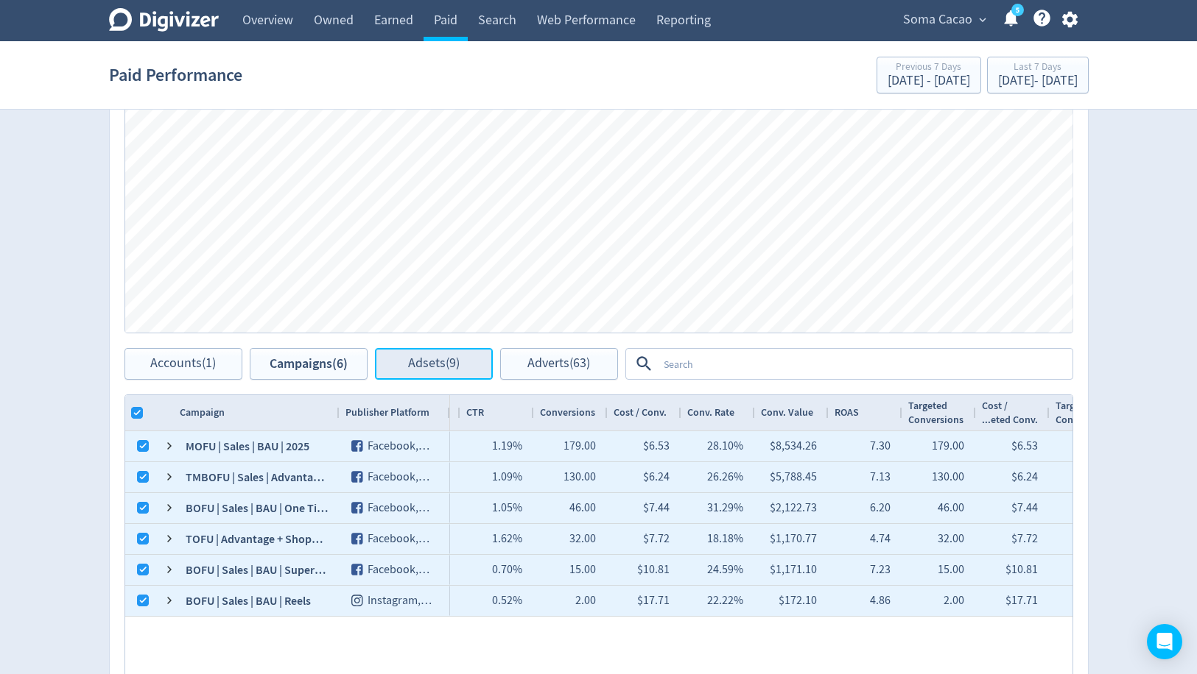
click at [434, 365] on span "Adsets (9)" at bounding box center [434, 364] width 52 height 14
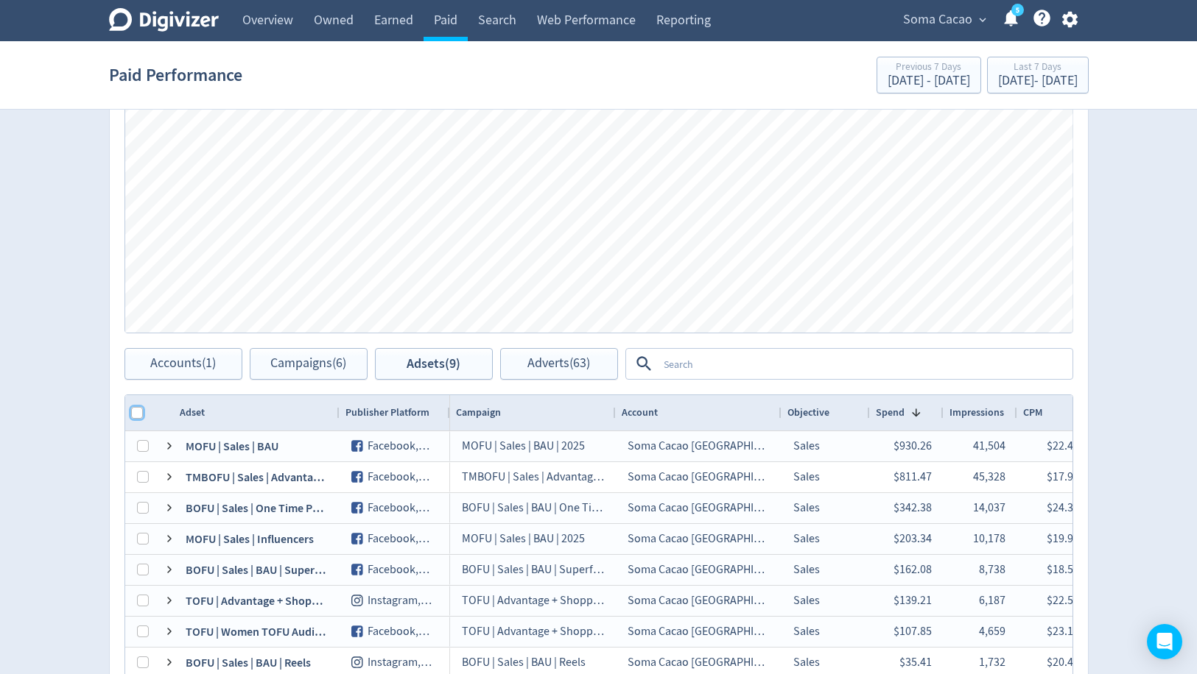
click at [137, 407] on input "Column with Header Selection" at bounding box center [137, 413] width 12 height 12
checkbox input "true"
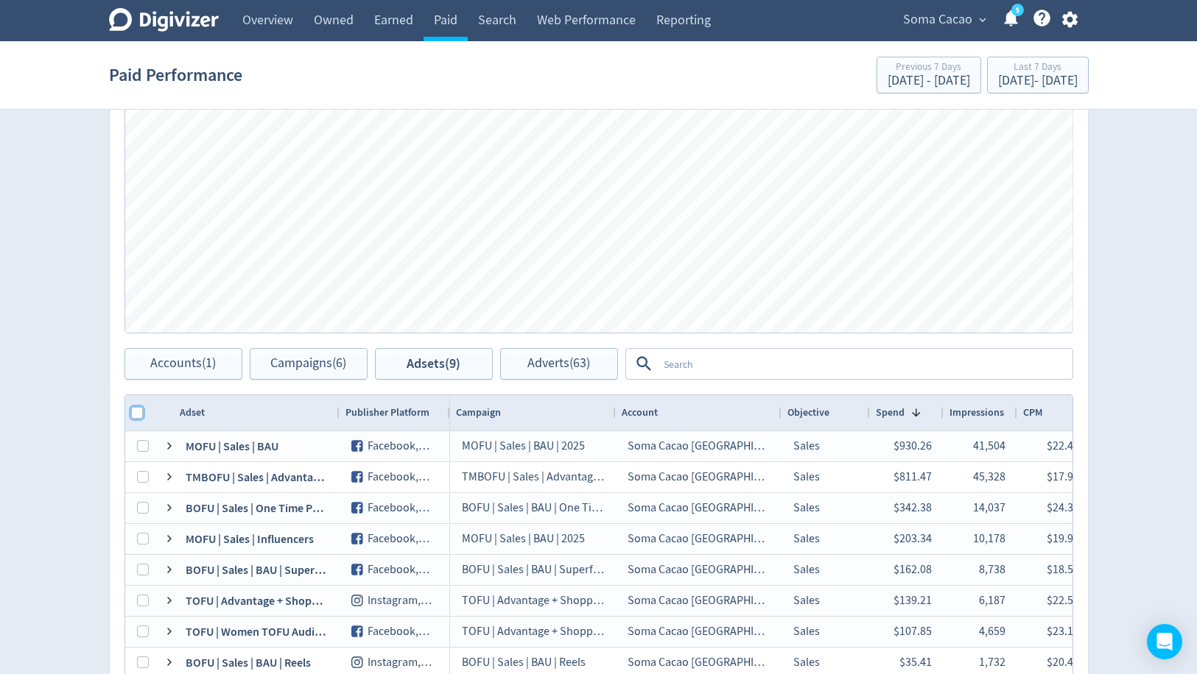
checkbox input "true"
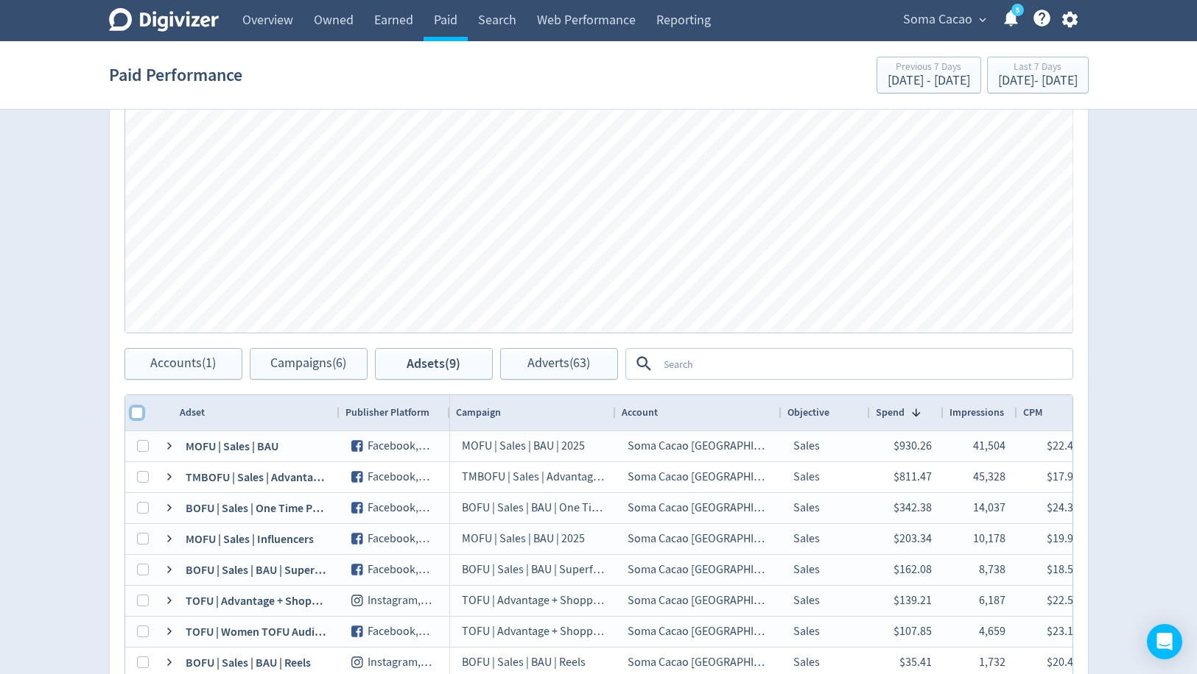
checkbox input "true"
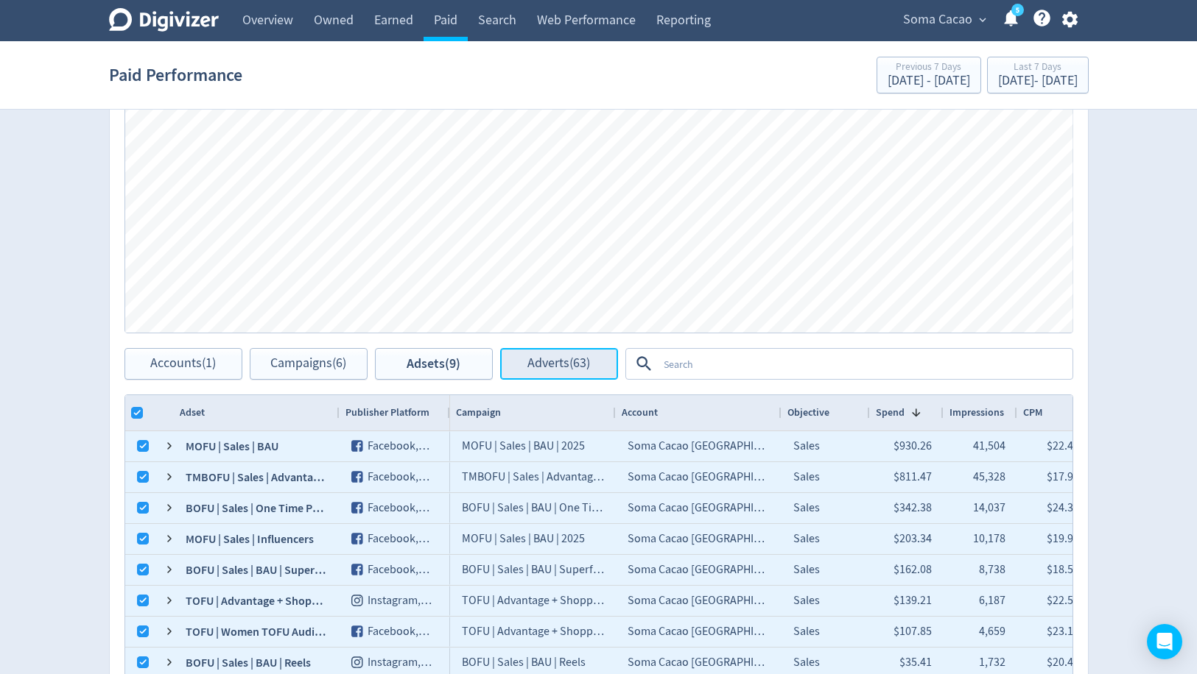
click at [529, 361] on span "Adverts (63)" at bounding box center [558, 364] width 63 height 14
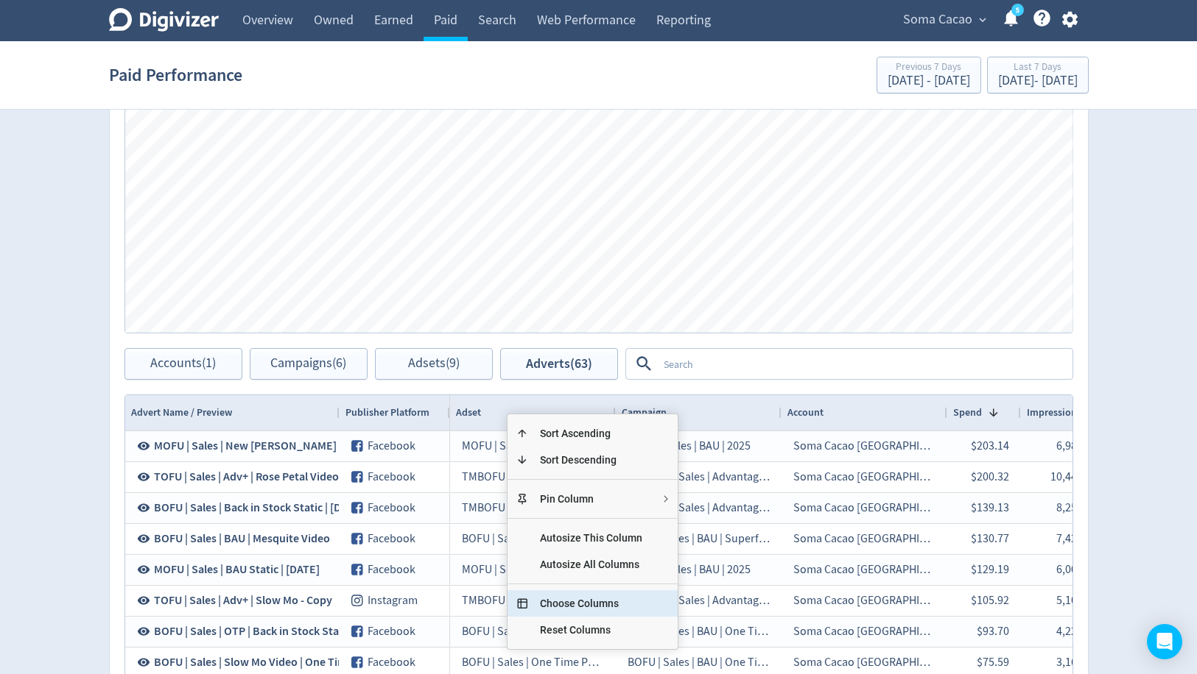
click at [573, 605] on span "Choose Columns" at bounding box center [591, 604] width 126 height 27
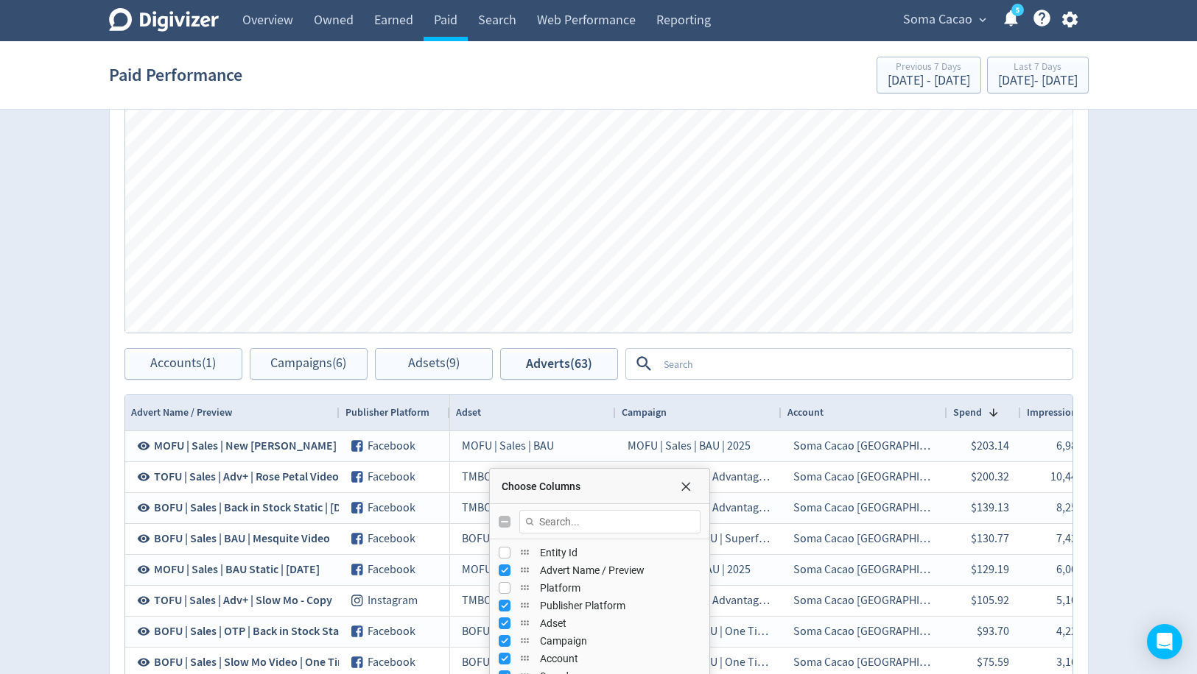
click at [498, 518] on input "Toggle All Columns Visibility" at bounding box center [504, 522] width 12 height 12
checkbox input "true"
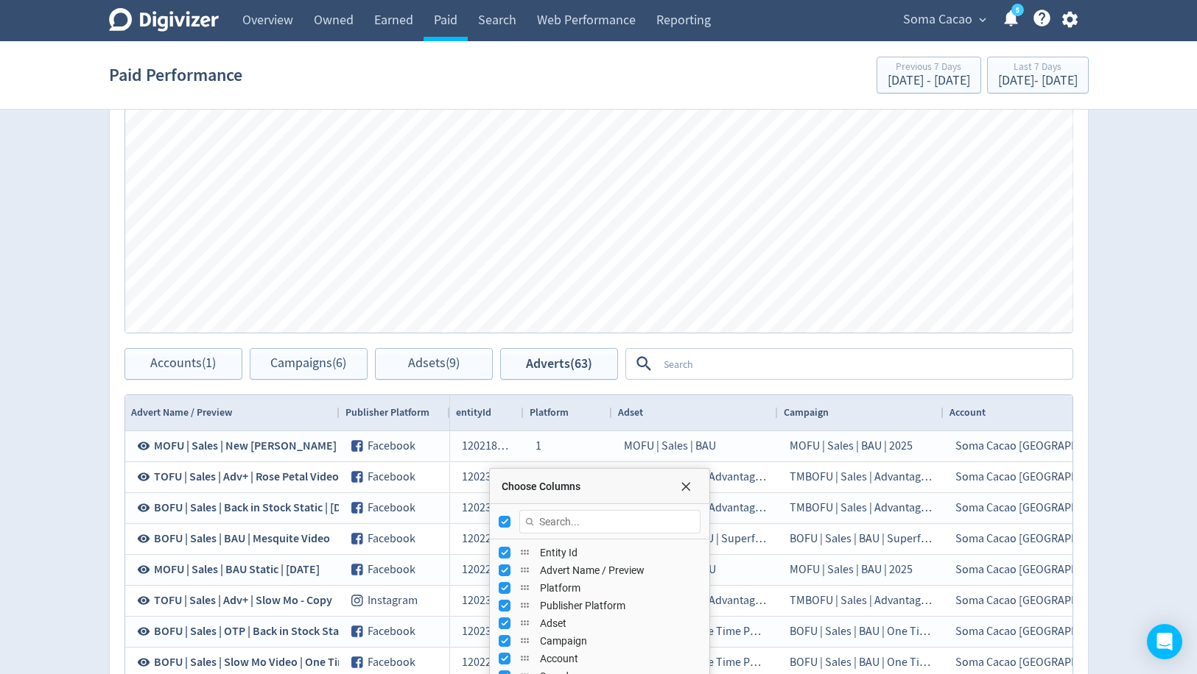
click at [498, 518] on input "Toggle All Columns Visibility" at bounding box center [504, 522] width 12 height 12
checkbox input "false"
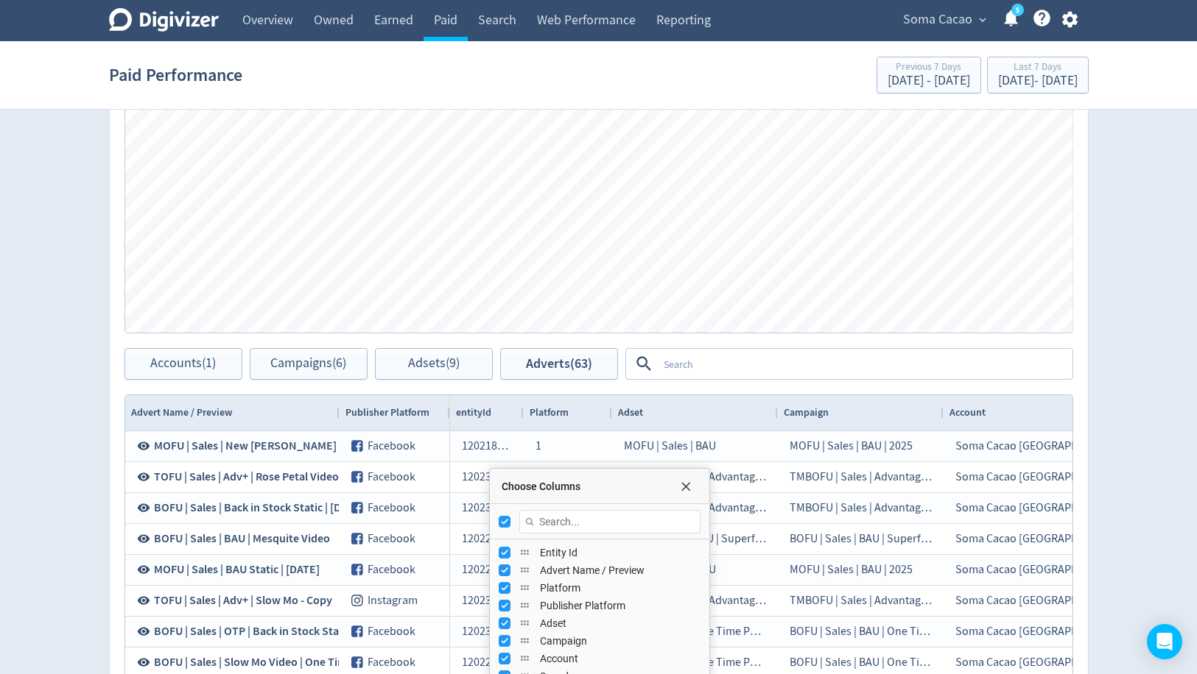
checkbox input "false"
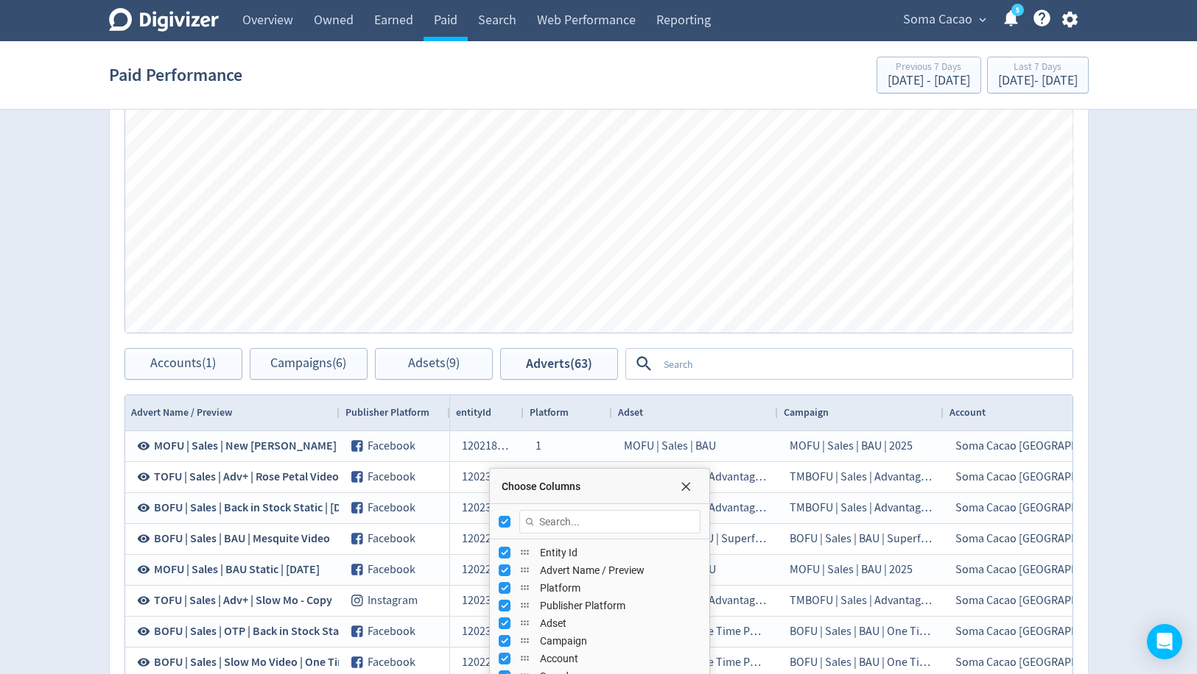
checkbox input "false"
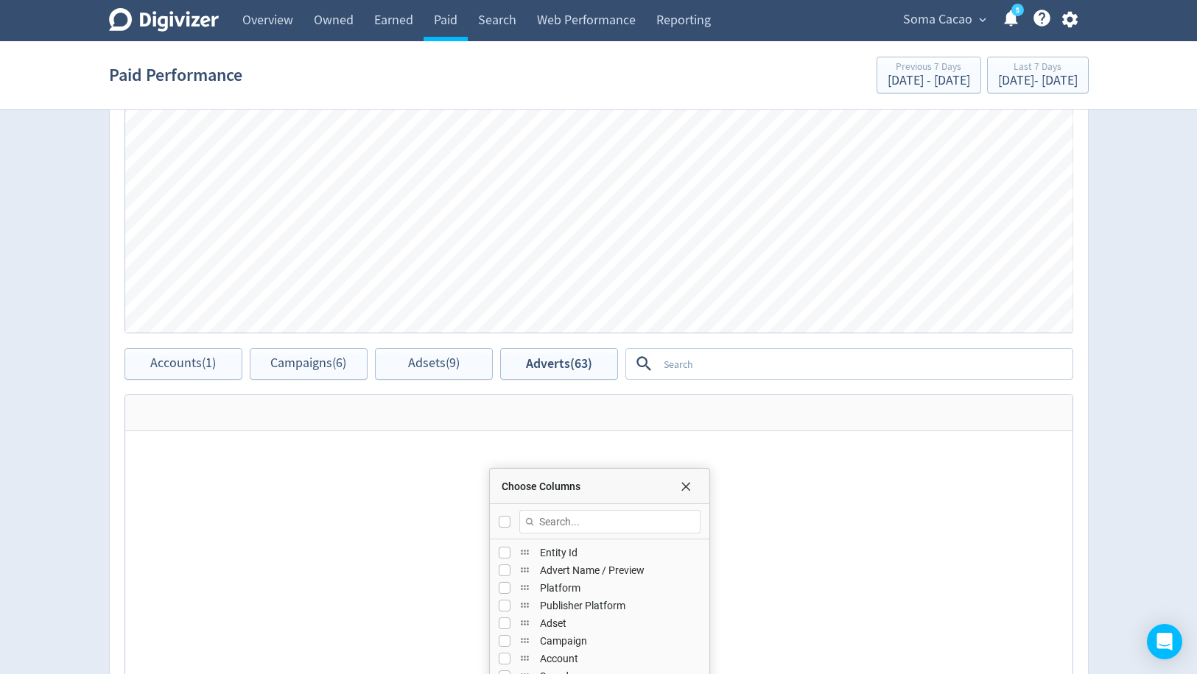
click at [504, 579] on div "Platform" at bounding box center [599, 588] width 202 height 18
click at [506, 589] on input "Press SPACE to toggle visibility (hidden)" at bounding box center [504, 588] width 12 height 12
checkbox input "true"
checkbox input "false"
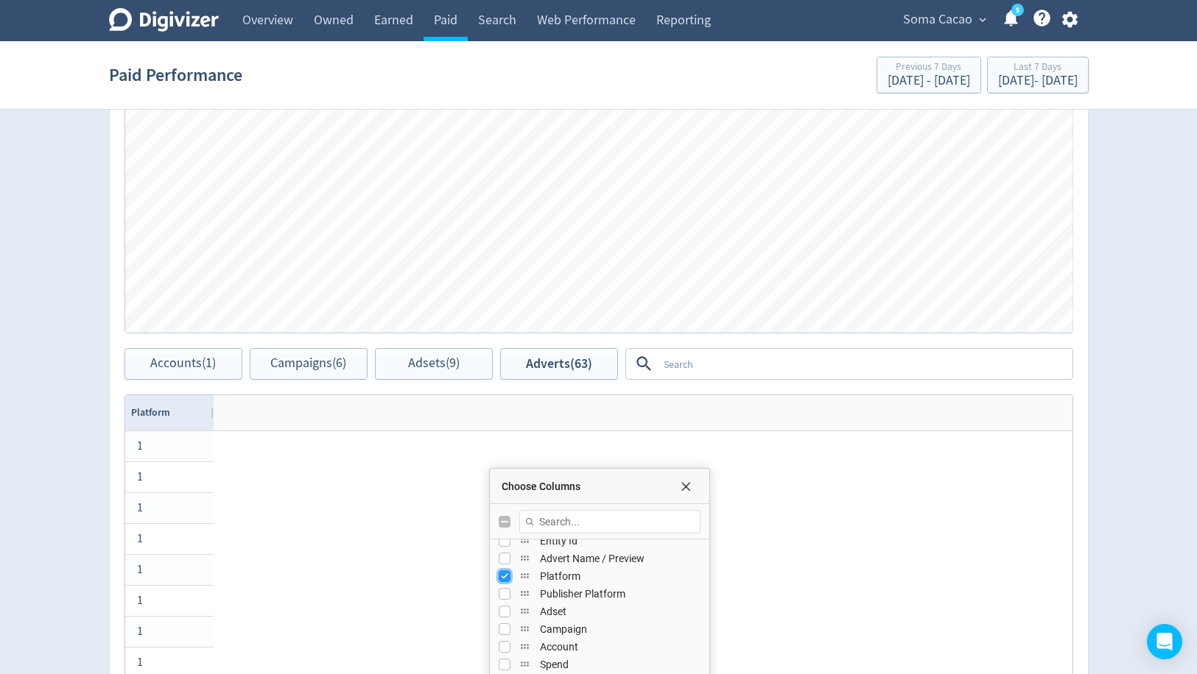
click at [504, 572] on input "Press SPACE to toggle visibility (visible)" at bounding box center [504, 577] width 12 height 12
checkbox input "false"
click at [504, 568] on input "Press SPACE to toggle visibility (hidden)" at bounding box center [504, 571] width 12 height 12
checkbox input "true"
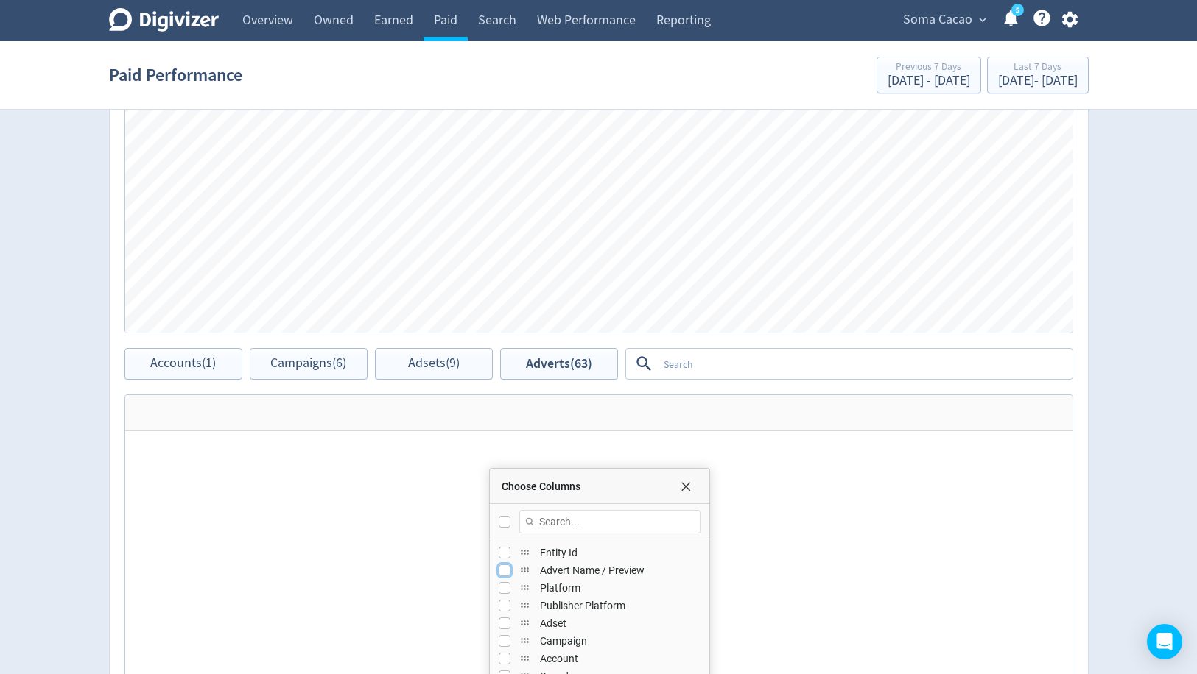
checkbox input "false"
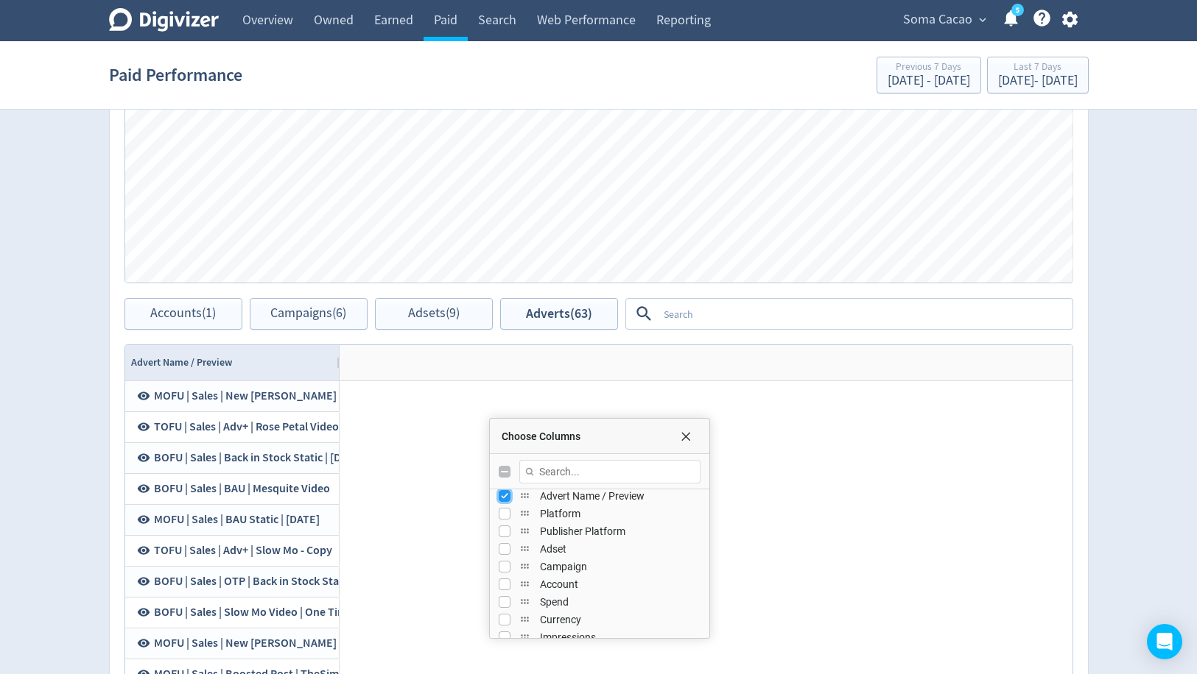
scroll to position [64, 0]
click at [504, 565] on input "Press SPACE to toggle visibility (hidden)" at bounding box center [504, 563] width 12 height 12
checkbox input "true"
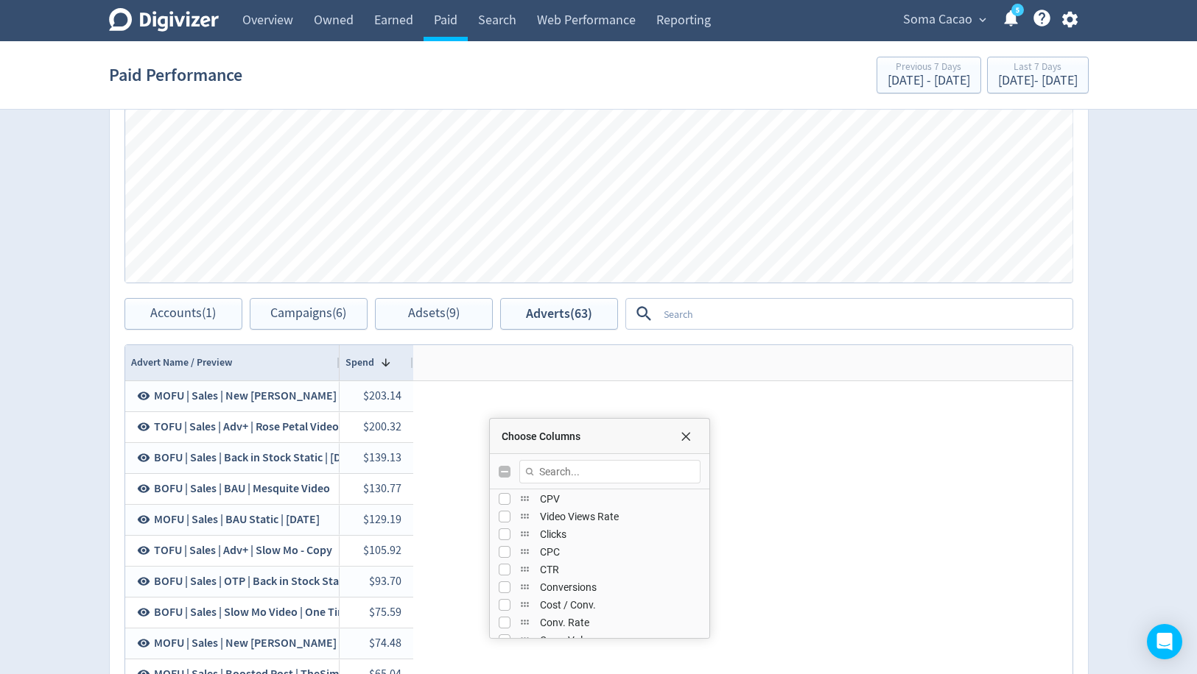
scroll to position [370, 0]
click at [501, 520] on input "Press SPACE to toggle visibility (hidden)" at bounding box center [504, 521] width 12 height 12
checkbox input "true"
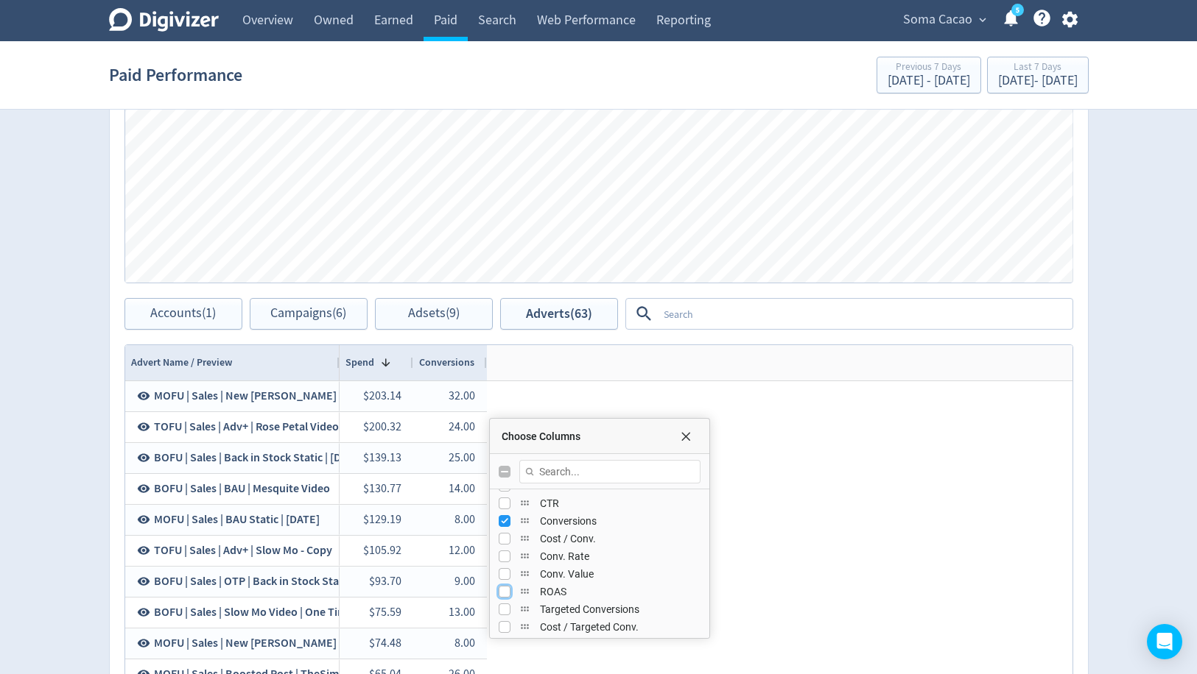
click at [503, 589] on input "Press SPACE to toggle visibility (hidden)" at bounding box center [504, 592] width 12 height 12
checkbox input "true"
click at [689, 431] on span "Choose Columns" at bounding box center [686, 437] width 12 height 12
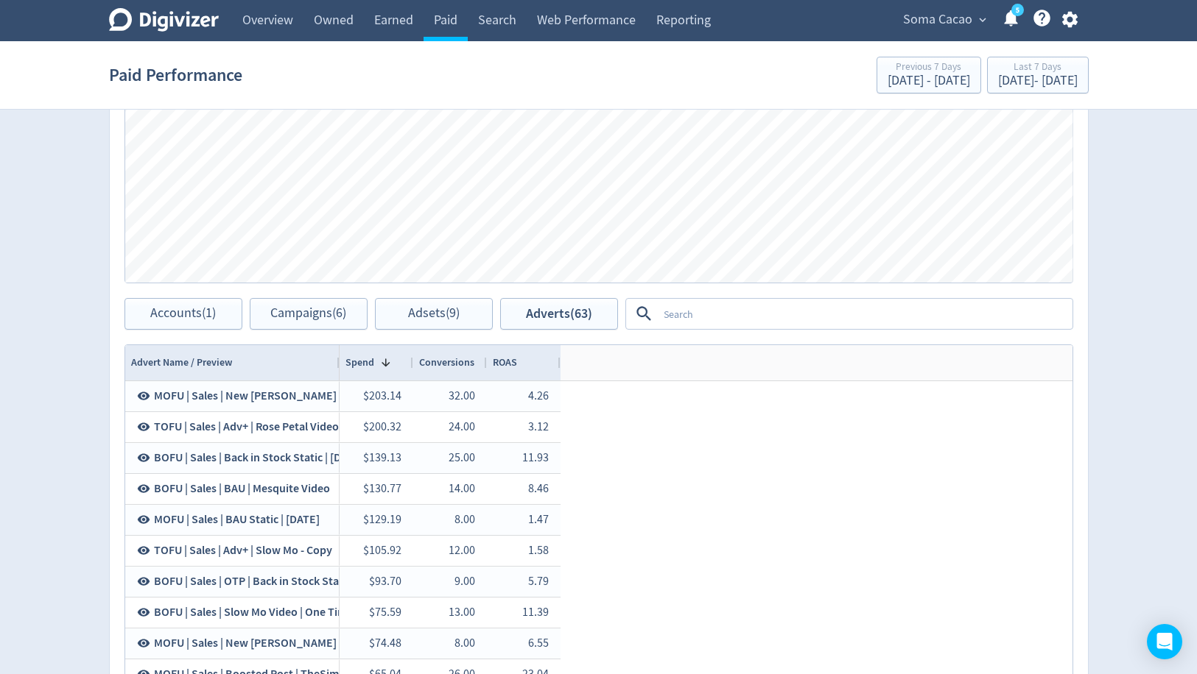
click at [689, 311] on textarea at bounding box center [864, 313] width 413 height 27
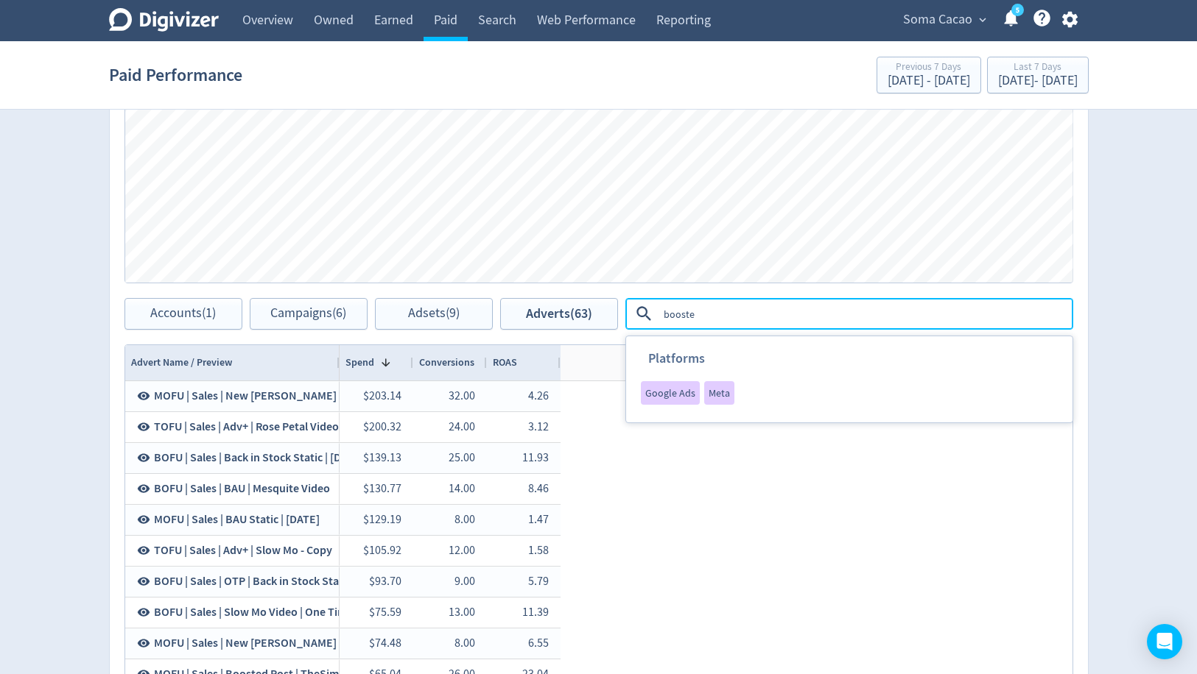
type textarea "boosted"
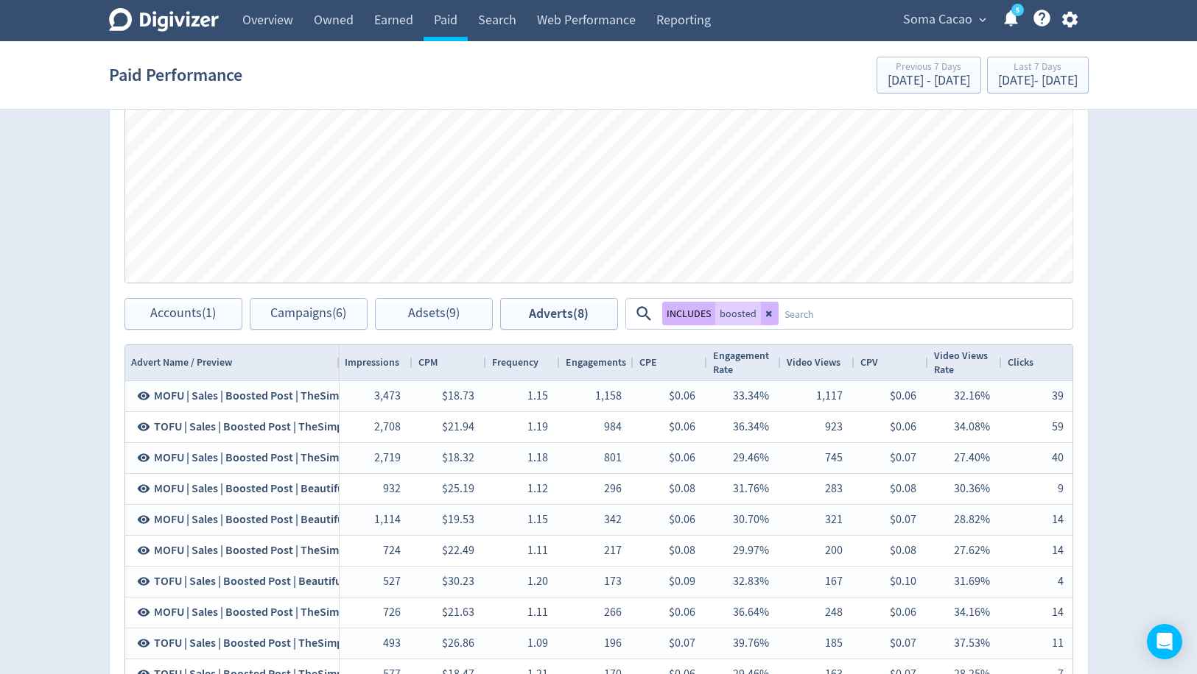
scroll to position [0, 124]
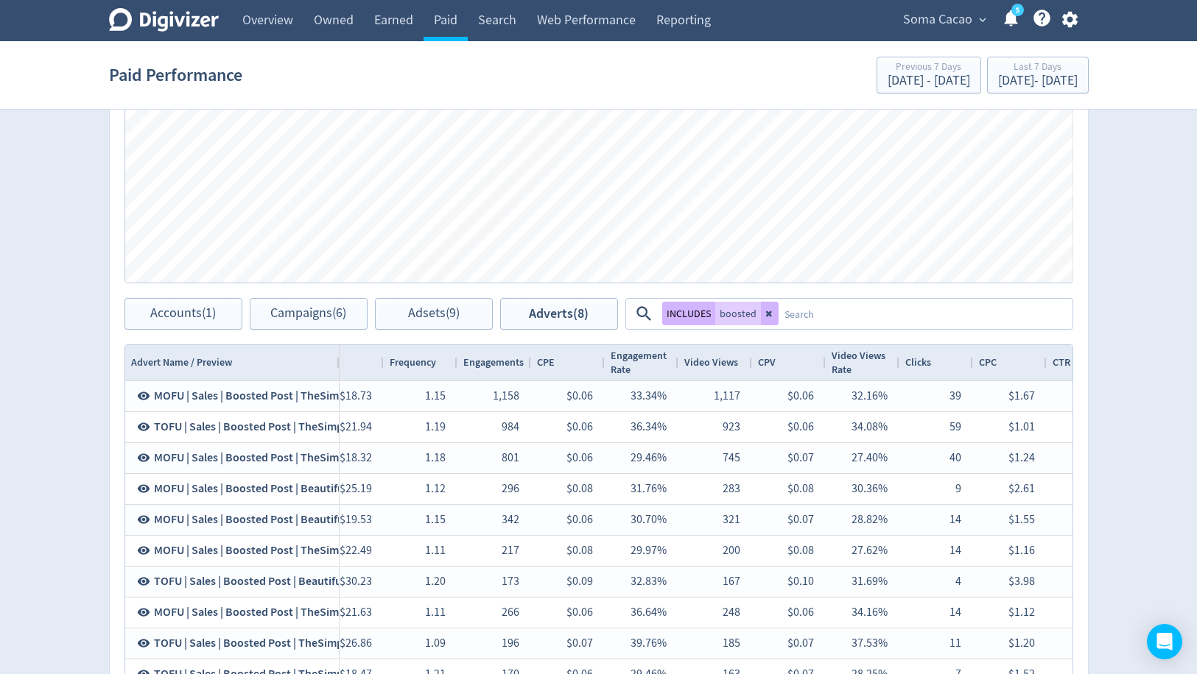
drag, startPoint x: 986, startPoint y: 378, endPoint x: 1164, endPoint y: 239, distance: 226.5
click at [1098, 239] on div "Digivizer Logo [PERSON_NAME] Logo Overview Owned Earned Paid Search Web Perform…" at bounding box center [598, 120] width 1197 height 1395
click at [1160, 303] on div "Digivizer Logo [PERSON_NAME] Logo Overview Owned Earned Paid Search Web Perform…" at bounding box center [598, 120] width 1197 height 1395
click at [766, 309] on icon at bounding box center [769, 313] width 9 height 9
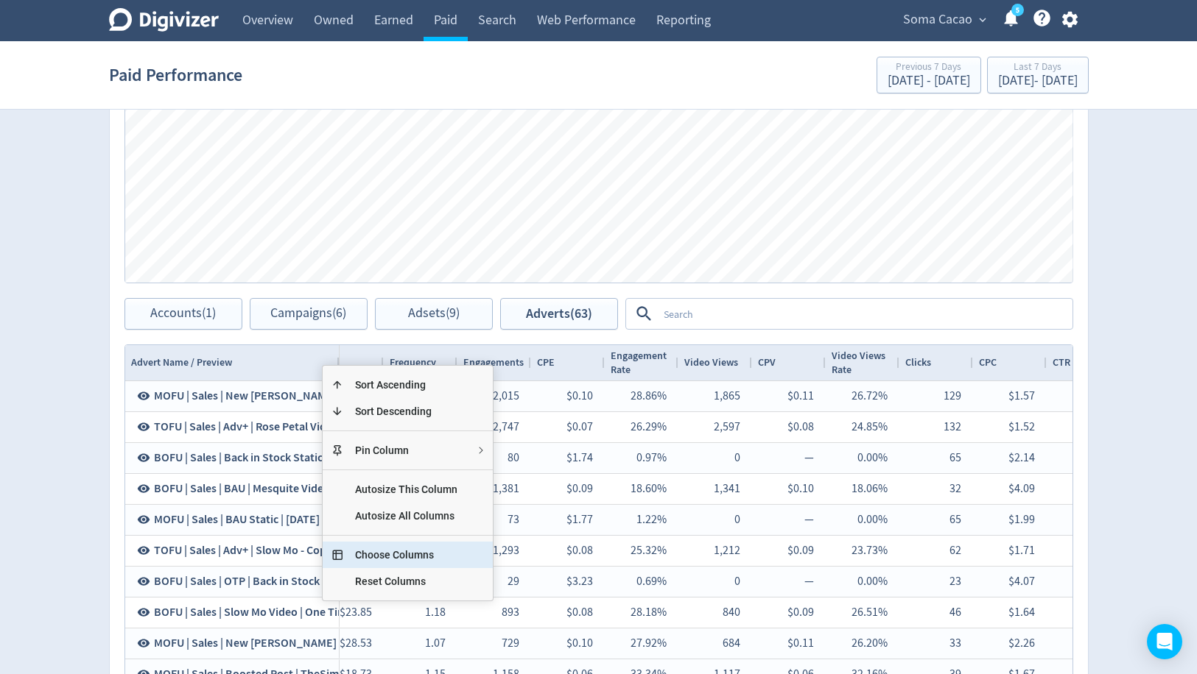
click at [409, 549] on span "Choose Columns" at bounding box center [406, 555] width 126 height 27
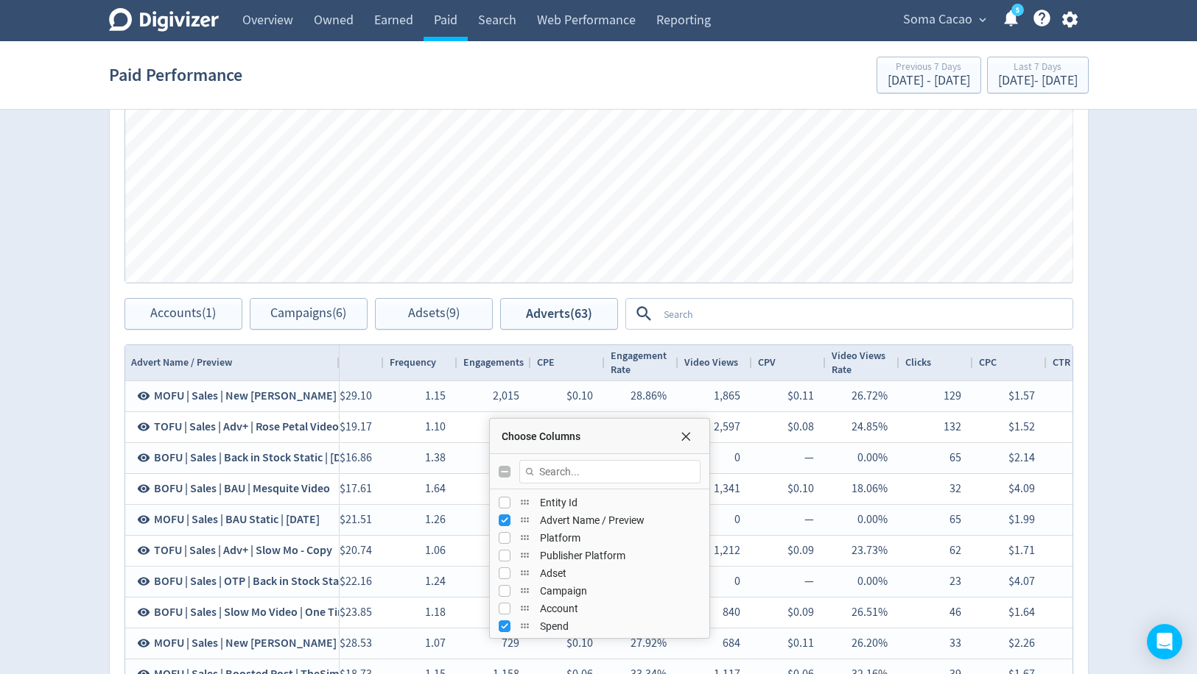
click at [502, 466] on input "Toggle All Columns Visibility" at bounding box center [504, 472] width 12 height 12
checkbox input "true"
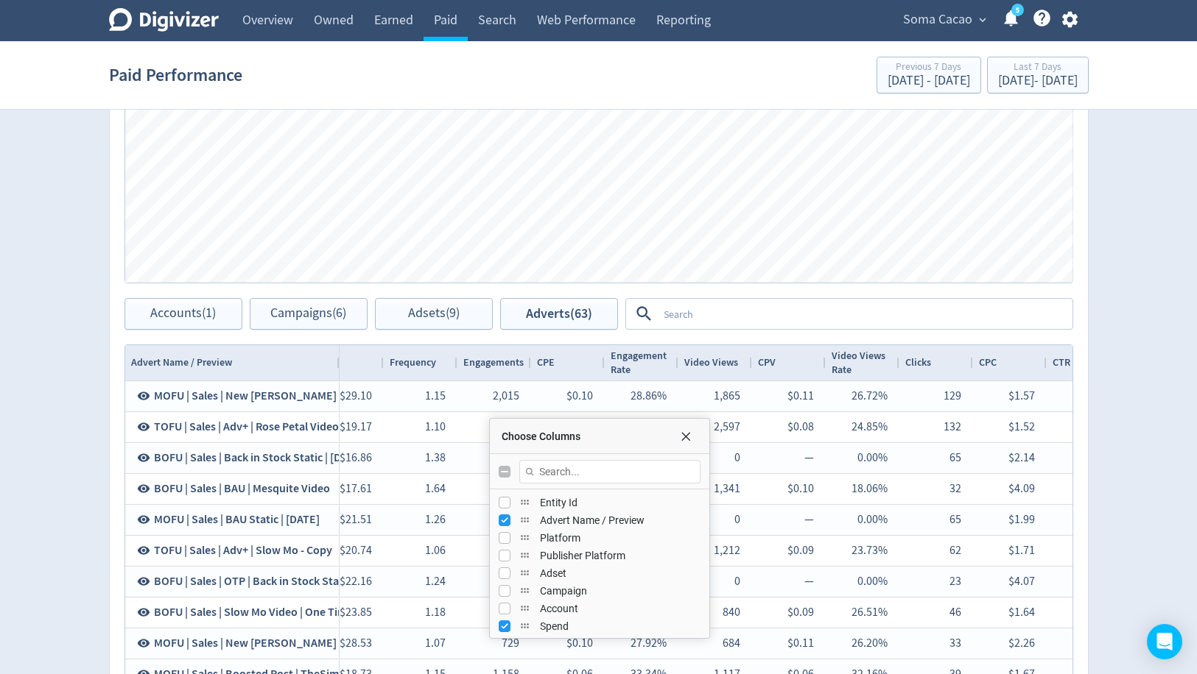
checkbox input "true"
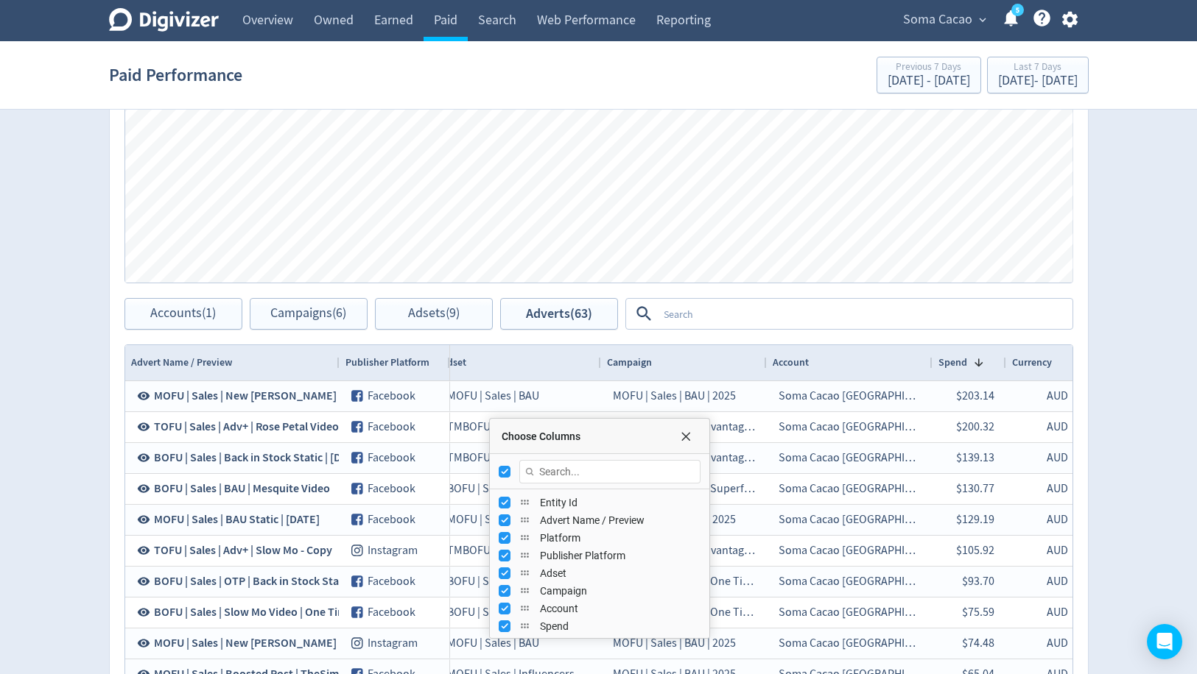
click at [502, 466] on input "Toggle All Columns Visibility" at bounding box center [504, 472] width 12 height 12
checkbox input "false"
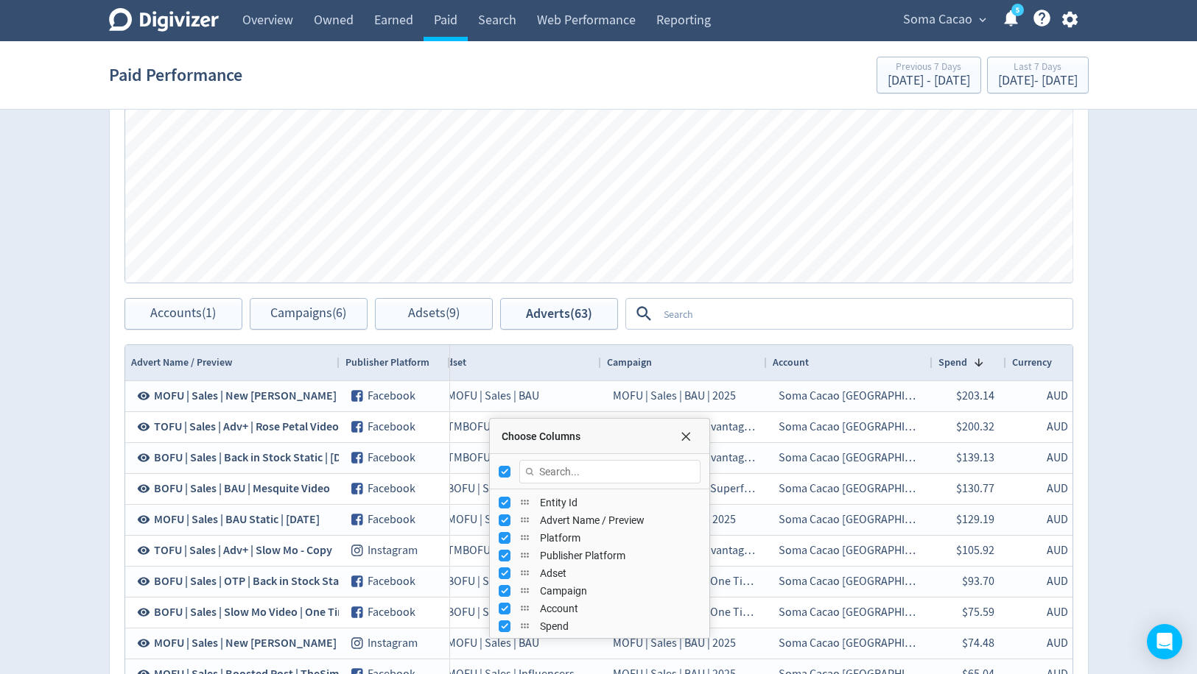
checkbox input "false"
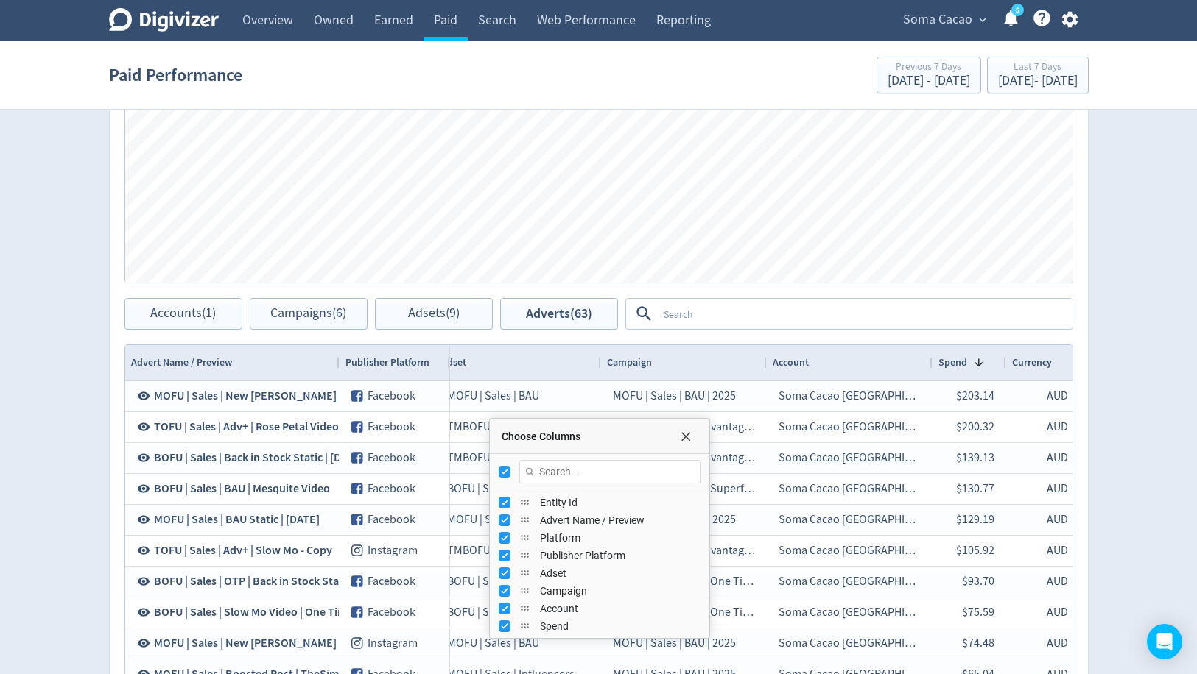
checkbox input "false"
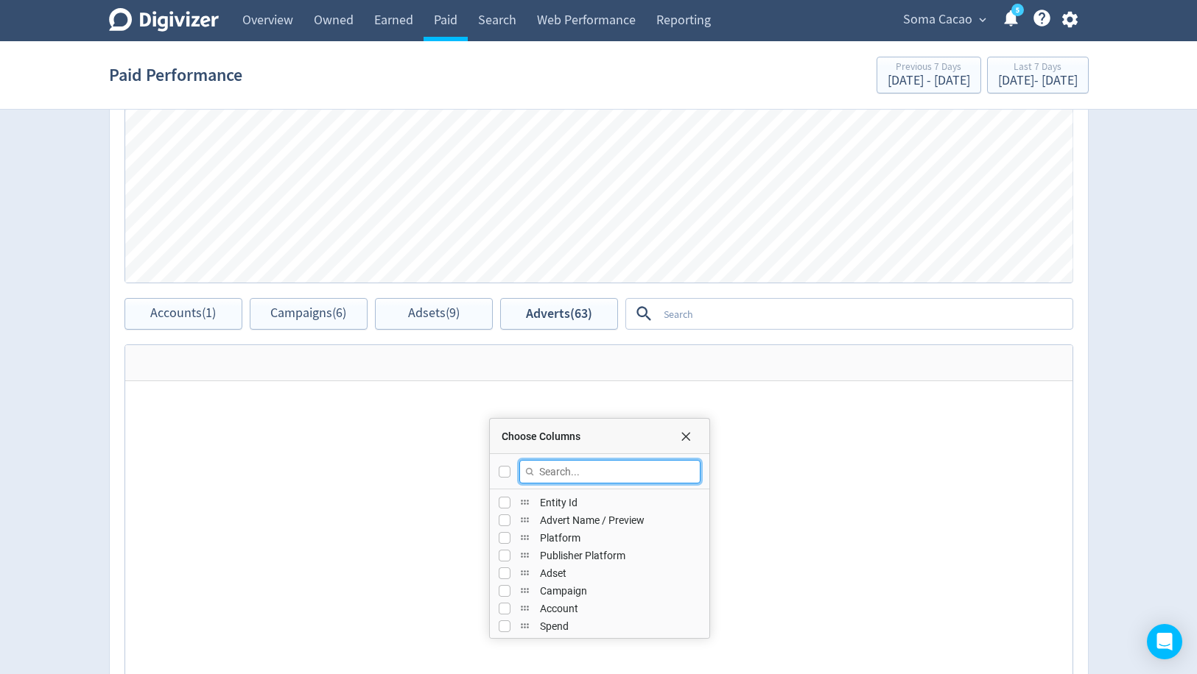
click at [557, 465] on input "Filter Columns Input" at bounding box center [609, 472] width 181 height 24
click at [498, 518] on input "Press SPACE to toggle visibility (hidden)" at bounding box center [504, 521] width 12 height 12
checkbox input "true"
checkbox input "false"
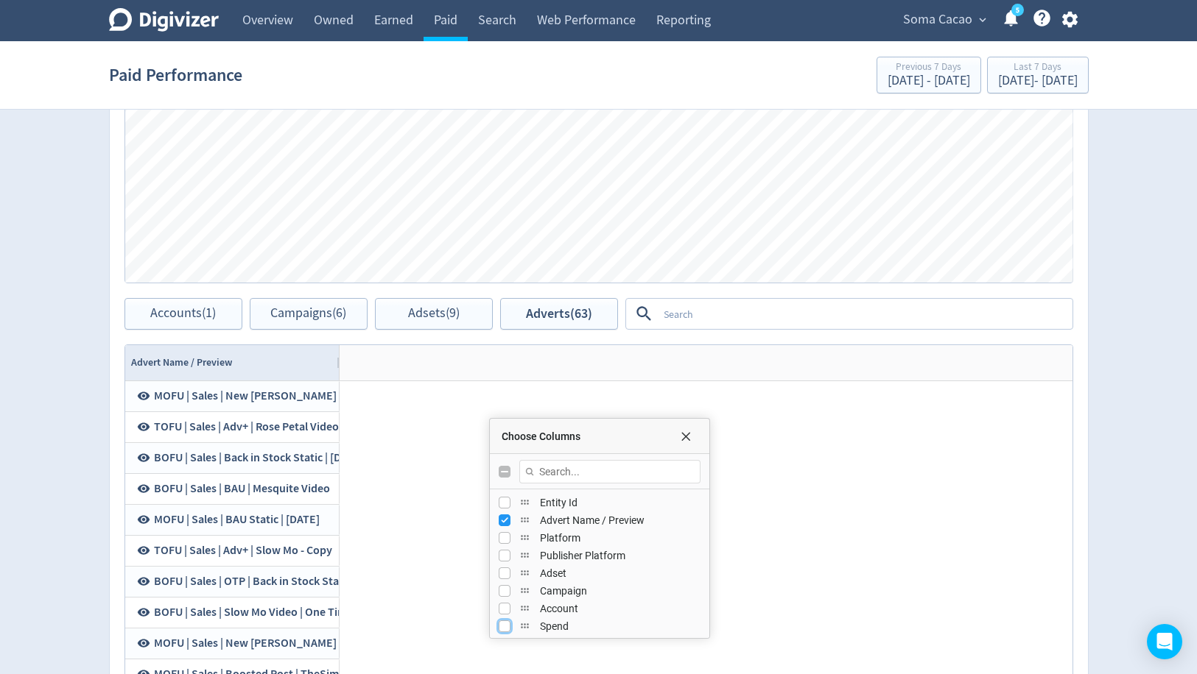
click at [503, 627] on input "Press SPACE to toggle visibility (hidden)" at bounding box center [504, 627] width 12 height 12
checkbox input "true"
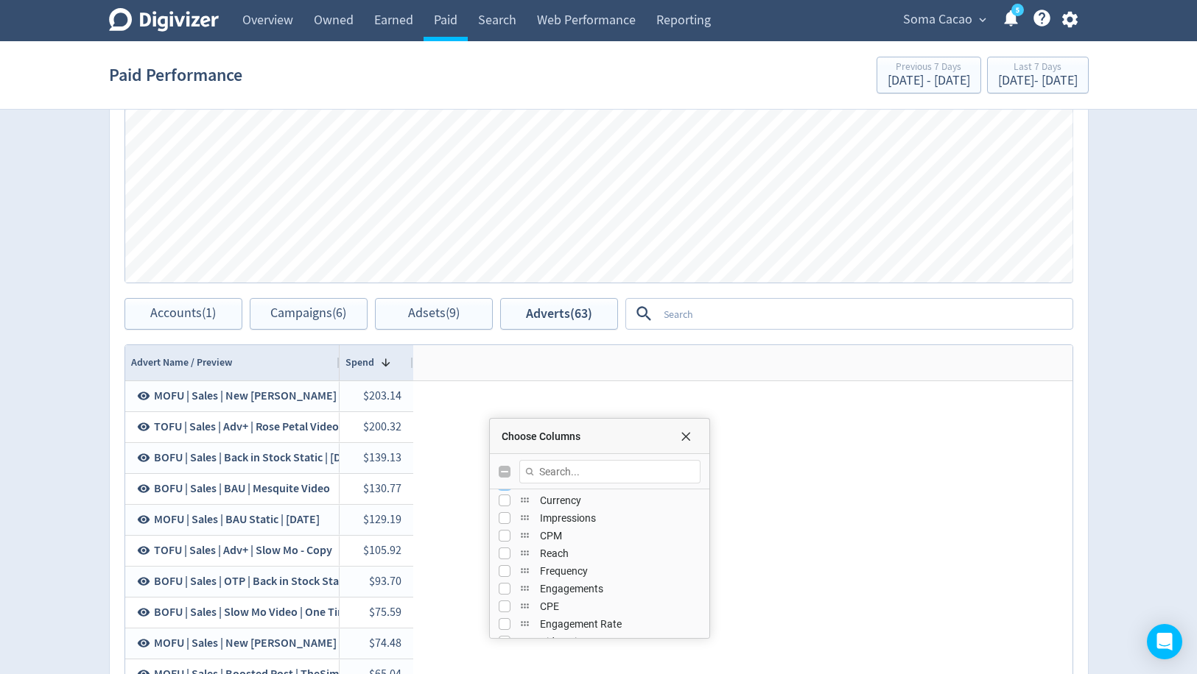
scroll to position [166, 0]
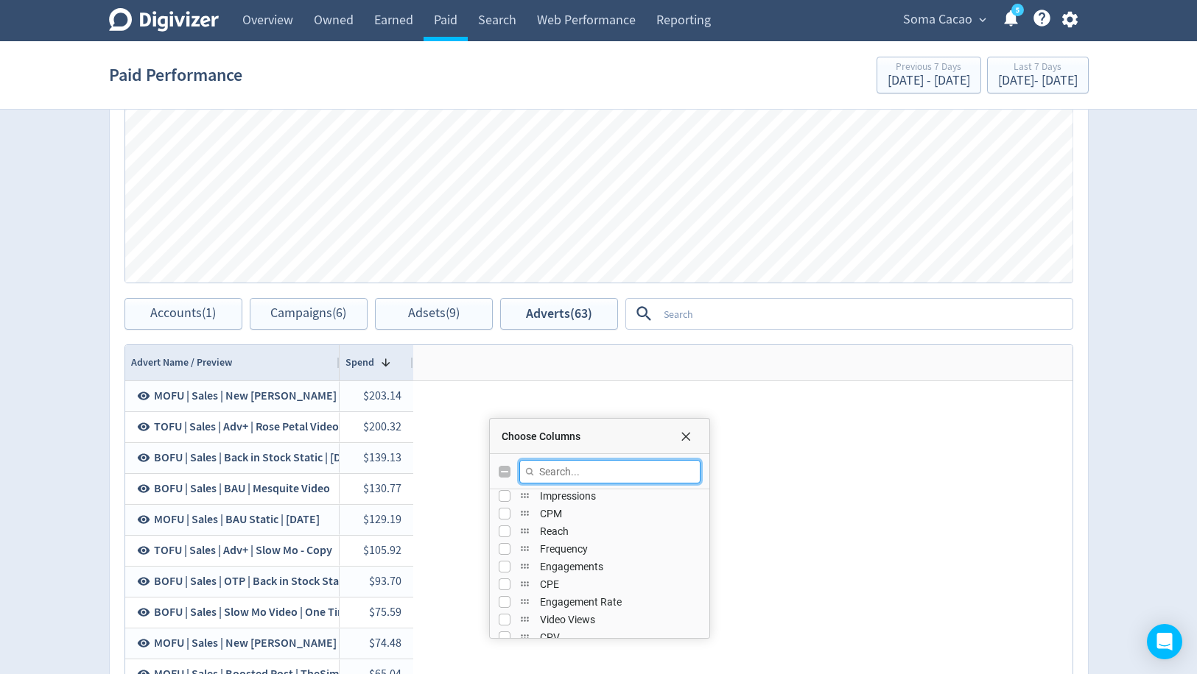
click at [553, 469] on input "Filter Columns Input" at bounding box center [609, 472] width 181 height 24
type input "r"
type input "con"
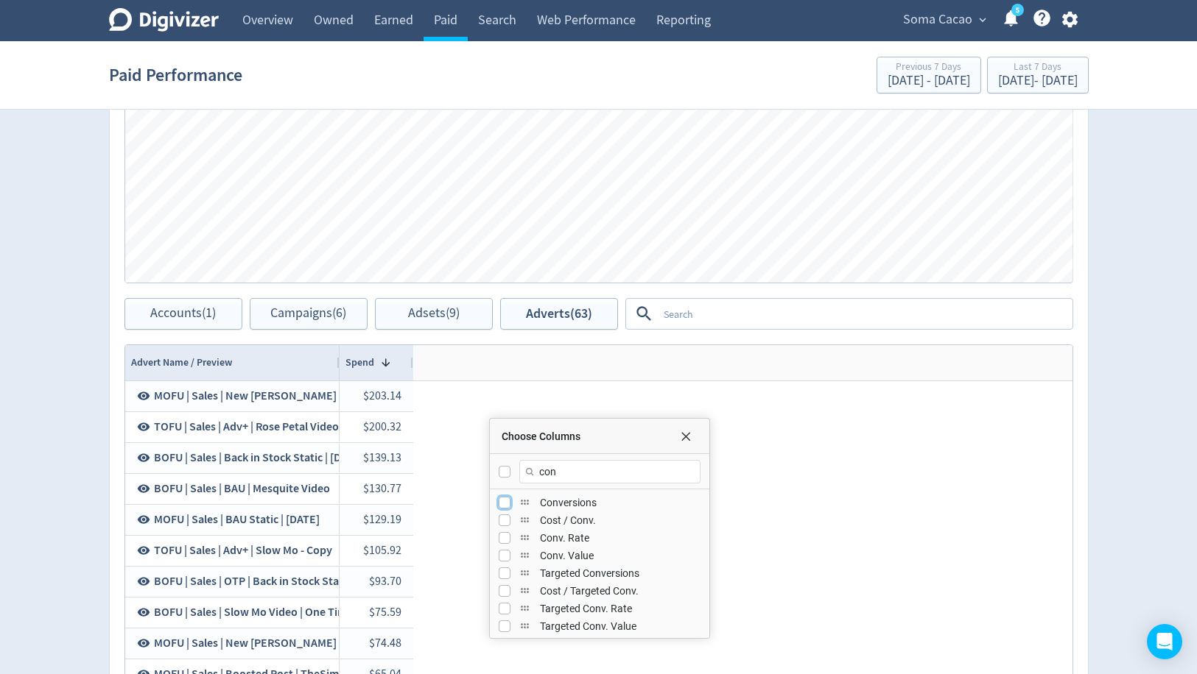
click at [498, 497] on input "Press SPACE to toggle visibility (hidden)" at bounding box center [504, 503] width 12 height 12
checkbox input "true"
checkbox input "false"
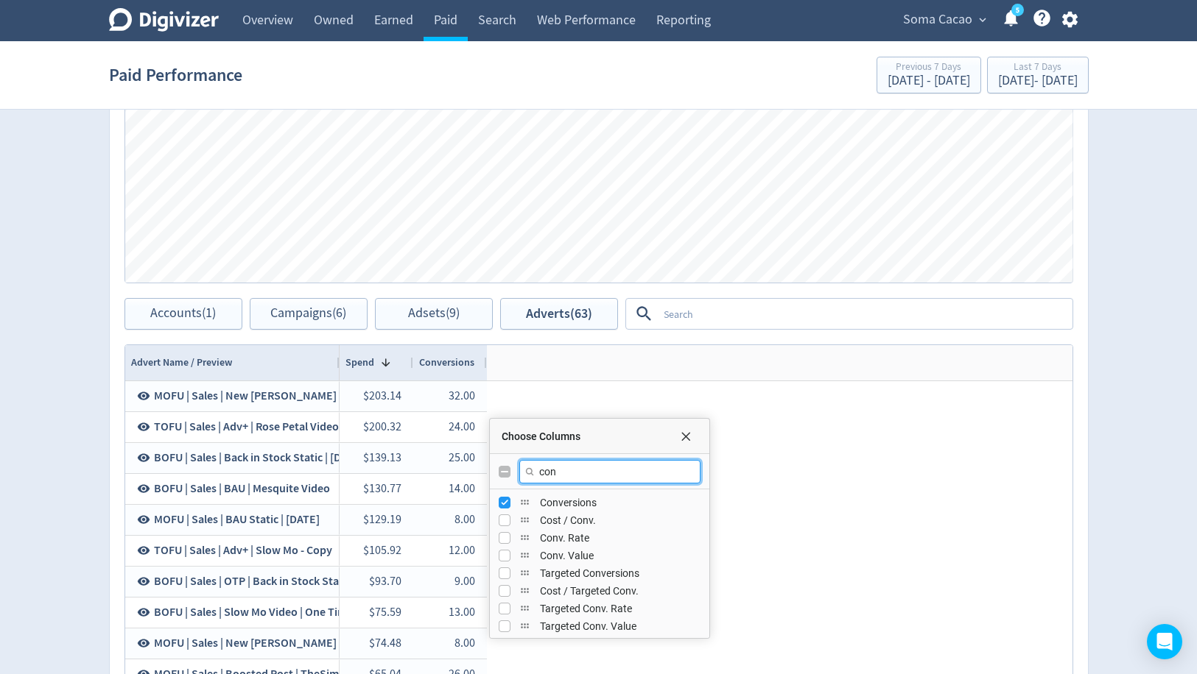
click at [560, 460] on input "con" at bounding box center [609, 472] width 181 height 24
click at [557, 465] on input "con" at bounding box center [609, 472] width 181 height 24
type input "roas"
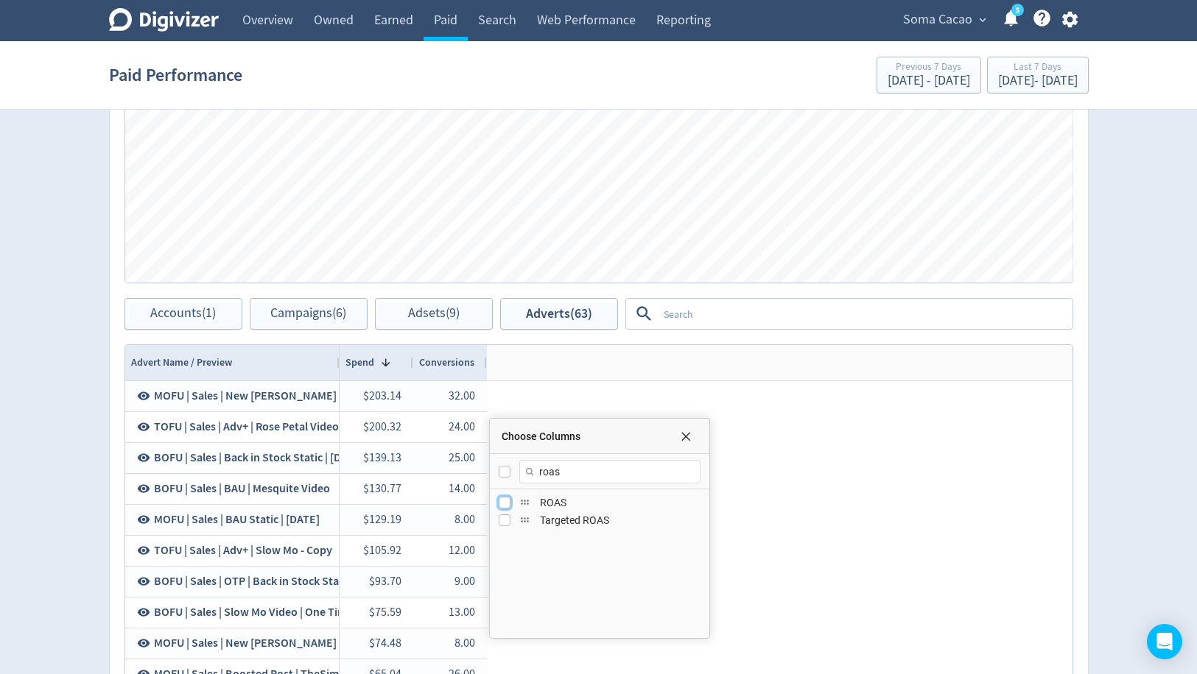
click at [500, 504] on input "Press SPACE to toggle visibility (hidden)" at bounding box center [504, 503] width 12 height 12
checkbox input "true"
checkbox input "false"
click at [680, 434] on span "Choose Columns" at bounding box center [686, 437] width 12 height 12
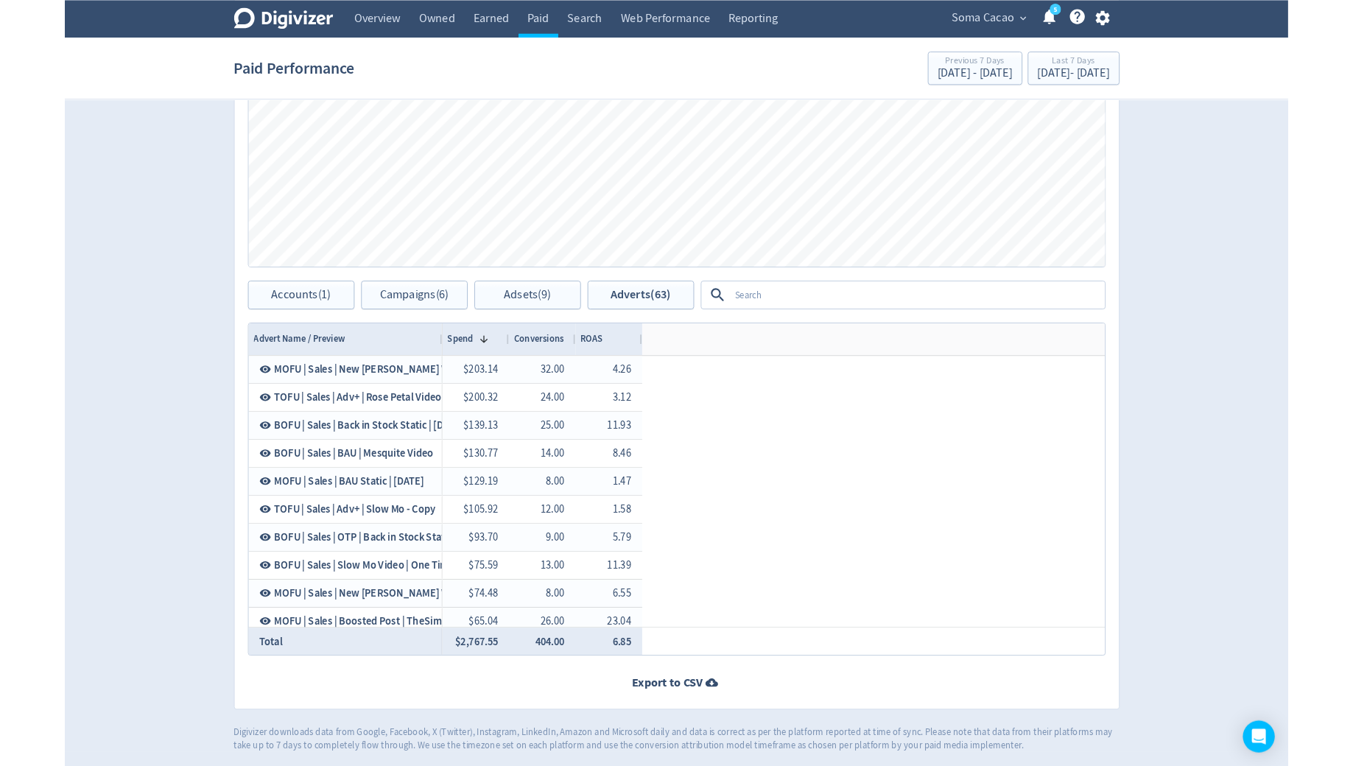
scroll to position [645, 0]
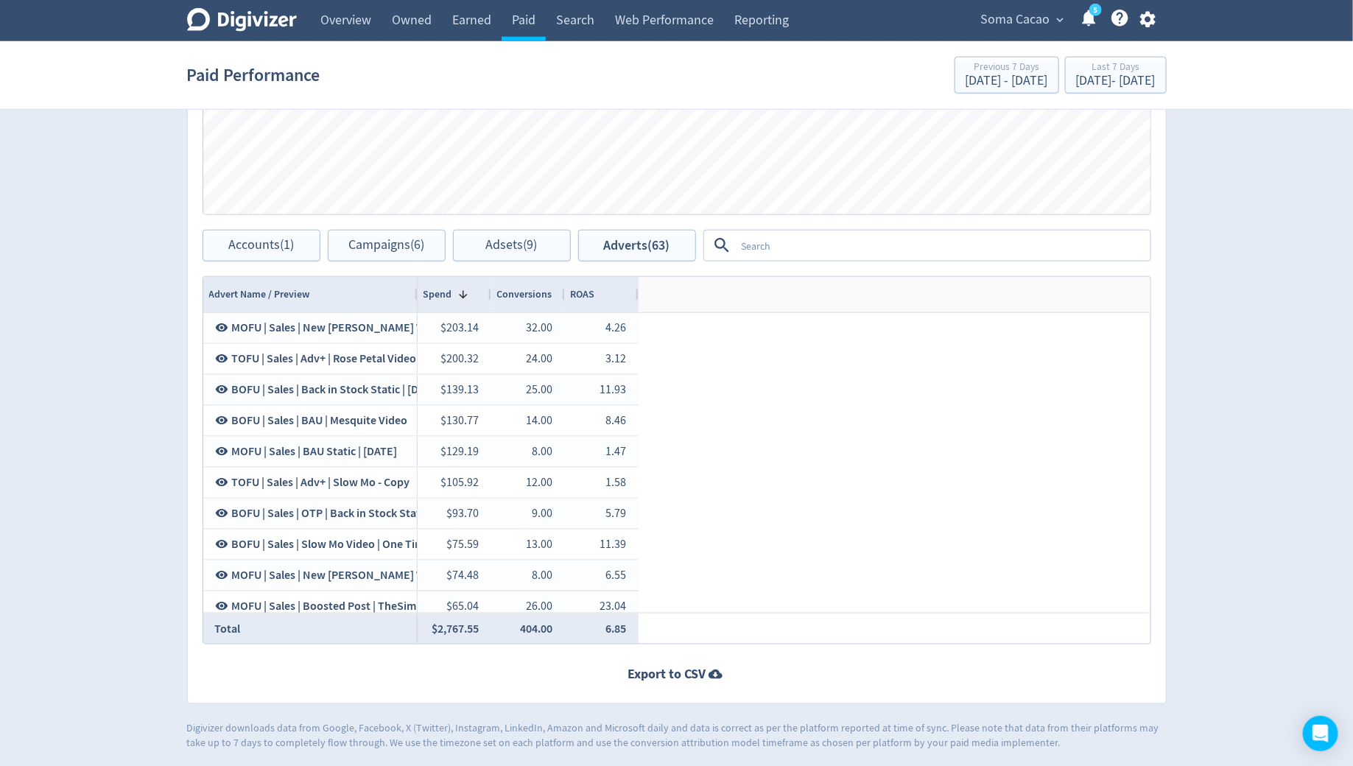
click at [755, 238] on textarea at bounding box center [942, 245] width 413 height 27
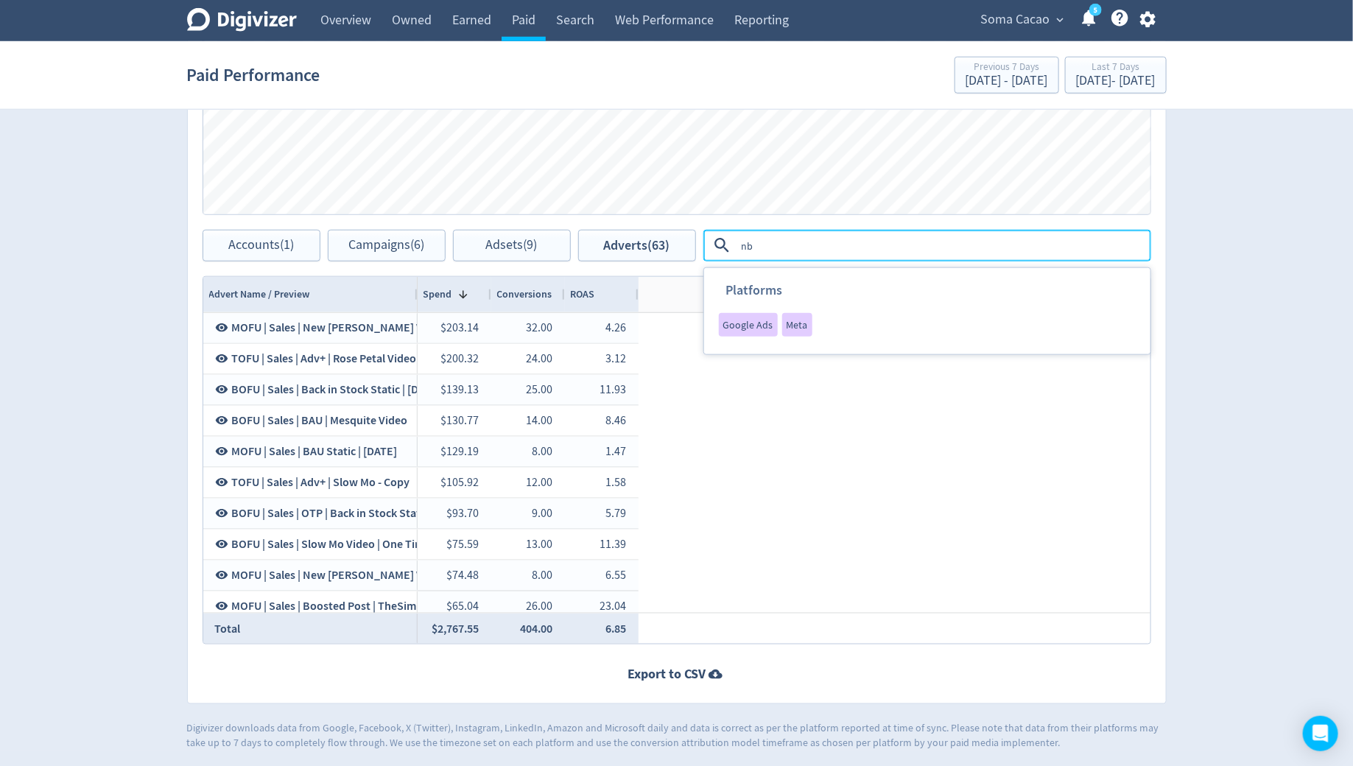
type textarea "n"
type textarea "boosted"
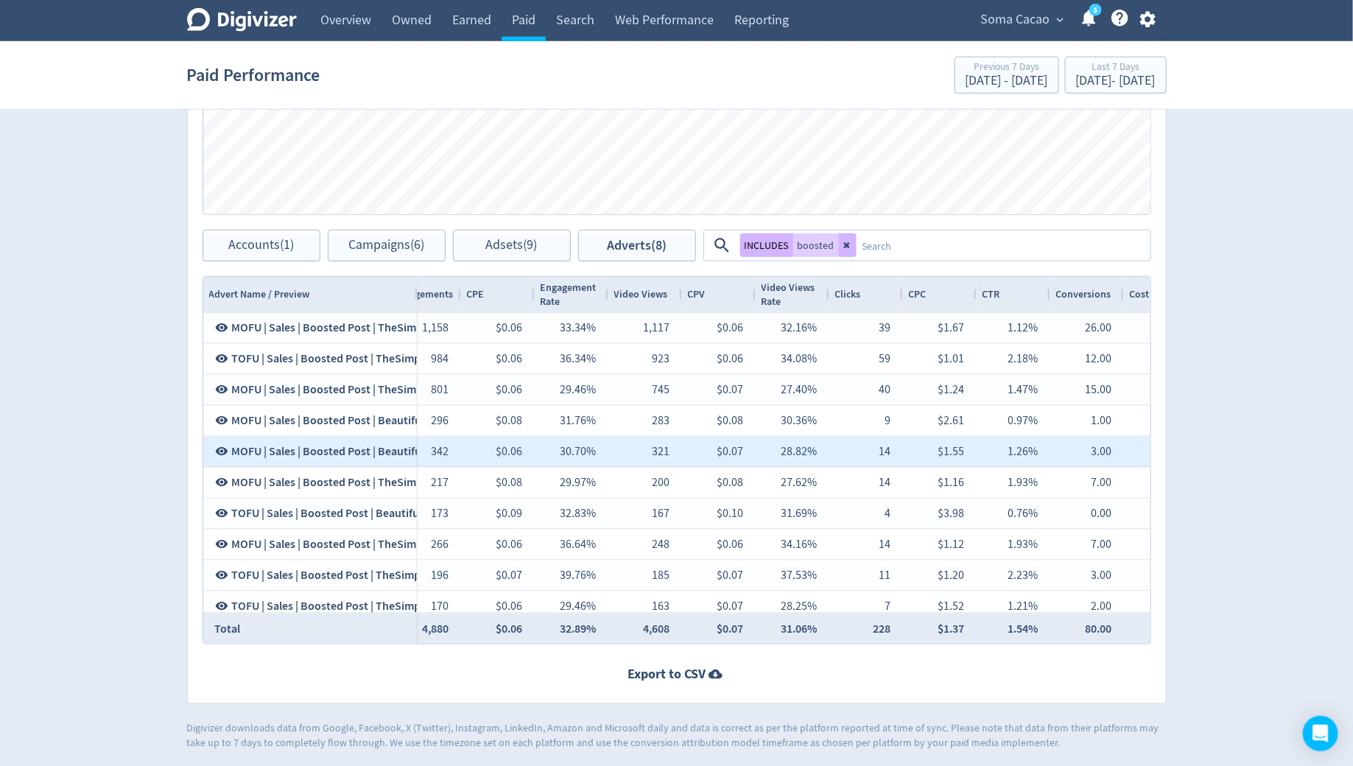
scroll to position [0, 0]
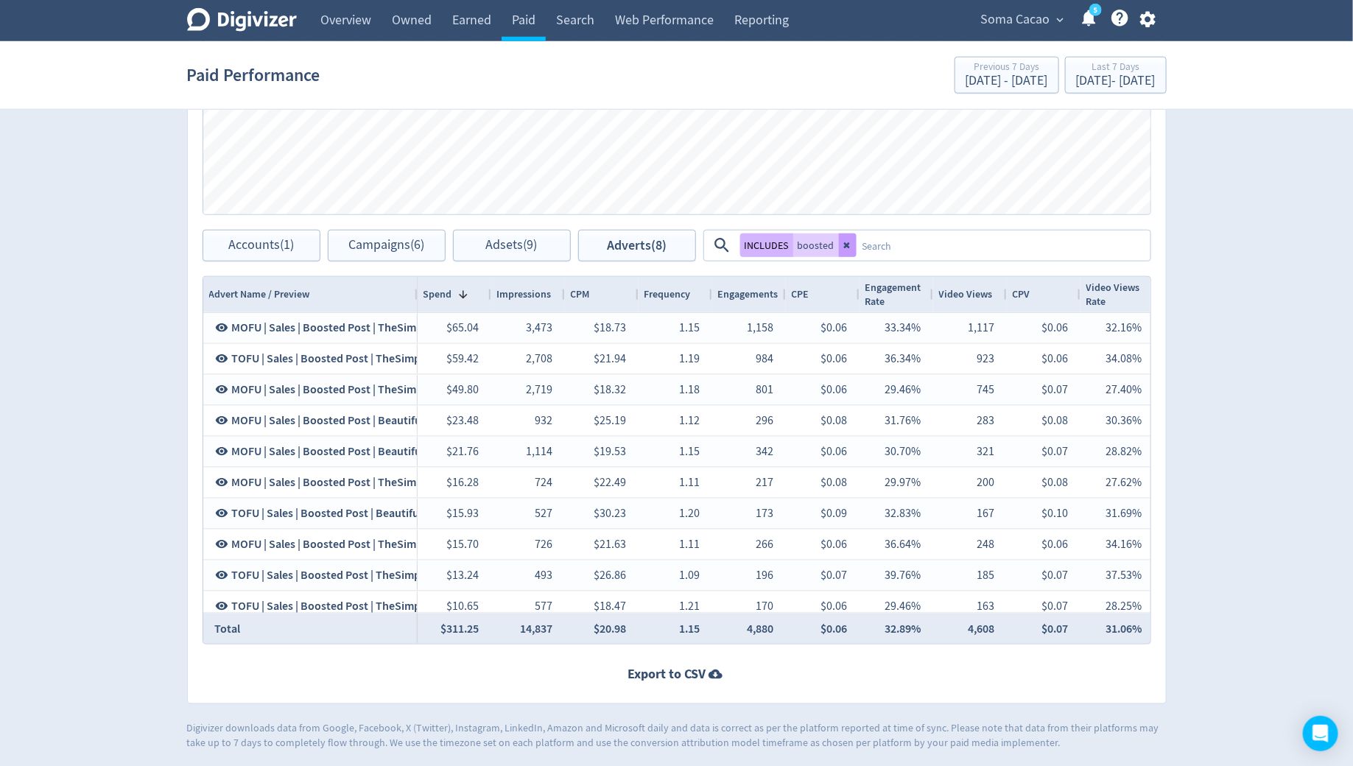
click at [852, 245] on button at bounding box center [848, 245] width 18 height 24
checkbox input "false"
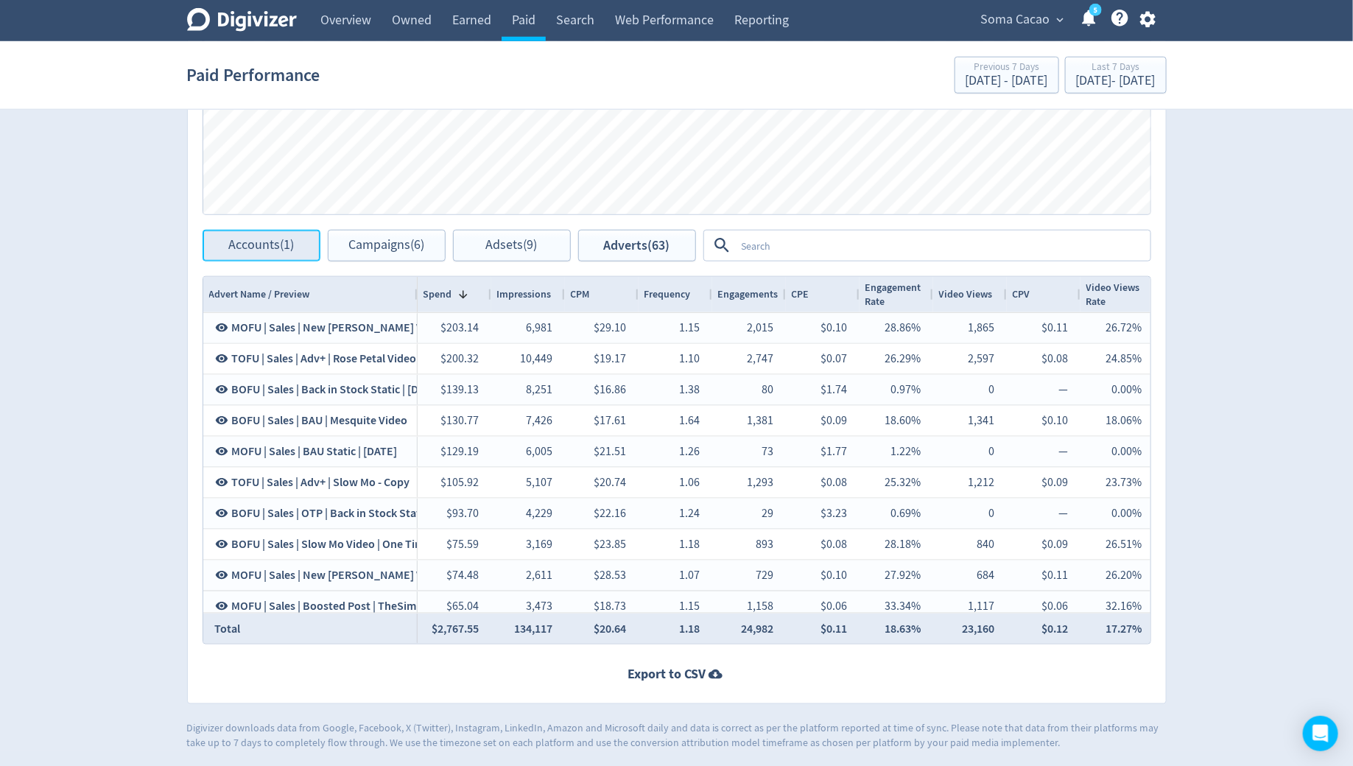
click at [272, 243] on span "Accounts (1)" at bounding box center [261, 246] width 66 height 14
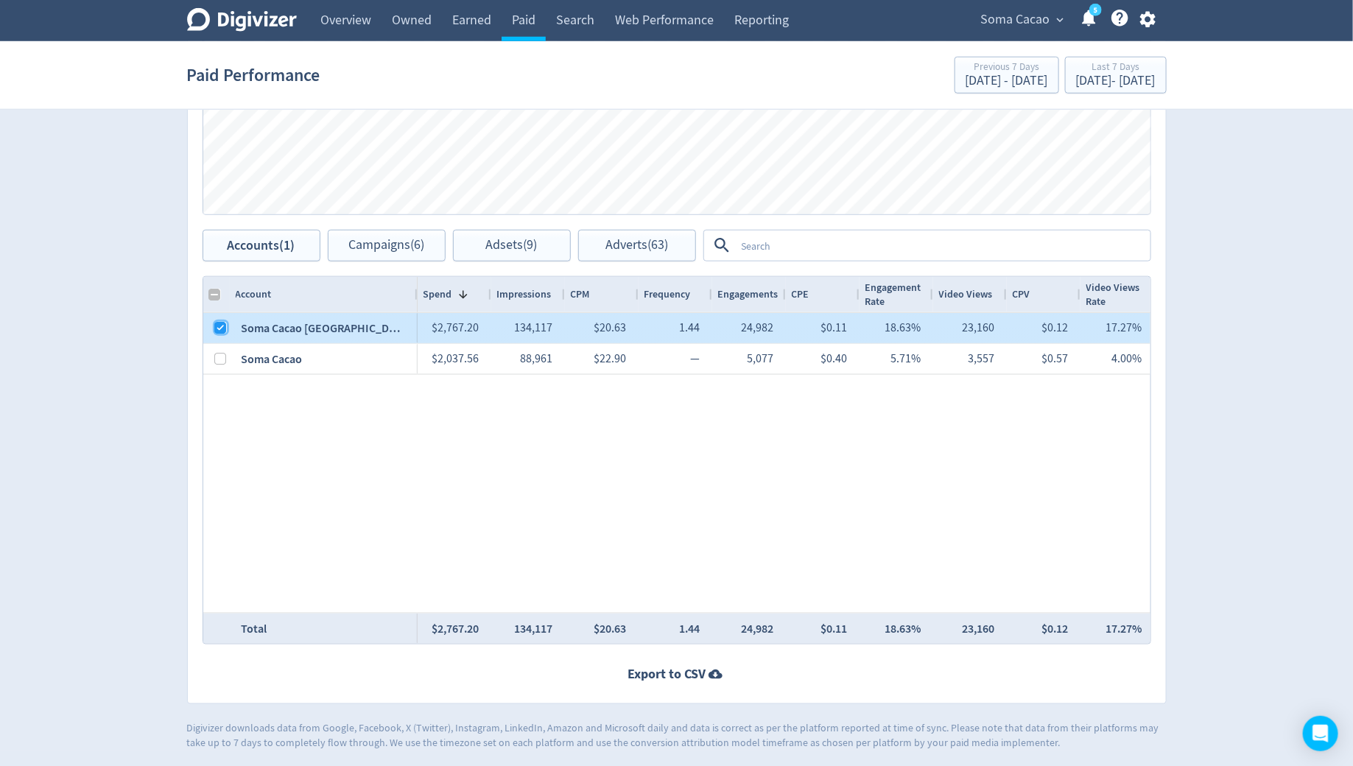
click at [223, 323] on input "Press Space to toggle row selection (checked)" at bounding box center [221, 328] width 12 height 12
checkbox input "false"
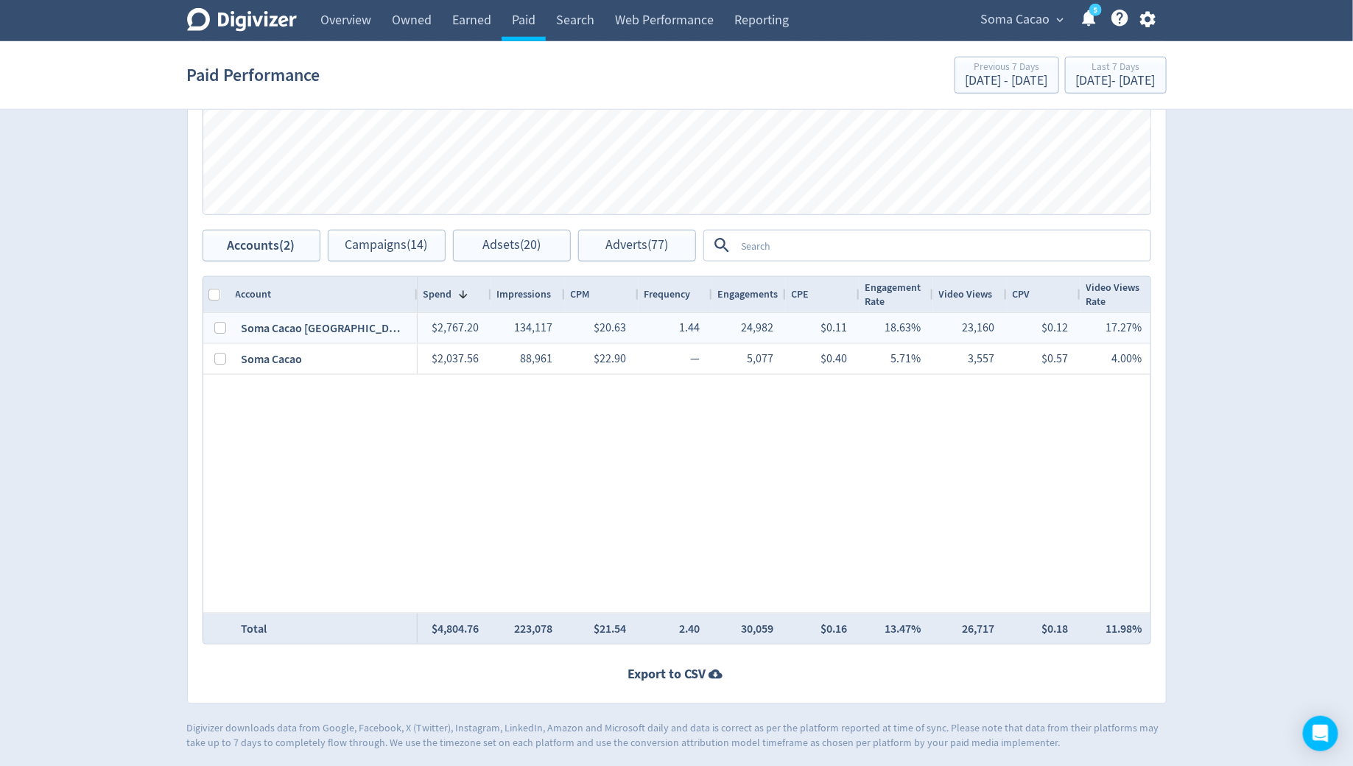
click at [753, 238] on textarea at bounding box center [942, 245] width 413 height 27
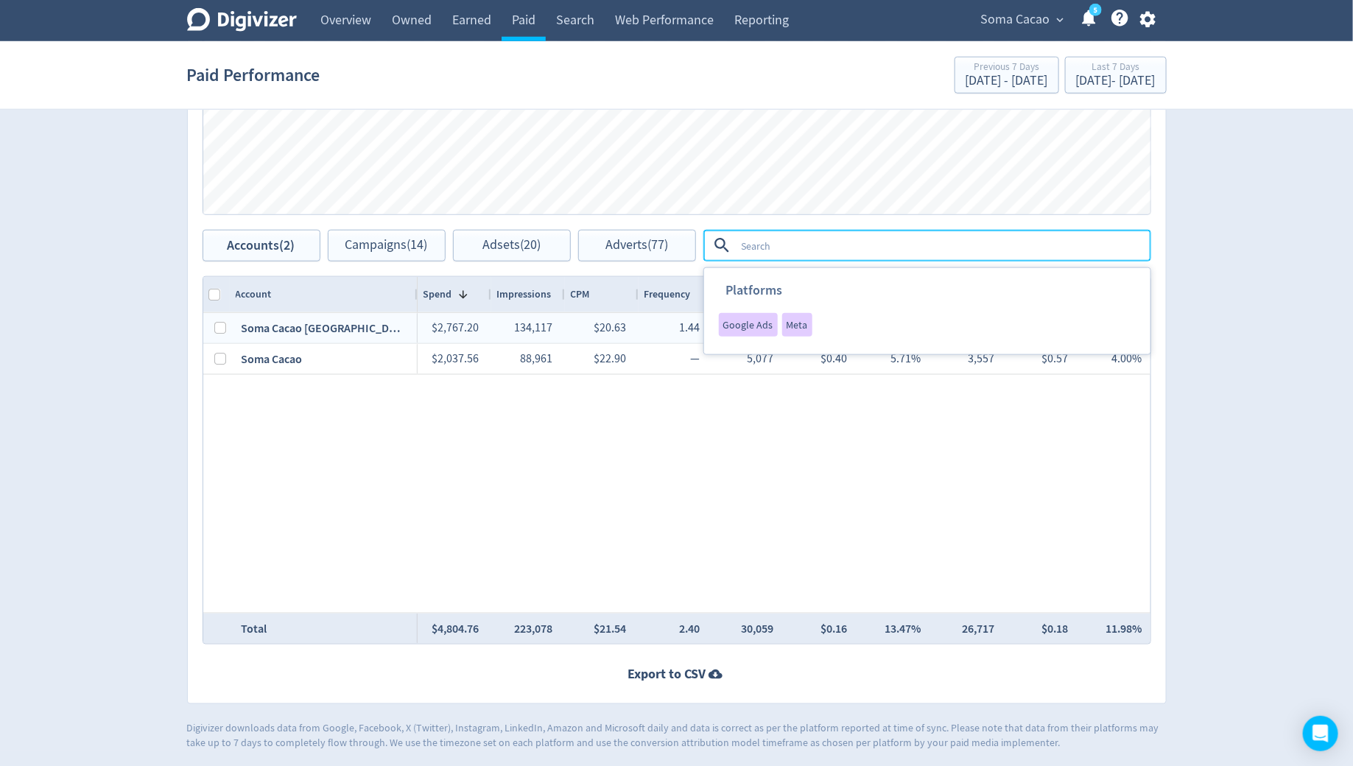
click at [503, 524] on div "$2,767.20 134,117 $20.63 1.44 24,982 $0.11 18.63% 23,160 $0.12 17.27% 1,525 $1.…" at bounding box center [783, 463] width 733 height 300
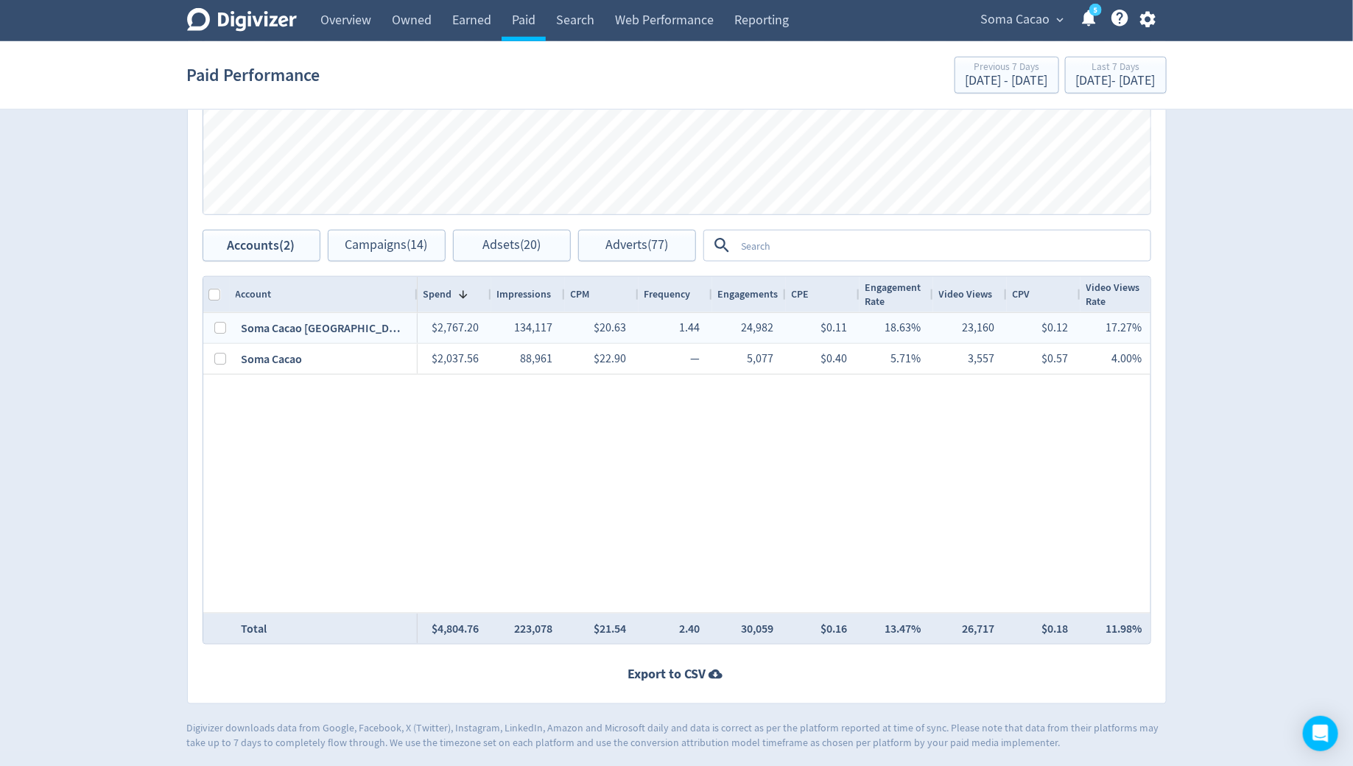
click at [503, 524] on div "$2,767.20 134,117 $20.63 1.44 24,982 $0.11 18.63% 23,160 $0.12 17.27% 1,525 $1.…" at bounding box center [783, 463] width 733 height 300
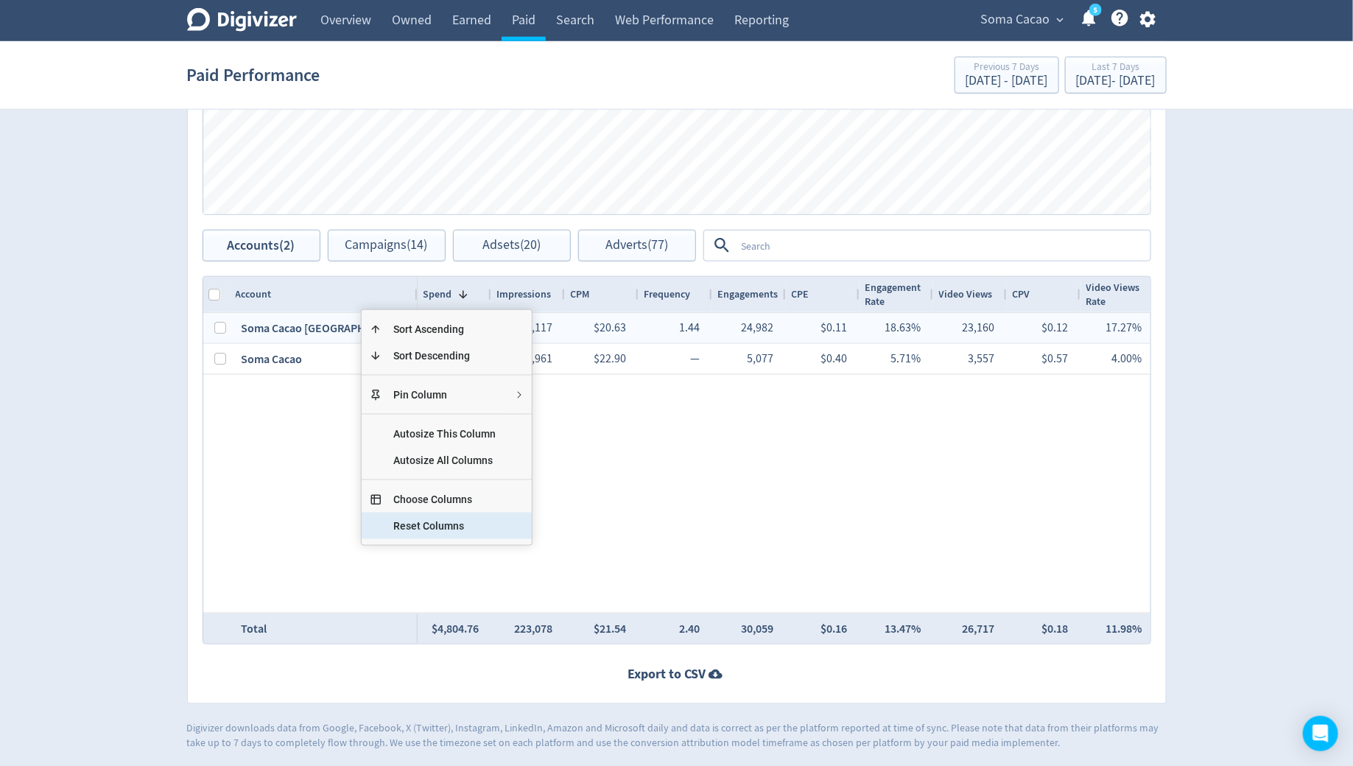
click at [454, 530] on span "Reset Columns" at bounding box center [445, 525] width 126 height 27
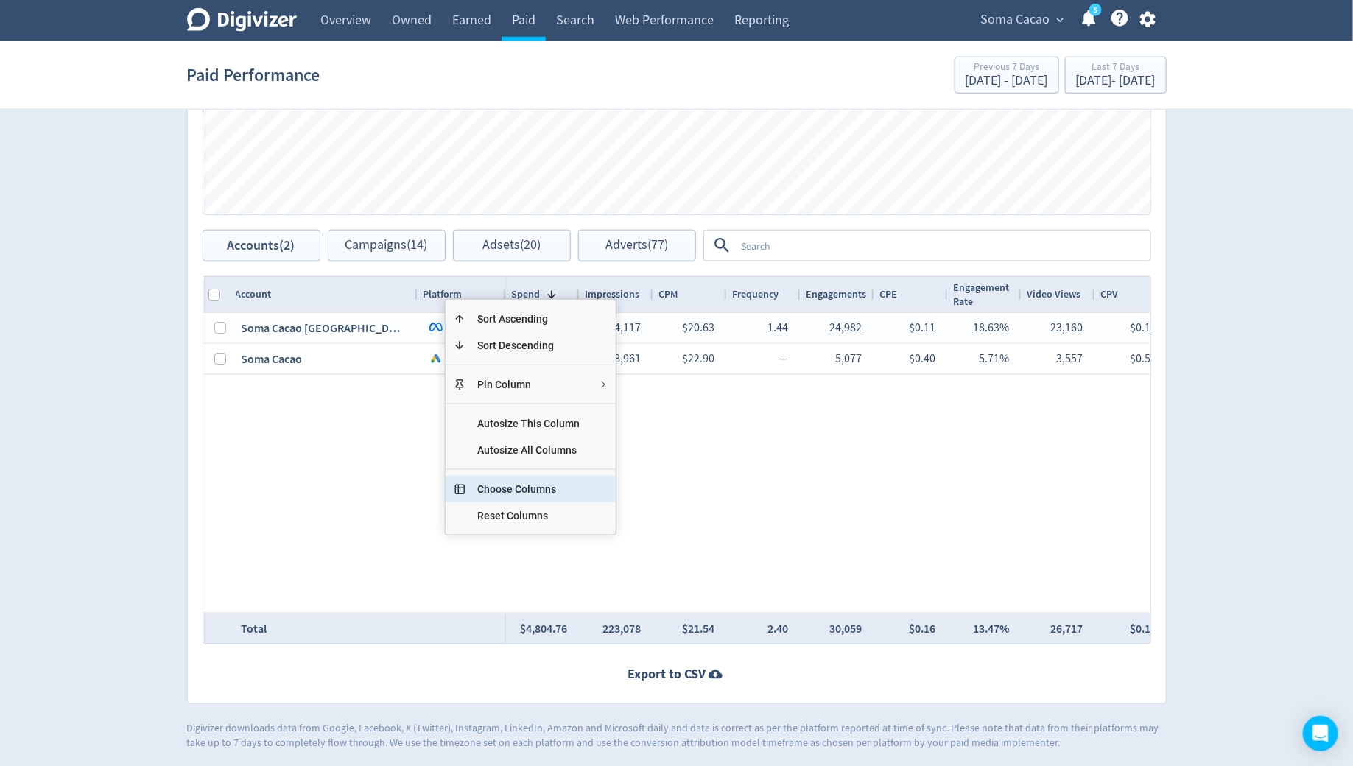
click at [503, 488] on span "Choose Columns" at bounding box center [529, 489] width 126 height 27
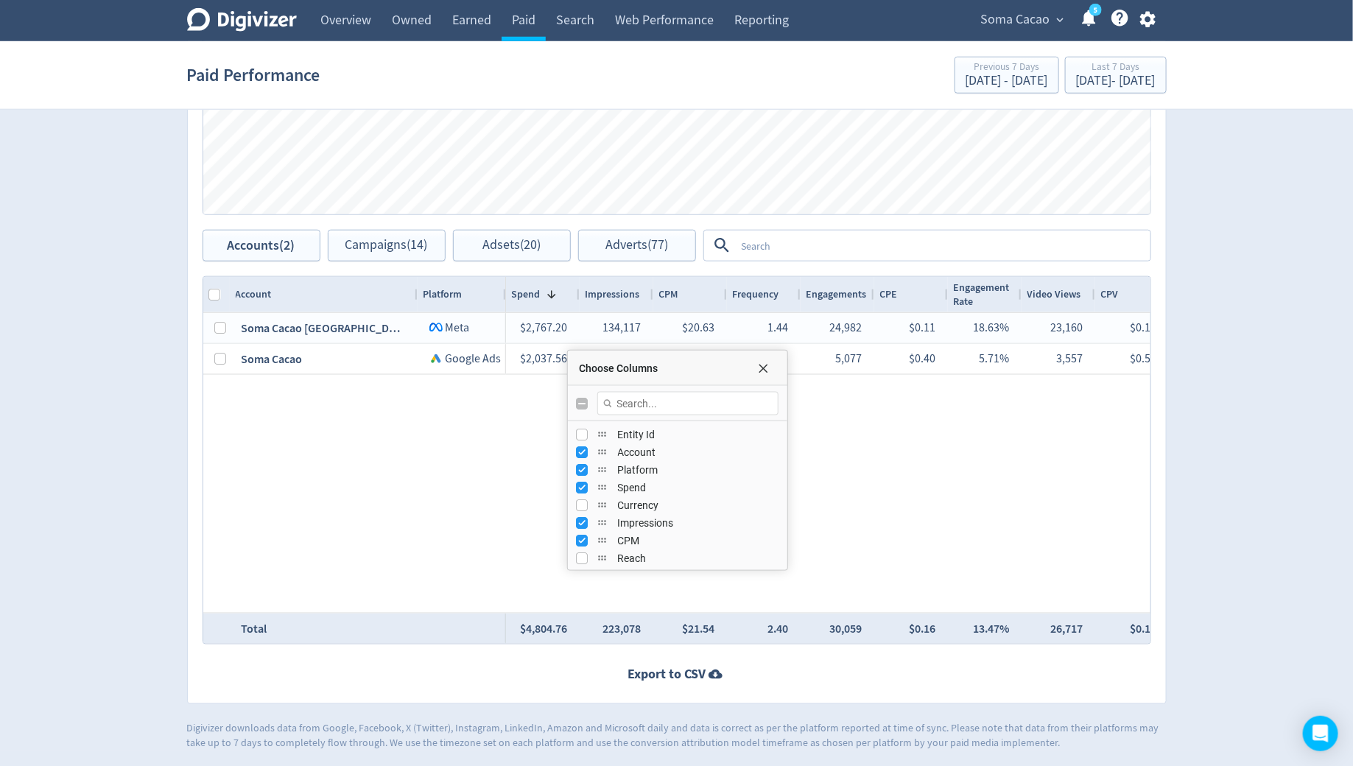
click at [579, 401] on input "Toggle All Columns Visibility" at bounding box center [583, 404] width 12 height 12
checkbox input "true"
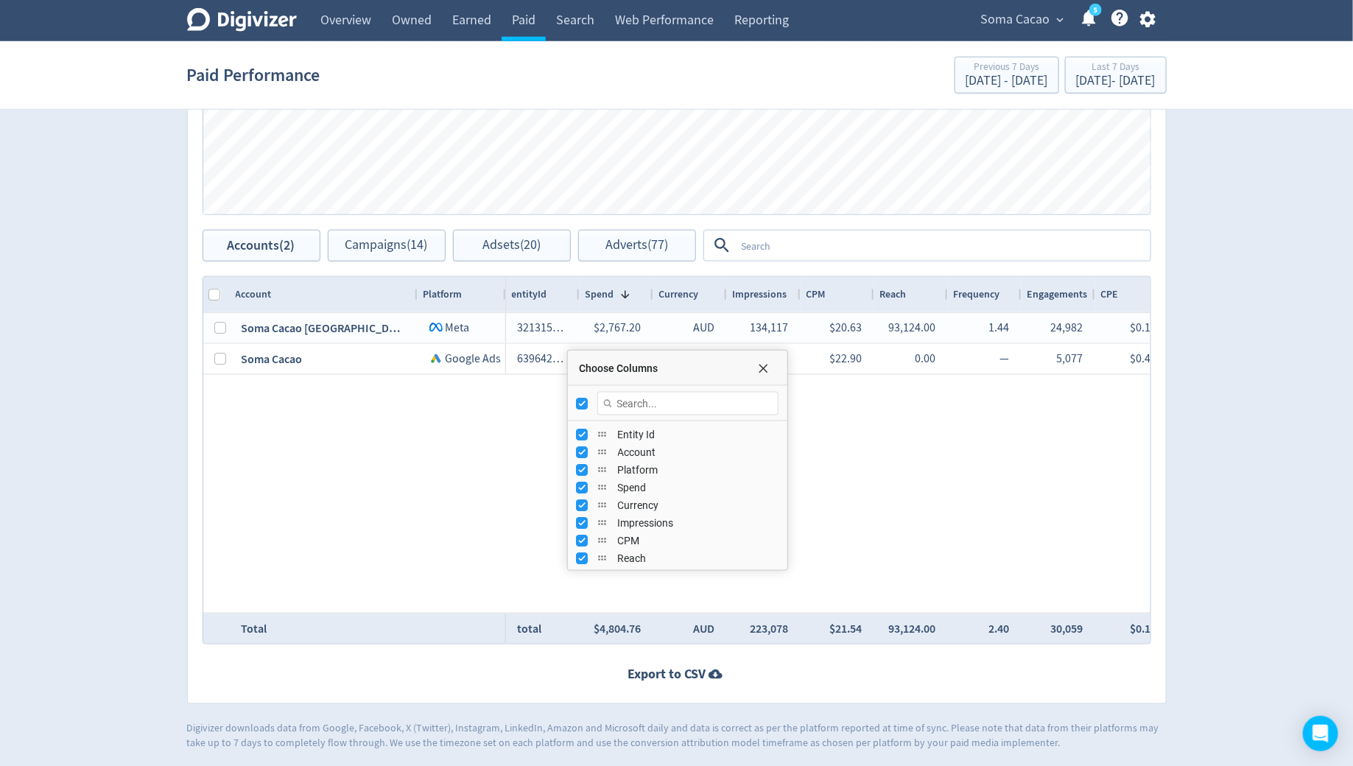
click at [579, 401] on input "Toggle All Columns Visibility" at bounding box center [583, 404] width 12 height 12
checkbox input "false"
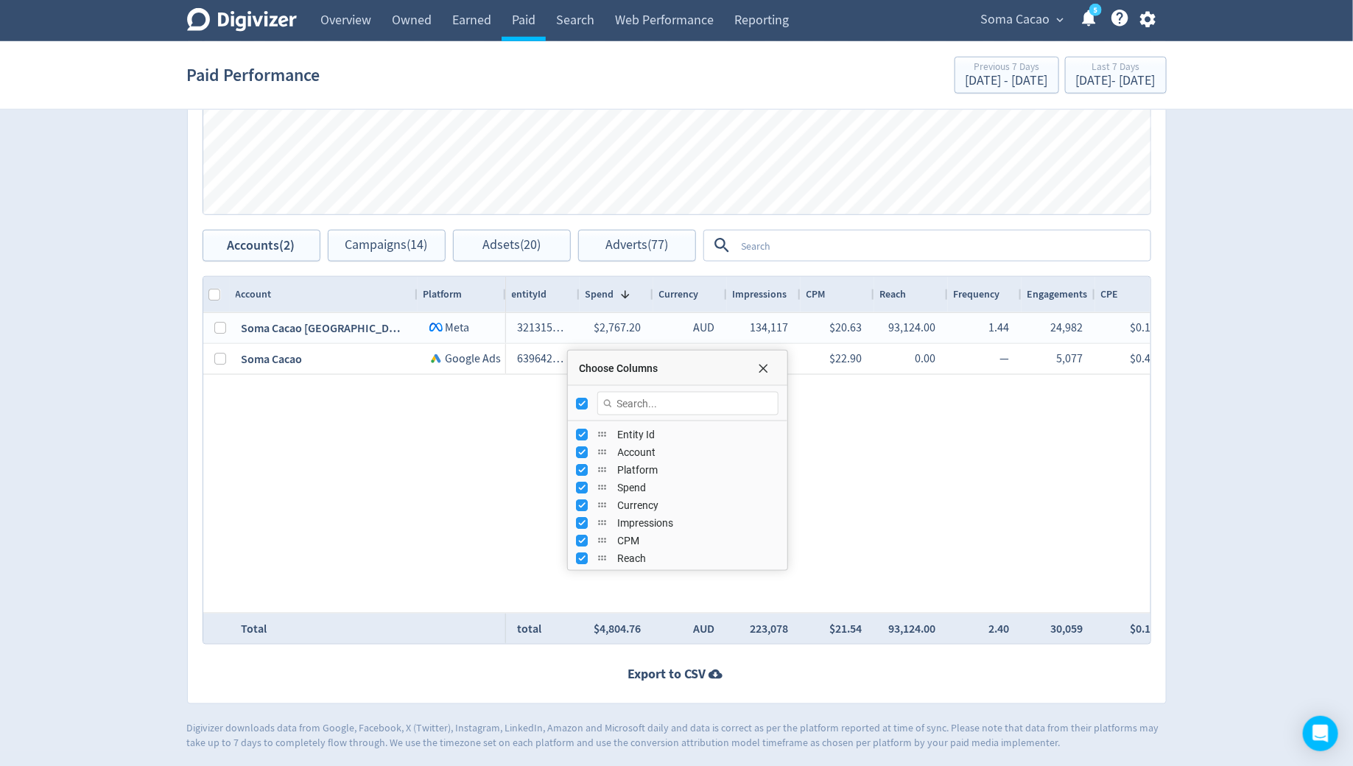
checkbox input "false"
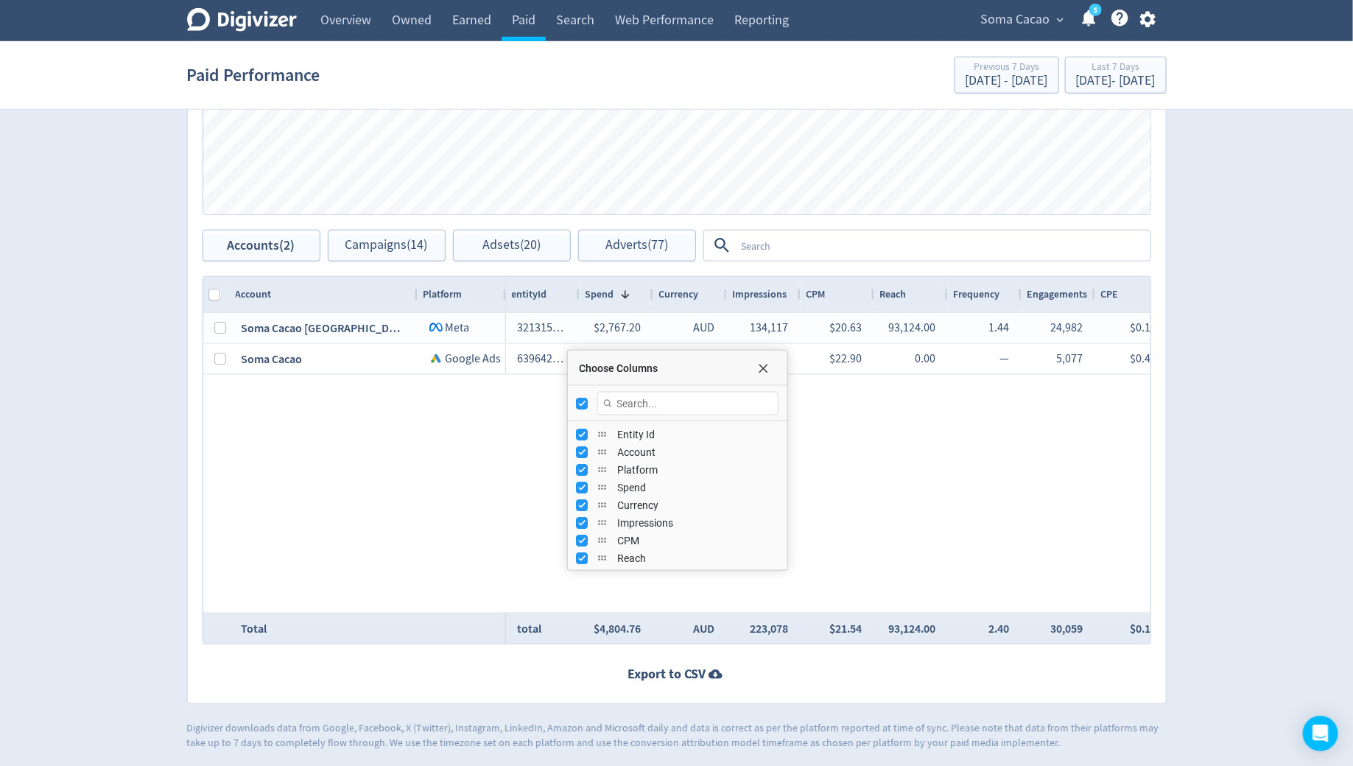
checkbox input "false"
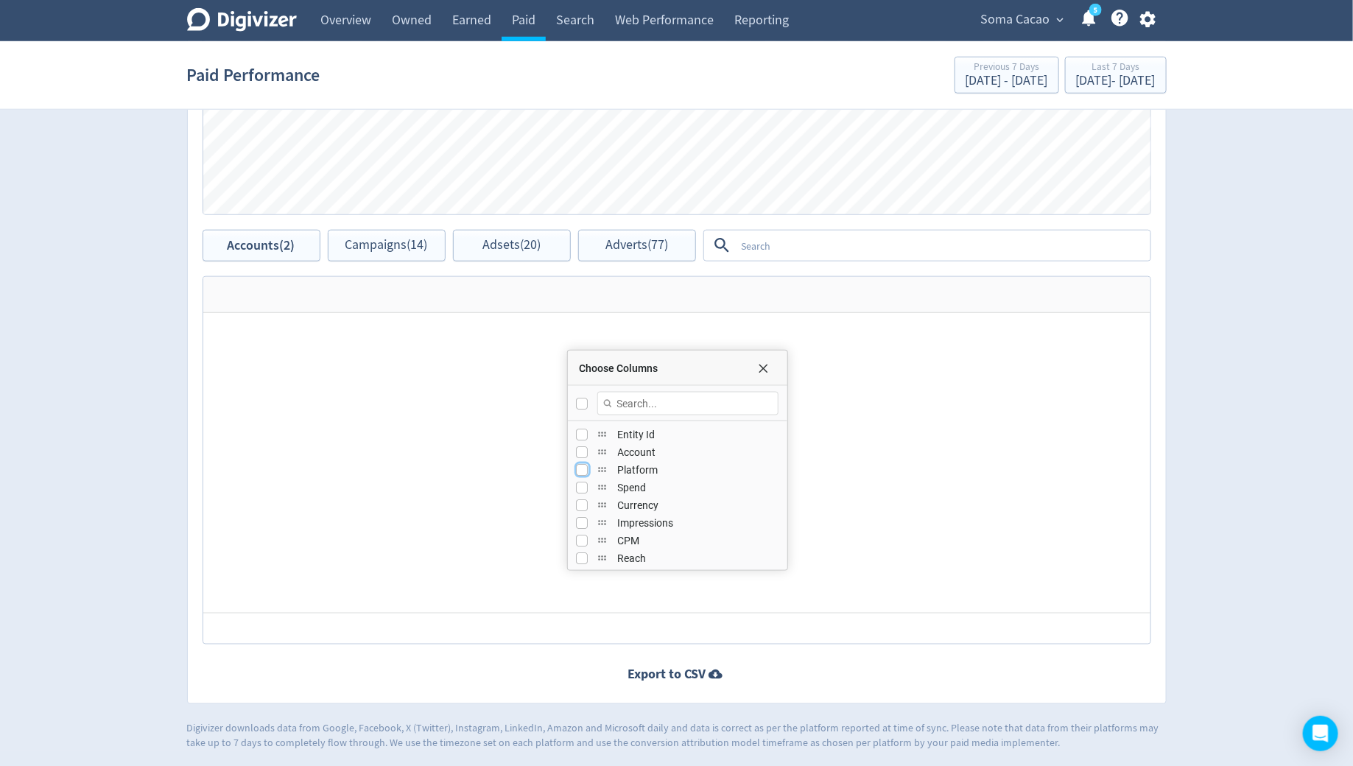
click at [577, 465] on input "Press SPACE to toggle visibility (hidden)" at bounding box center [583, 470] width 12 height 12
checkbox input "true"
checkbox input "false"
click at [577, 482] on input "Press SPACE to toggle visibility (hidden)" at bounding box center [583, 488] width 12 height 12
checkbox input "true"
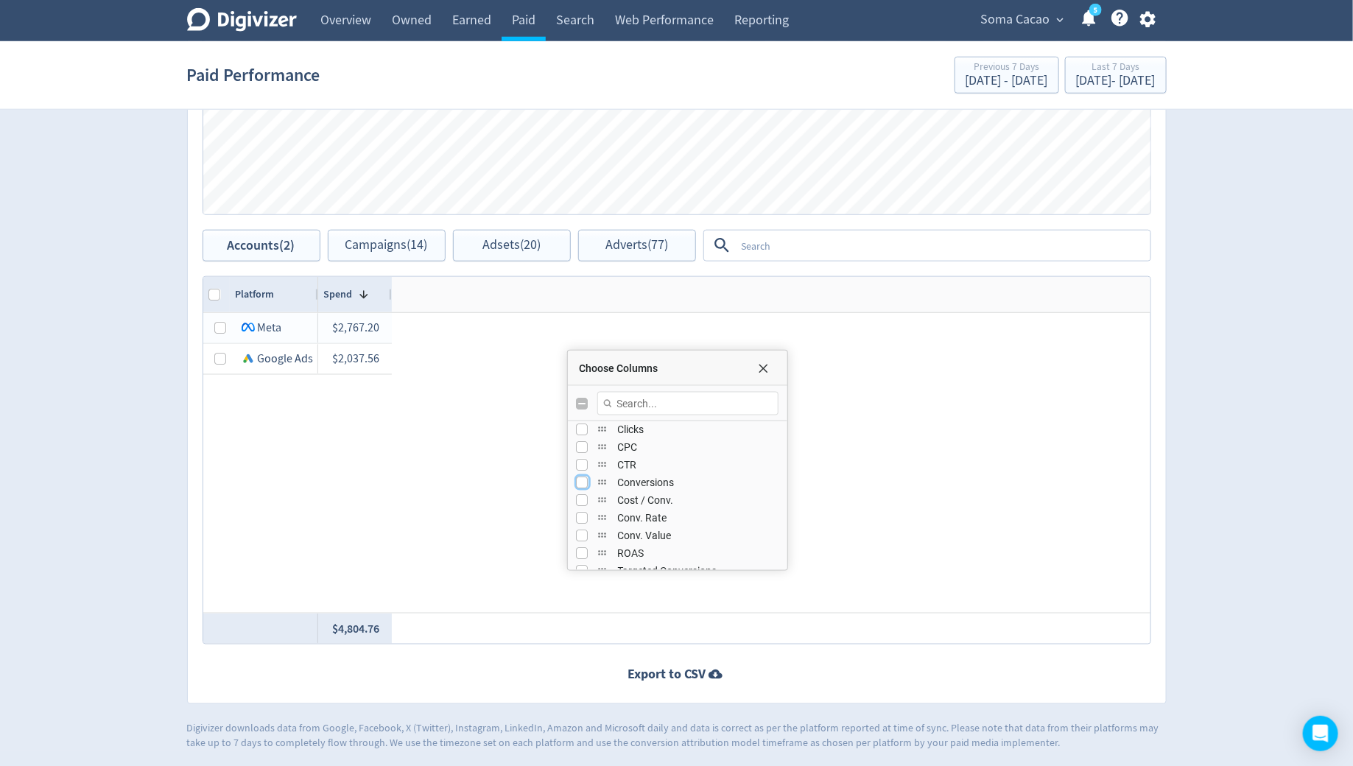
click at [580, 480] on input "Press SPACE to toggle visibility (hidden)" at bounding box center [583, 482] width 12 height 12
checkbox input "true"
click at [582, 498] on input "Press SPACE to toggle visibility (hidden)" at bounding box center [583, 501] width 12 height 12
checkbox input "true"
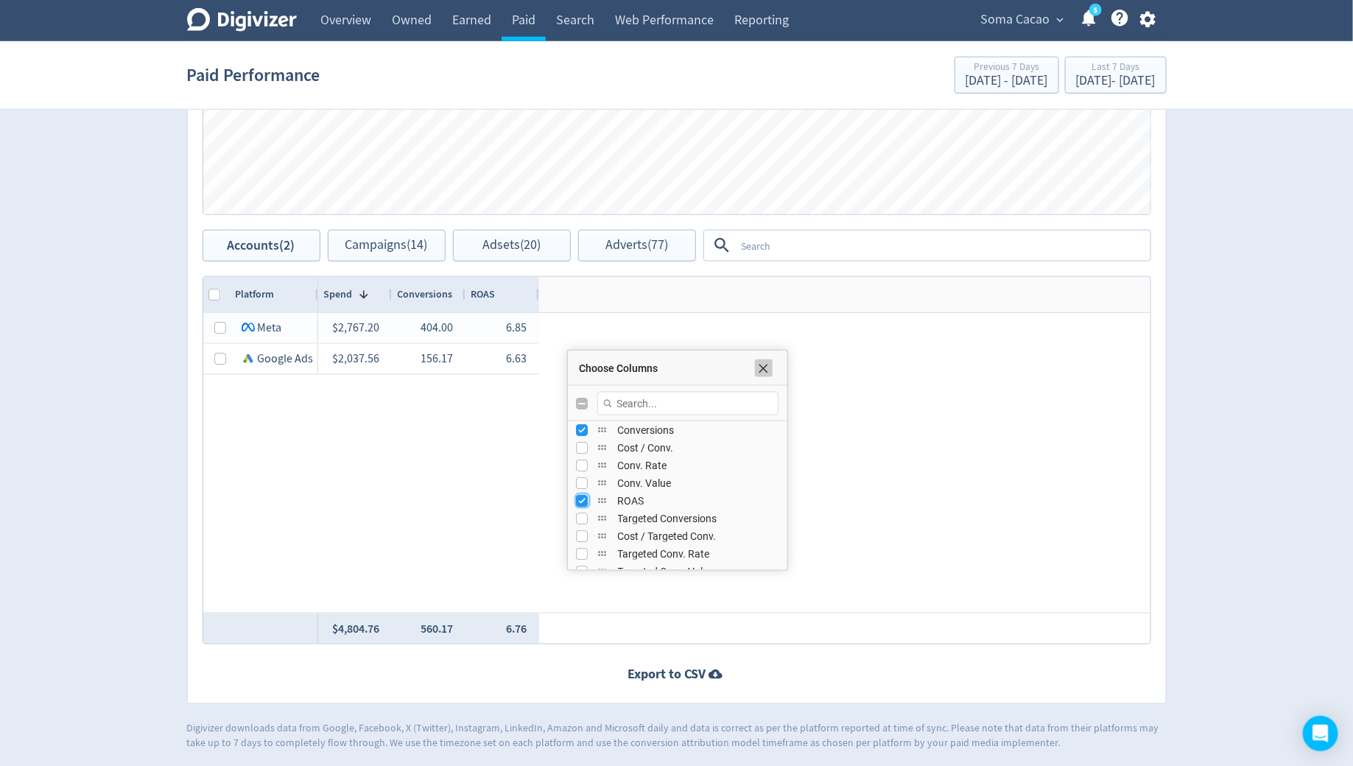
click at [767, 370] on span "Choose Columns" at bounding box center [764, 368] width 12 height 12
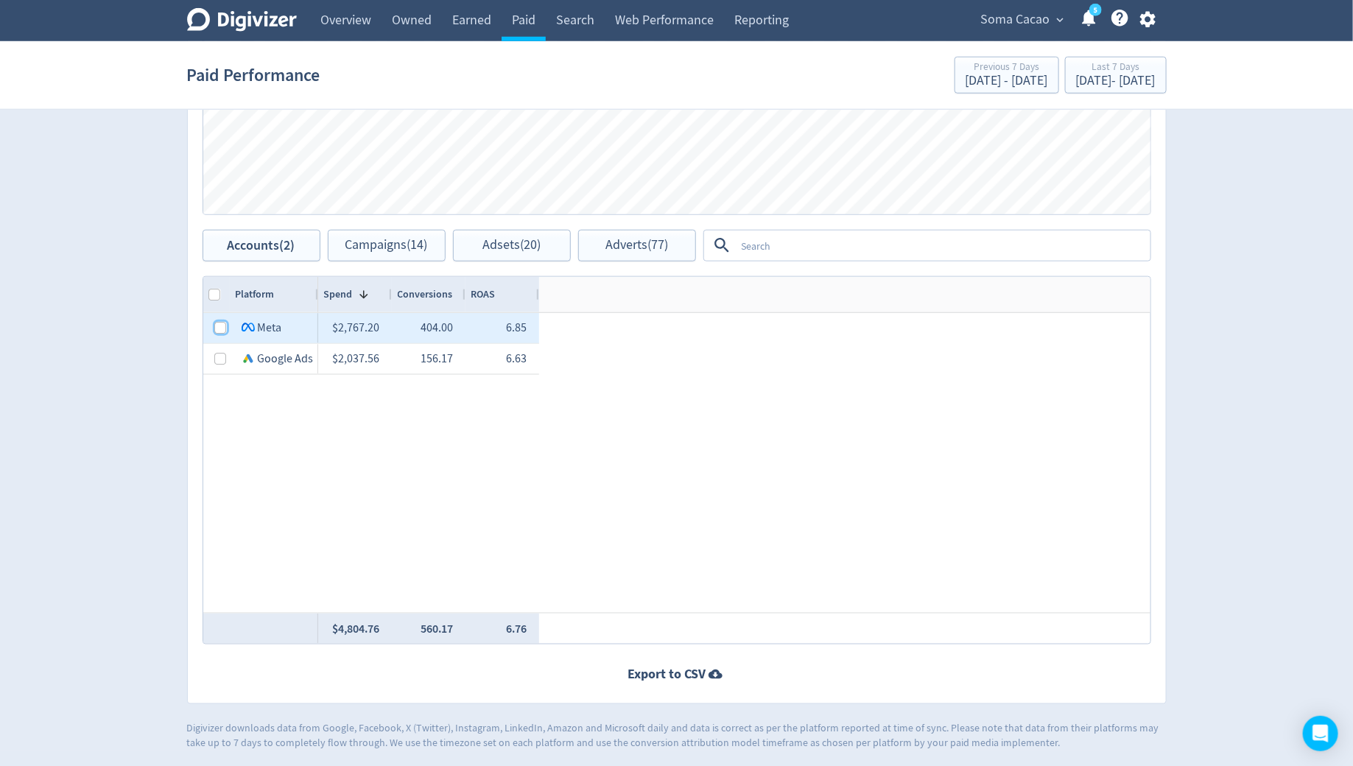
click at [222, 327] on input "Press Space to toggle row selection (unchecked)" at bounding box center [221, 328] width 12 height 12
checkbox input "true"
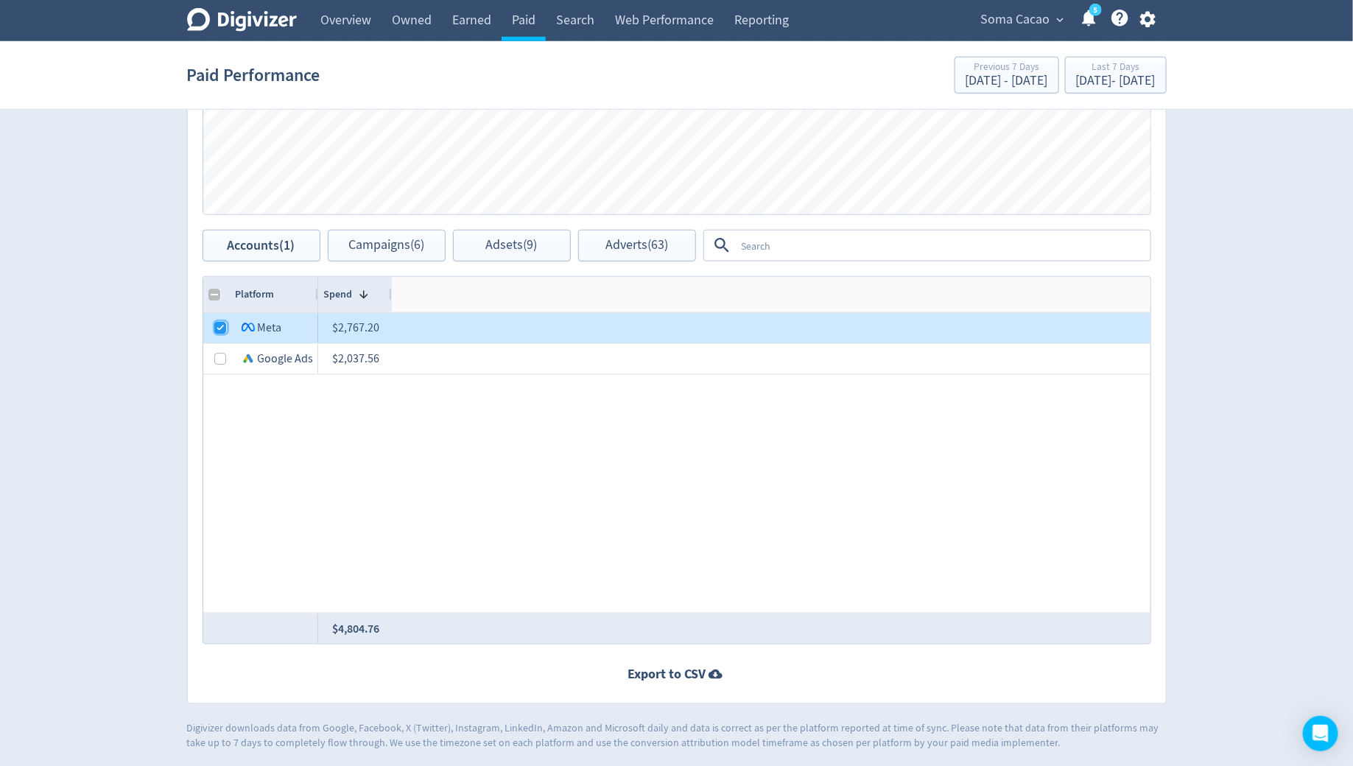
checkbox input "false"
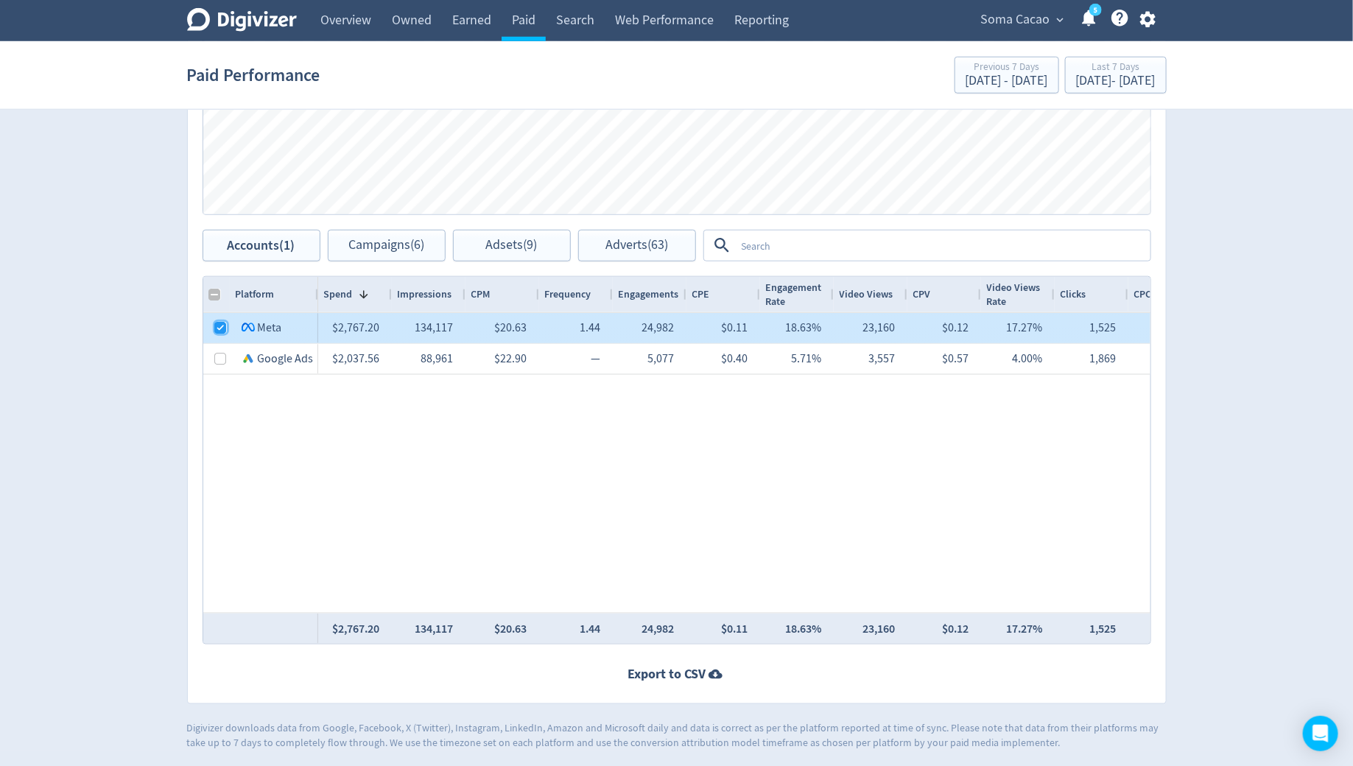
click at [215, 329] on input "Press Space to toggle row selection (checked)" at bounding box center [221, 328] width 12 height 12
checkbox input "false"
